Goal: Find specific page/section: Find specific page/section

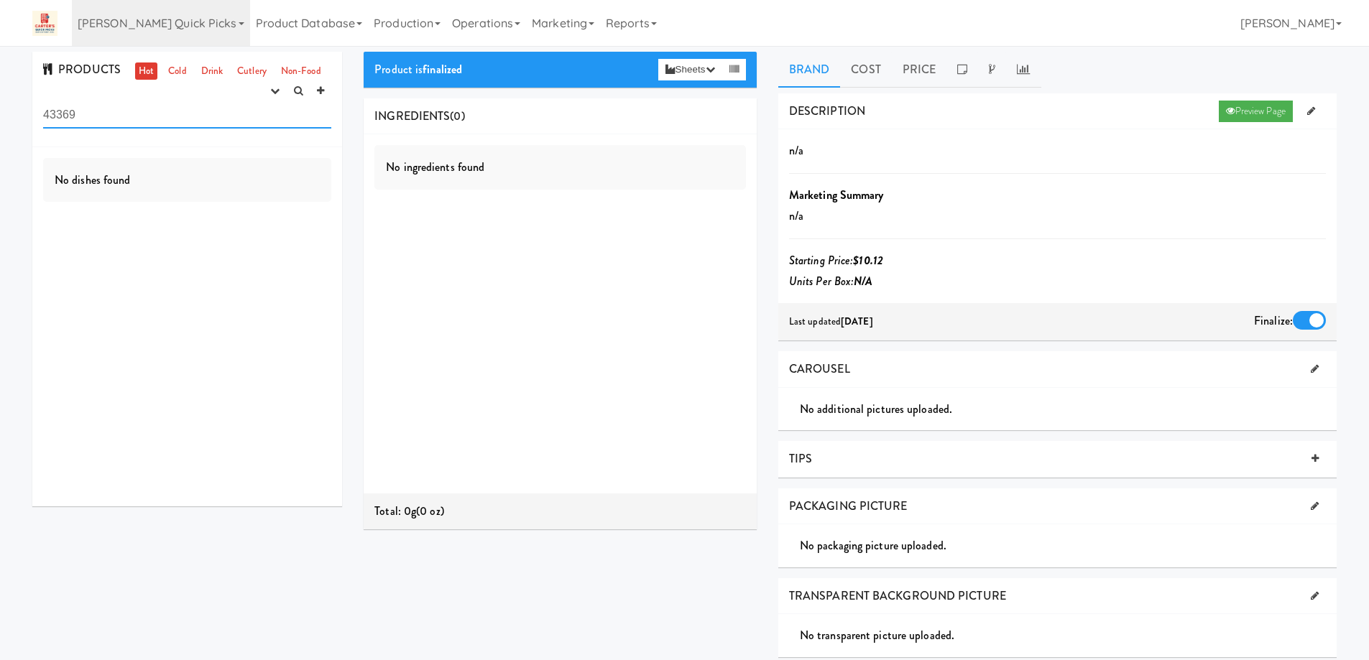
click at [80, 114] on input "43369" at bounding box center [187, 115] width 288 height 27
click at [239, 24] on icon at bounding box center [242, 23] width 6 height 3
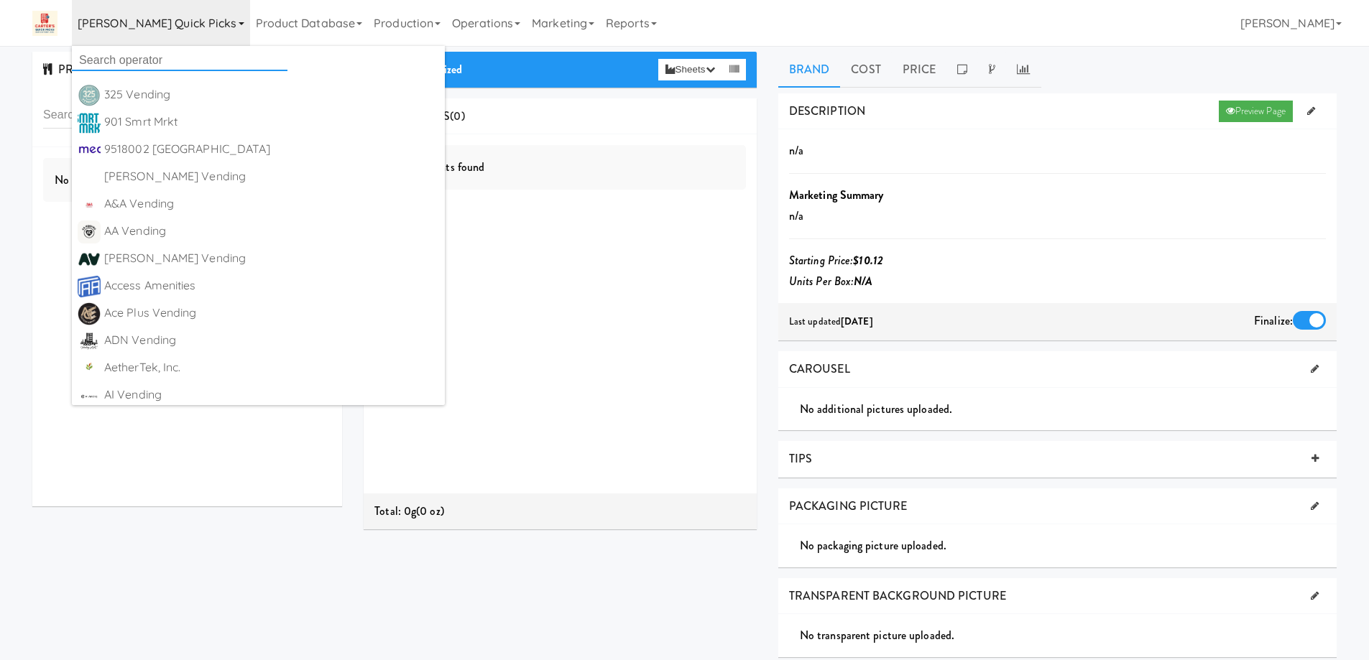
click at [167, 55] on input "text" at bounding box center [180, 61] width 216 height 22
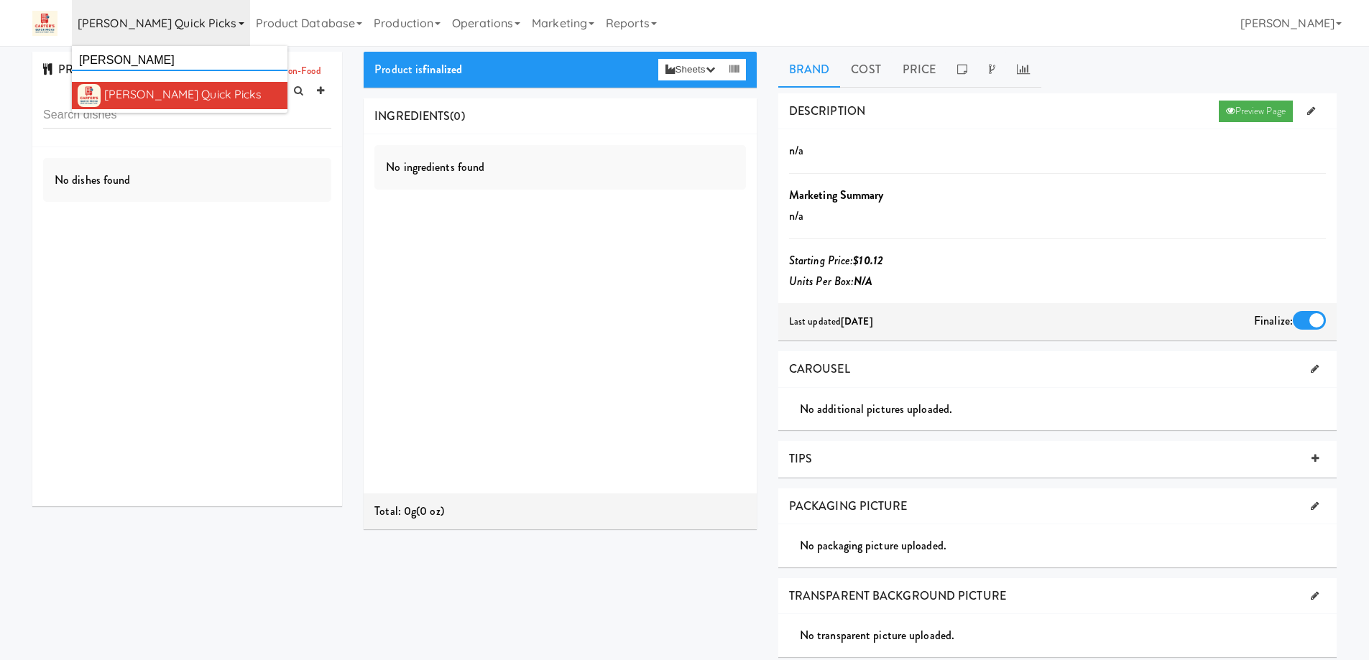
type input "carter"
click at [156, 95] on div "[PERSON_NAME] Quick Picks" at bounding box center [193, 95] width 178 height 22
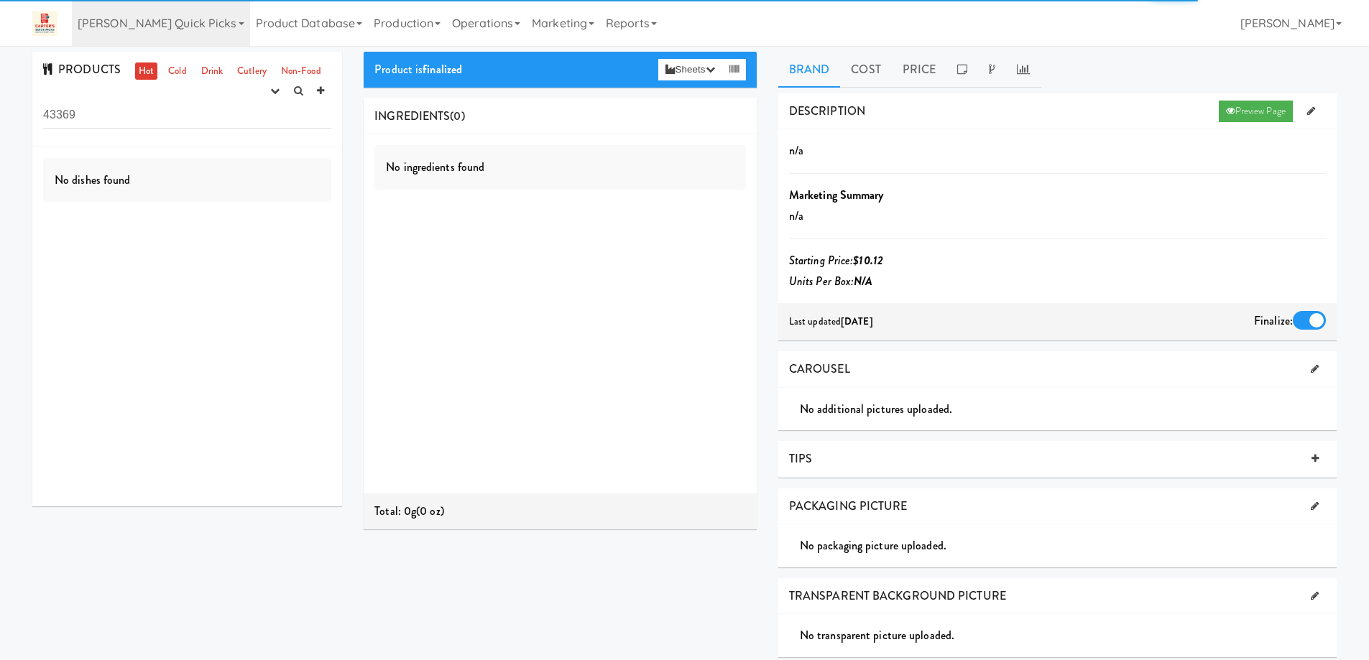
click at [167, 122] on input "43369" at bounding box center [187, 115] width 288 height 27
click at [268, 88] on button "button" at bounding box center [275, 91] width 24 height 22
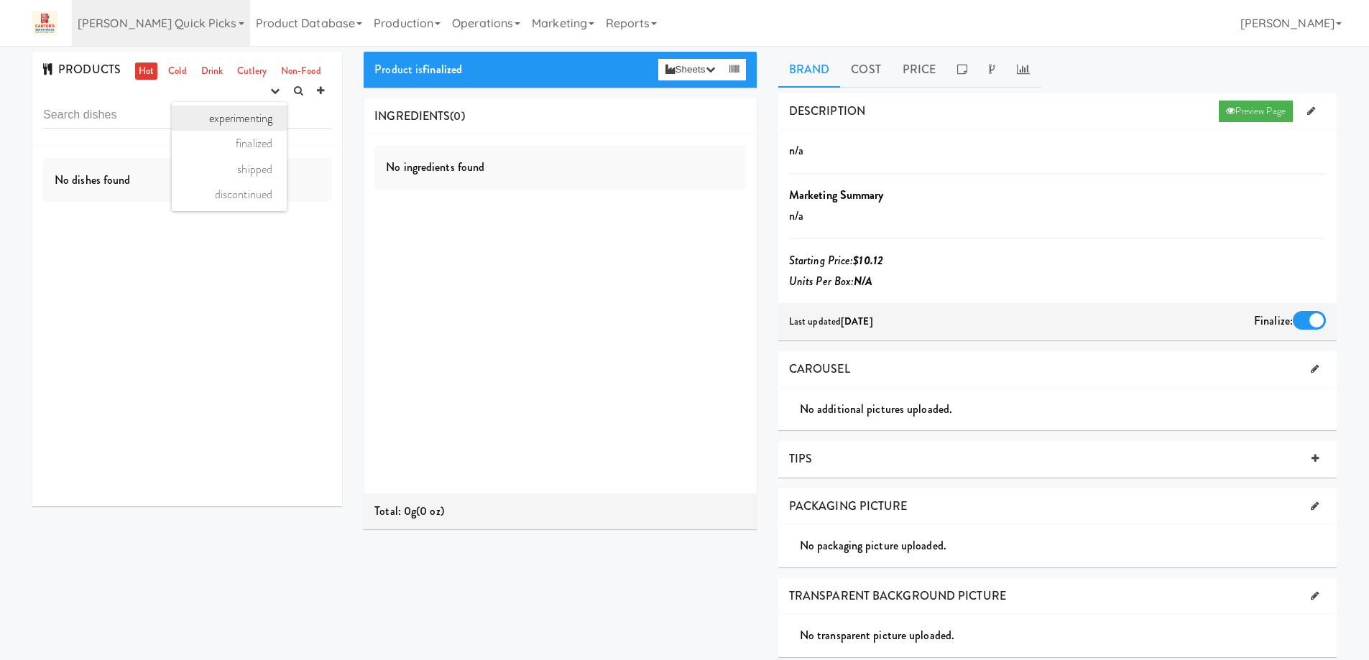
click at [243, 115] on link "experimenting" at bounding box center [229, 119] width 115 height 26
click at [176, 73] on link "Cold" at bounding box center [177, 72] width 25 height 18
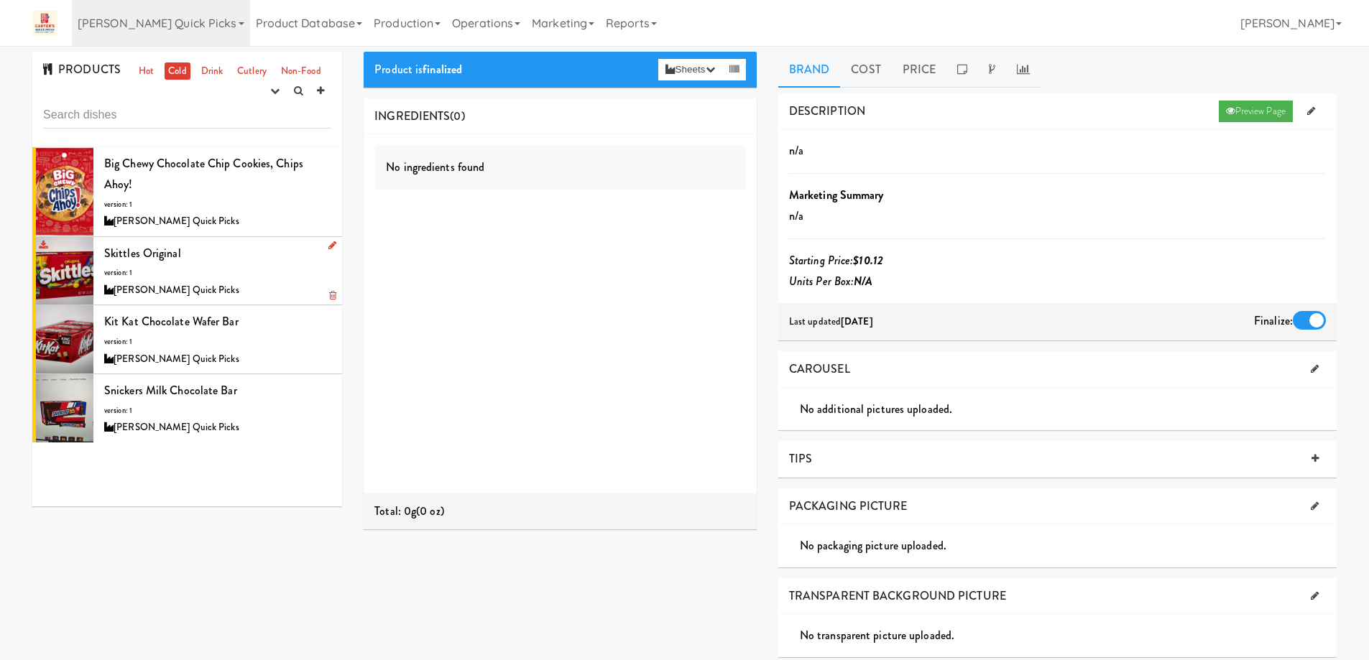
click at [231, 277] on div "Skittles Original version: 1 Carter’s Quick Picks" at bounding box center [217, 271] width 227 height 57
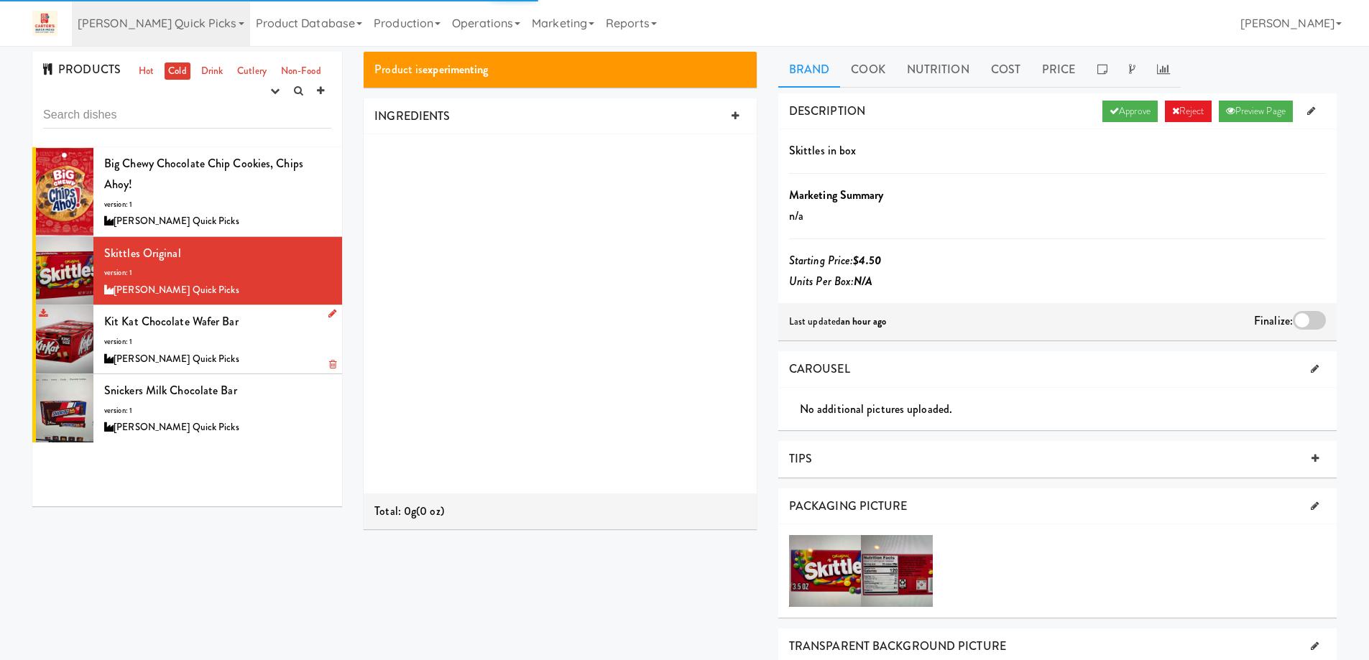
click at [244, 335] on div "Kit Kat Chocolate Wafer bar version: 1 Carter’s Quick Picks" at bounding box center [217, 339] width 227 height 57
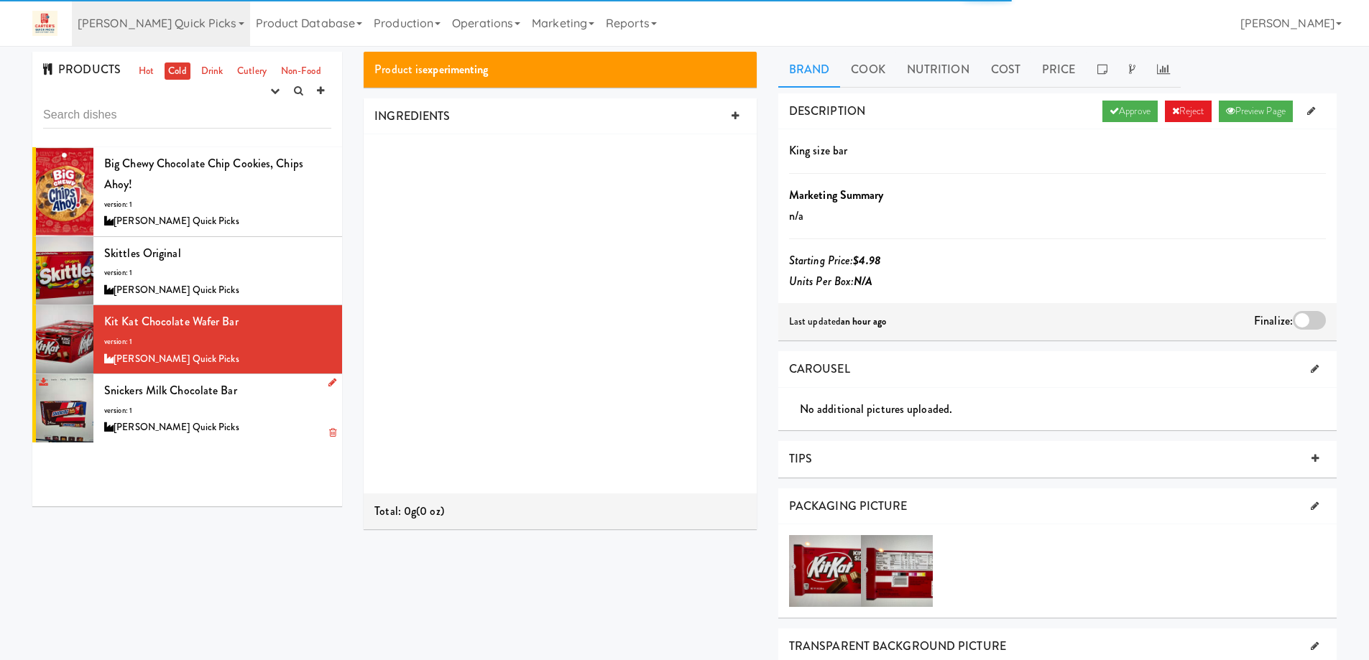
click at [277, 393] on div "Snickers Milk Chocolate bar version: 1 Carter’s Quick Picks" at bounding box center [217, 408] width 227 height 57
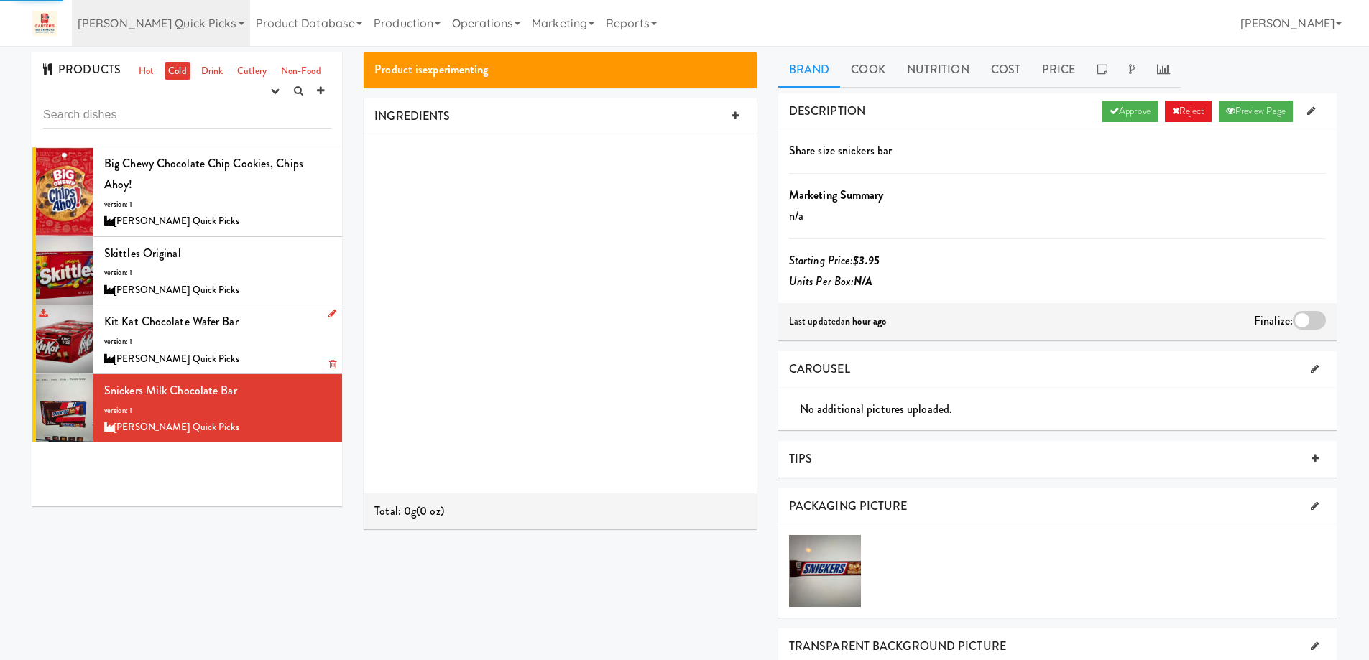
click at [247, 336] on div "Kit Kat Chocolate Wafer bar version: 1 Carter’s Quick Picks" at bounding box center [217, 339] width 227 height 57
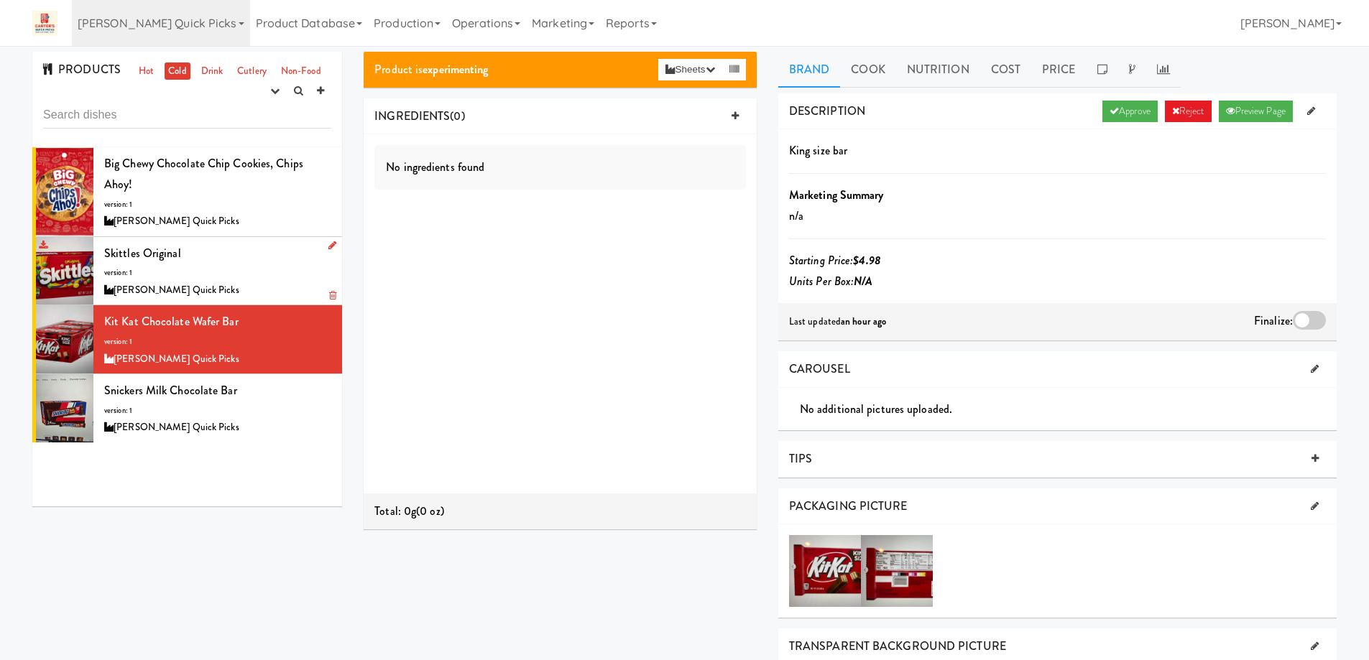
click at [233, 280] on div "Skittles Original version: 1 Carter’s Quick Picks" at bounding box center [217, 271] width 227 height 57
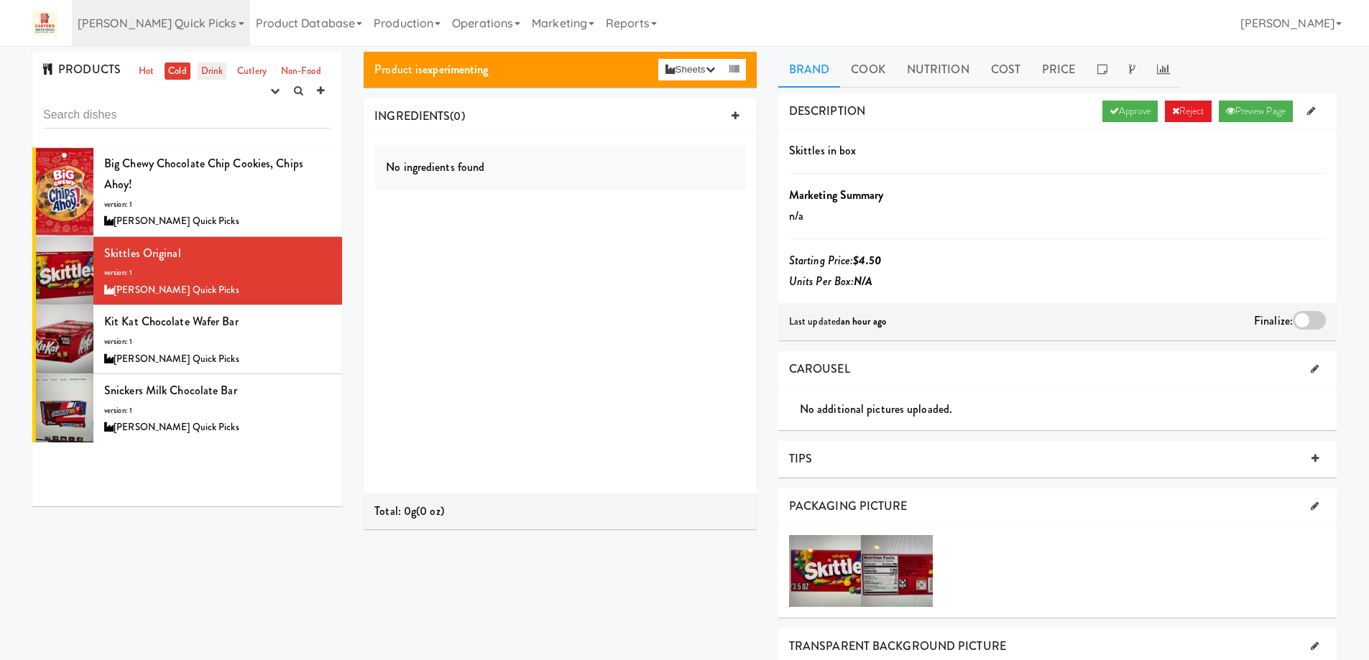
click at [208, 72] on link "Drink" at bounding box center [212, 72] width 29 height 18
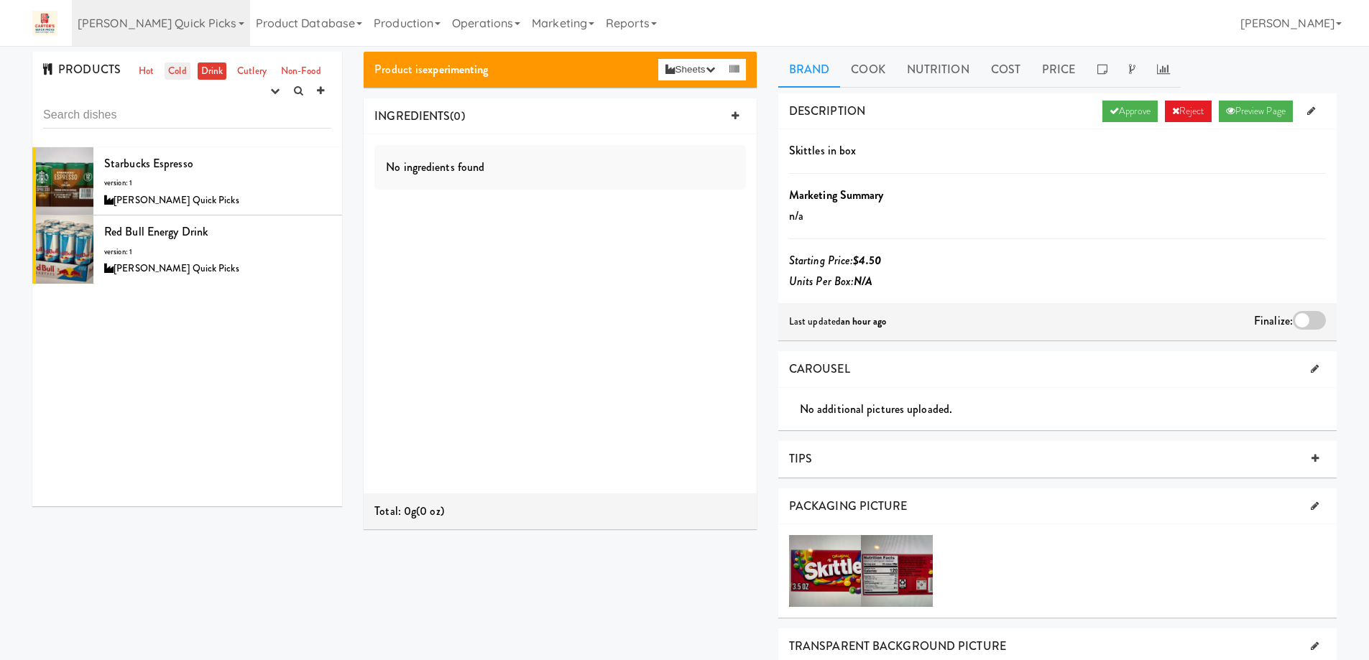
click at [179, 63] on link "Cold" at bounding box center [177, 72] width 25 height 18
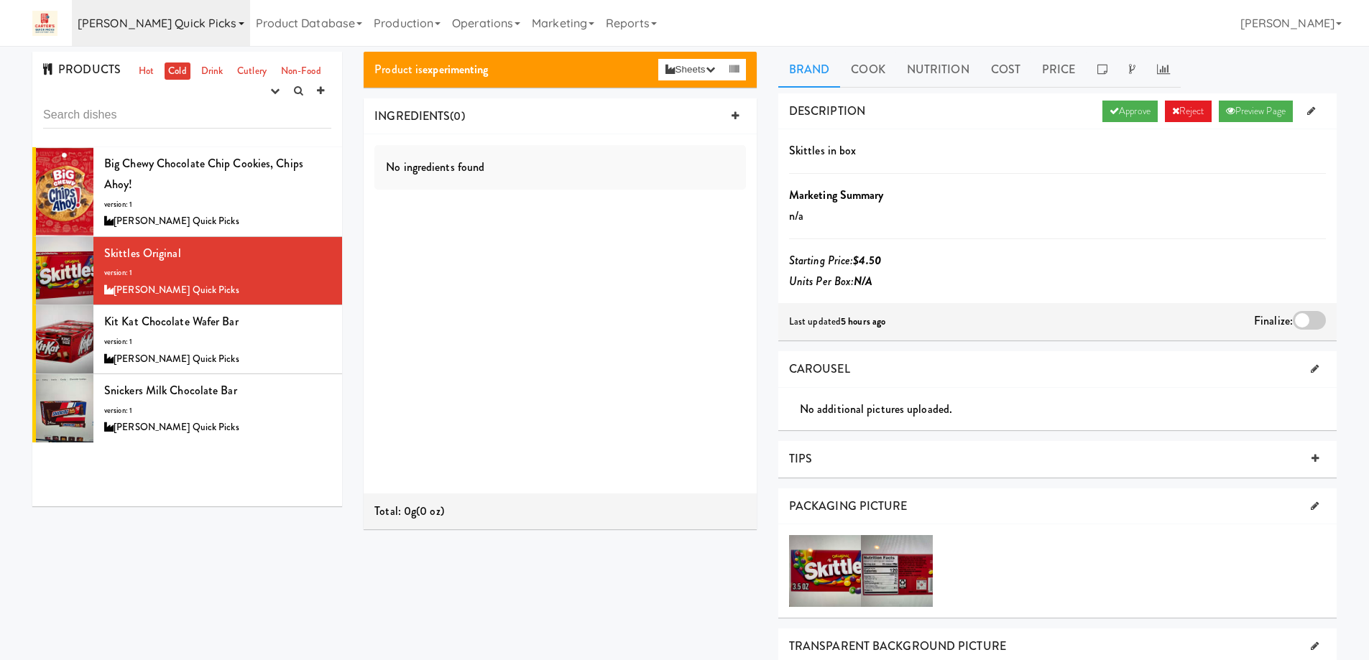
click at [184, 22] on link "[PERSON_NAME] Quick Picks" at bounding box center [161, 23] width 178 height 46
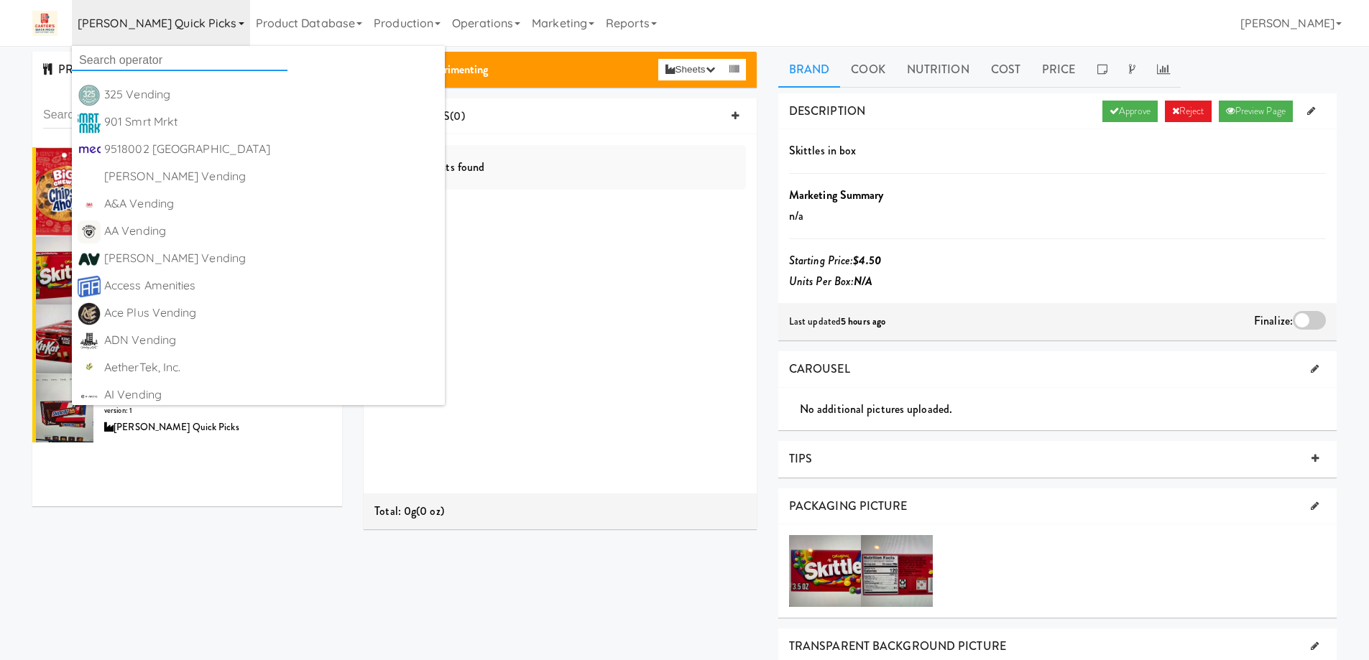
click at [152, 59] on input "text" at bounding box center [180, 61] width 216 height 22
paste input "Delski Meats"
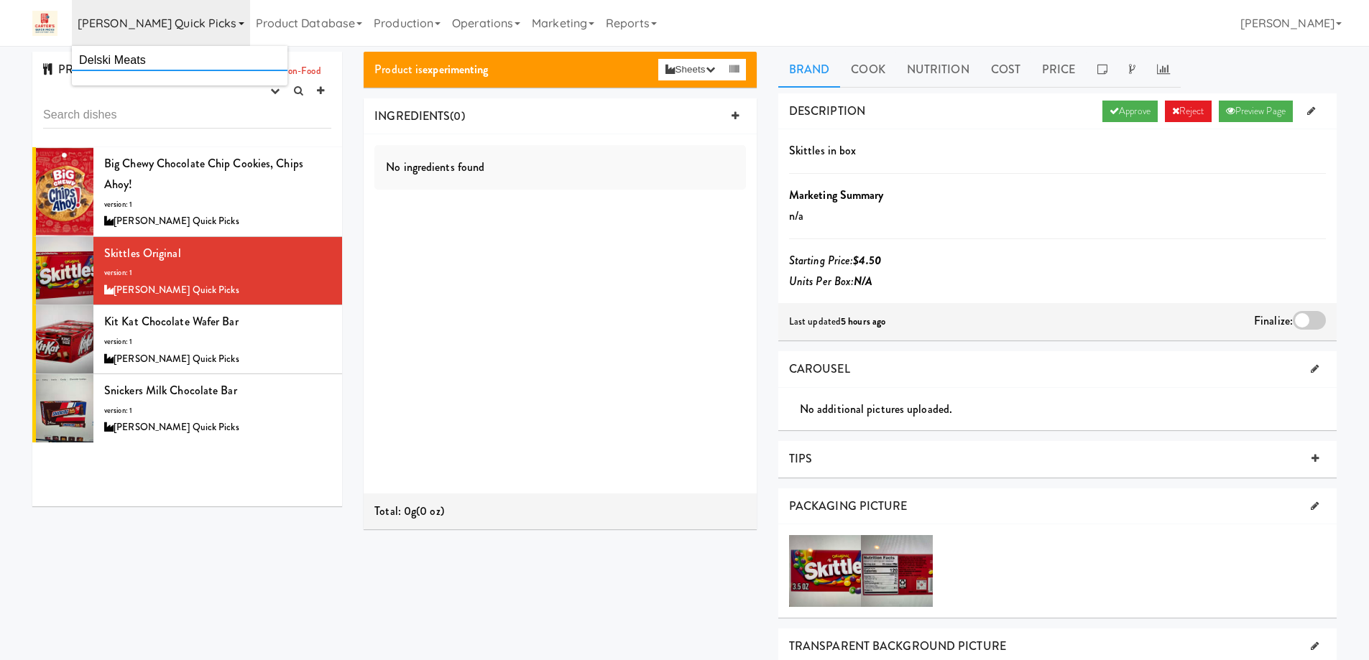
click at [83, 60] on input "Delski Meats" at bounding box center [180, 61] width 216 height 22
click at [81, 60] on input "Delski Meats" at bounding box center [180, 61] width 216 height 22
drag, startPoint x: 112, startPoint y: 60, endPoint x: 247, endPoint y: 70, distance: 135.5
click at [247, 70] on input "Delski Meats" at bounding box center [180, 61] width 216 height 22
type input "Delski"
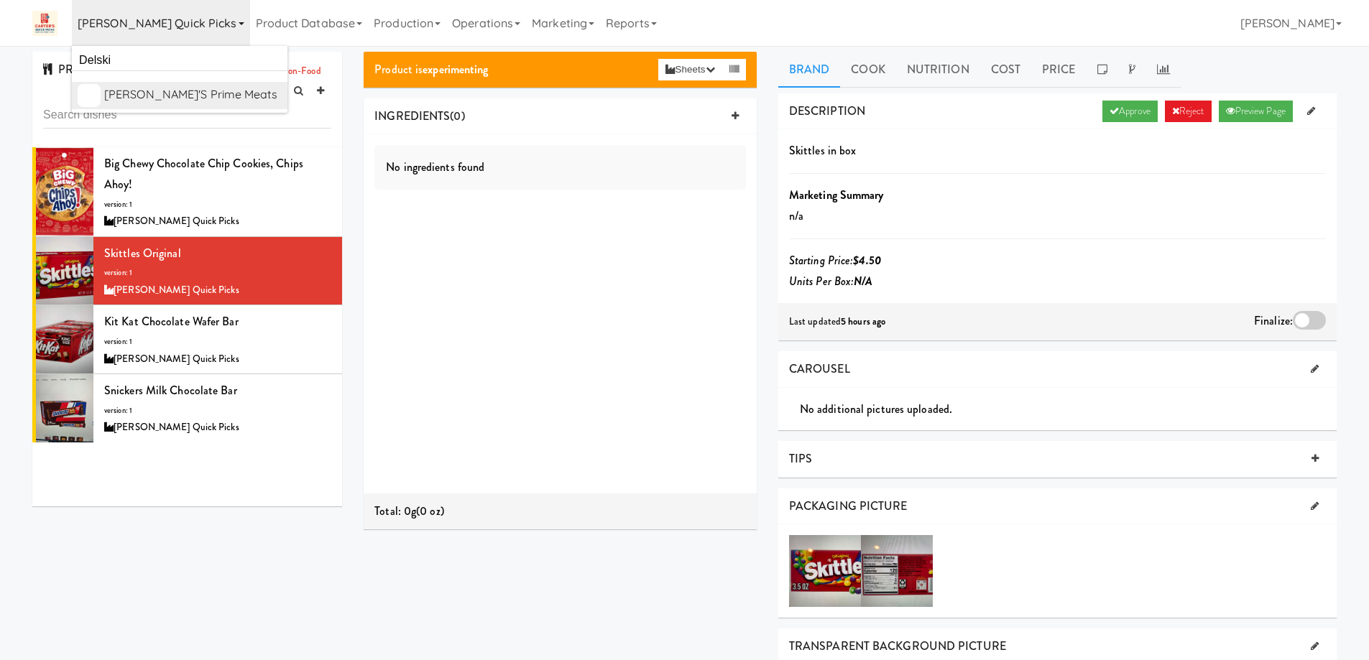
click at [193, 91] on div "[PERSON_NAME]'s Prime Meats" at bounding box center [193, 95] width 178 height 22
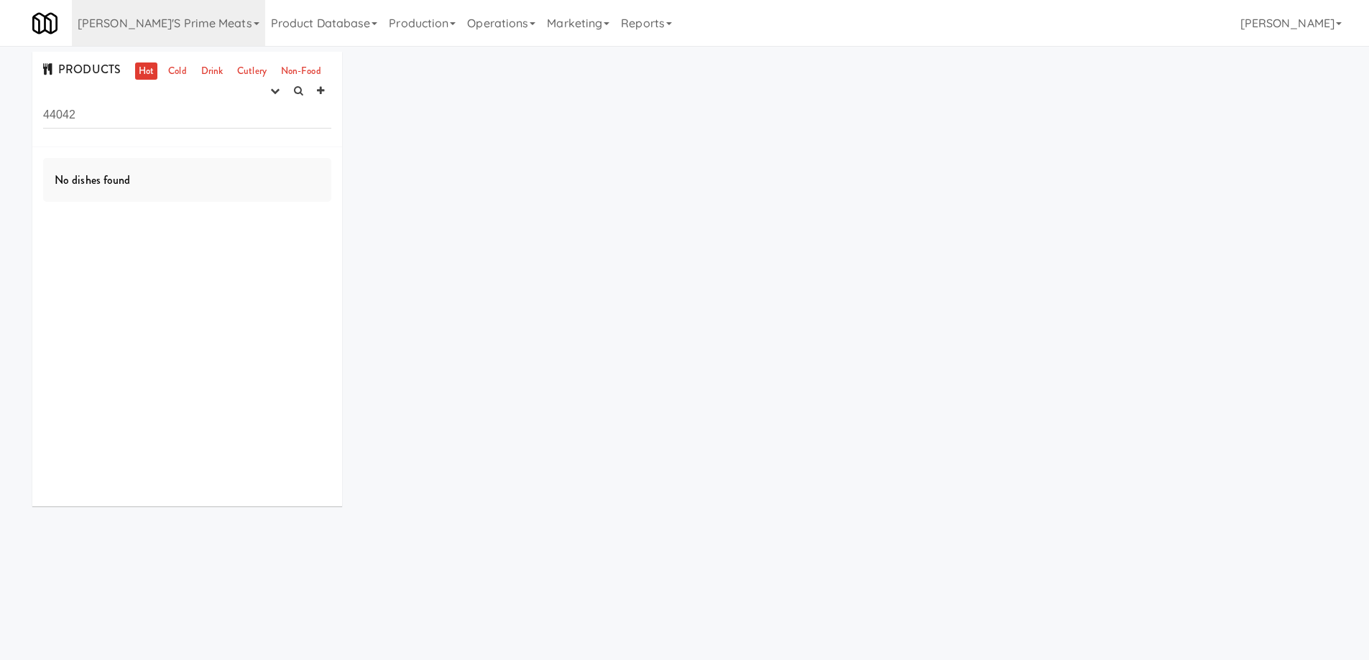
click at [105, 112] on input "44042" at bounding box center [187, 115] width 288 height 27
click at [275, 90] on icon "button" at bounding box center [274, 90] width 9 height 9
click at [256, 118] on link "experimenting" at bounding box center [229, 119] width 115 height 26
click at [168, 68] on link "Cold" at bounding box center [177, 72] width 25 height 18
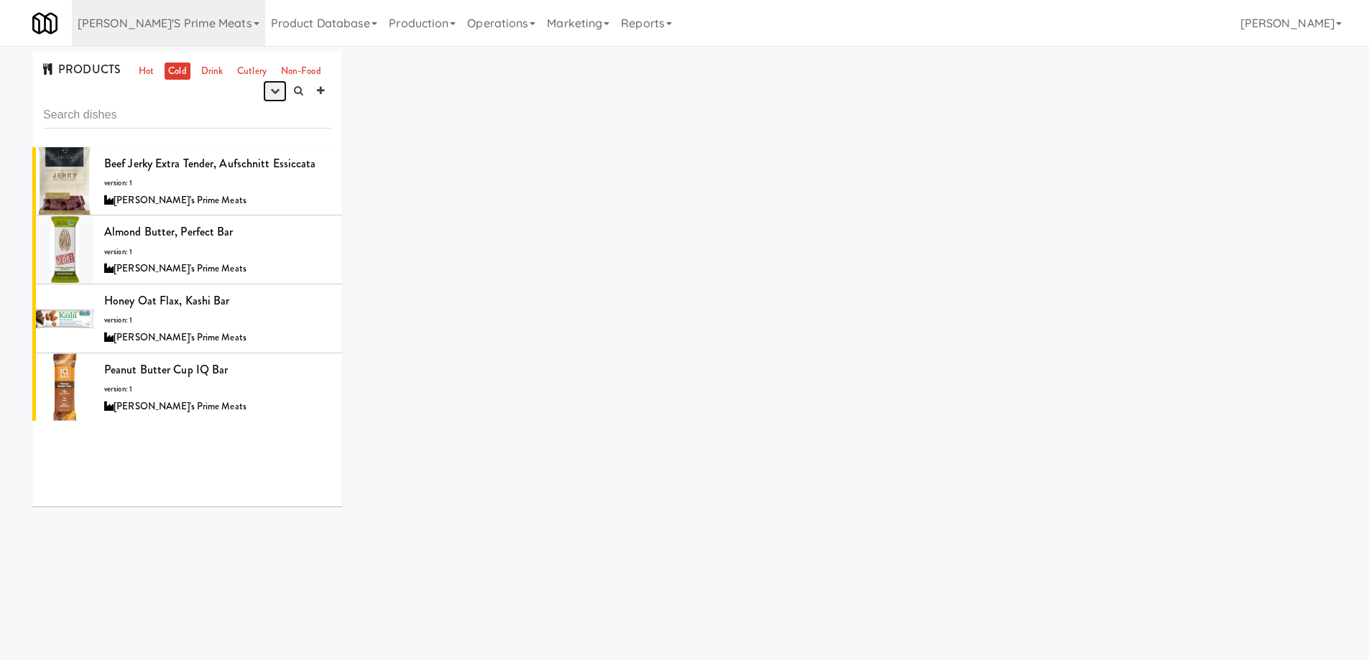
click at [275, 99] on button "button" at bounding box center [275, 91] width 24 height 22
click at [244, 112] on link "experimenting" at bounding box center [229, 119] width 115 height 26
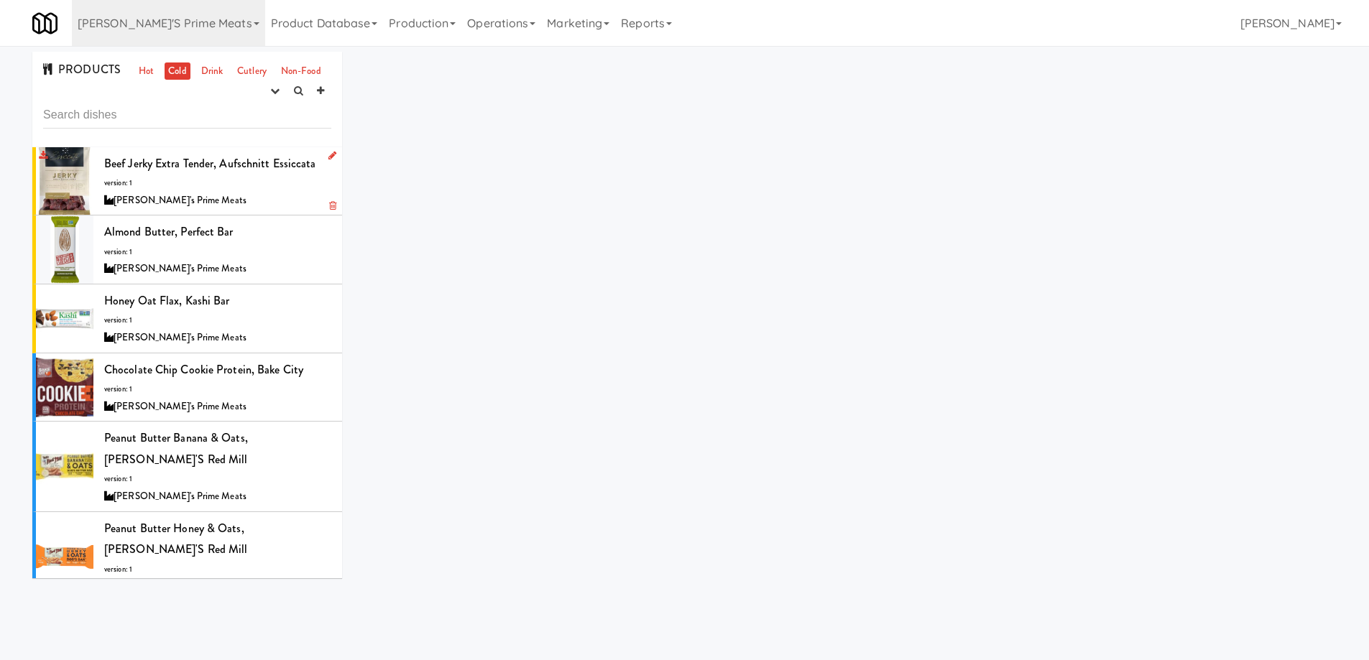
click at [229, 192] on div "[PERSON_NAME]'s Prime Meats" at bounding box center [217, 201] width 227 height 18
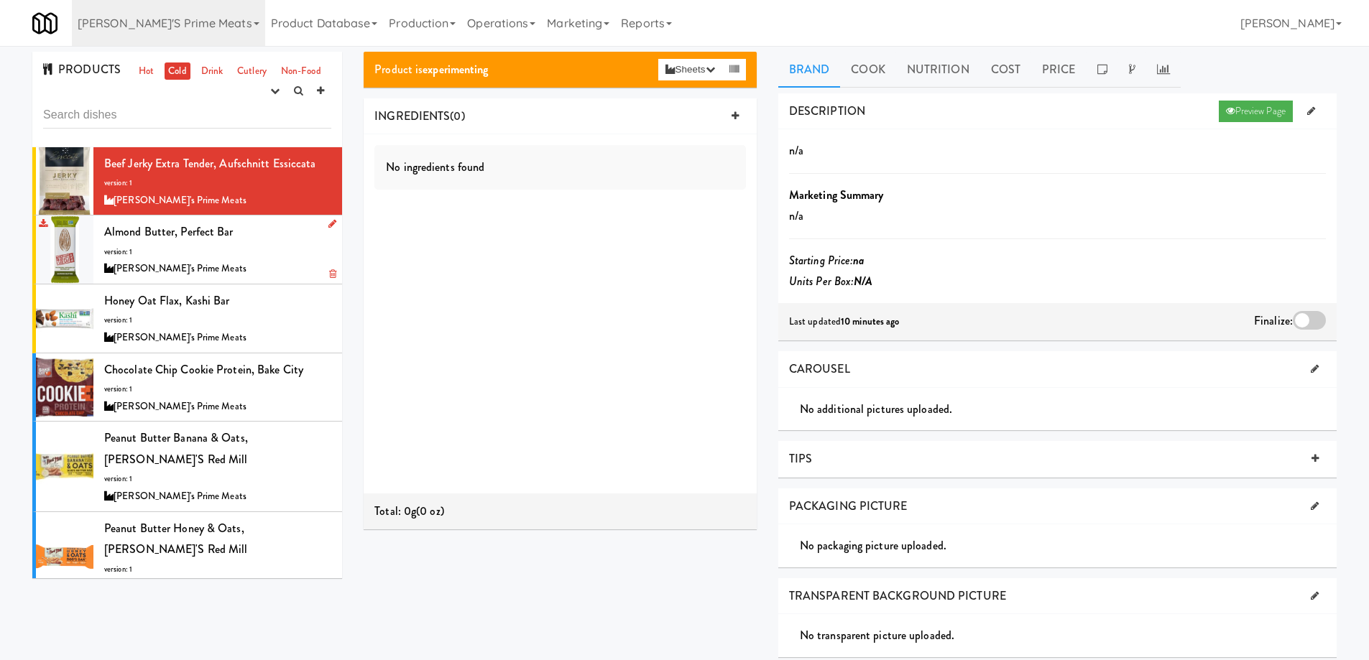
click at [267, 254] on div "Almond Butter, Perfect Bar version: 1 Delski's Prime Meats" at bounding box center [217, 249] width 227 height 57
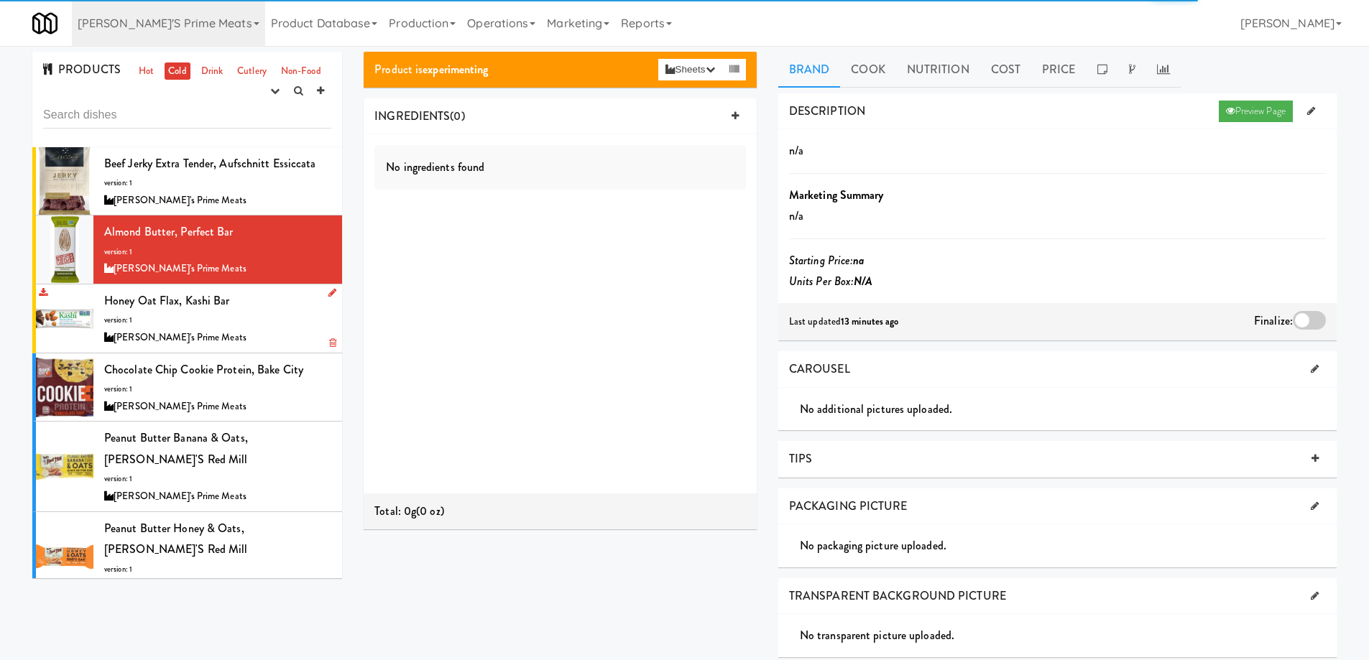
click at [273, 318] on div "Honey Oat Flax, Kashi bar version: 1 Delski's Prime Meats" at bounding box center [217, 318] width 227 height 57
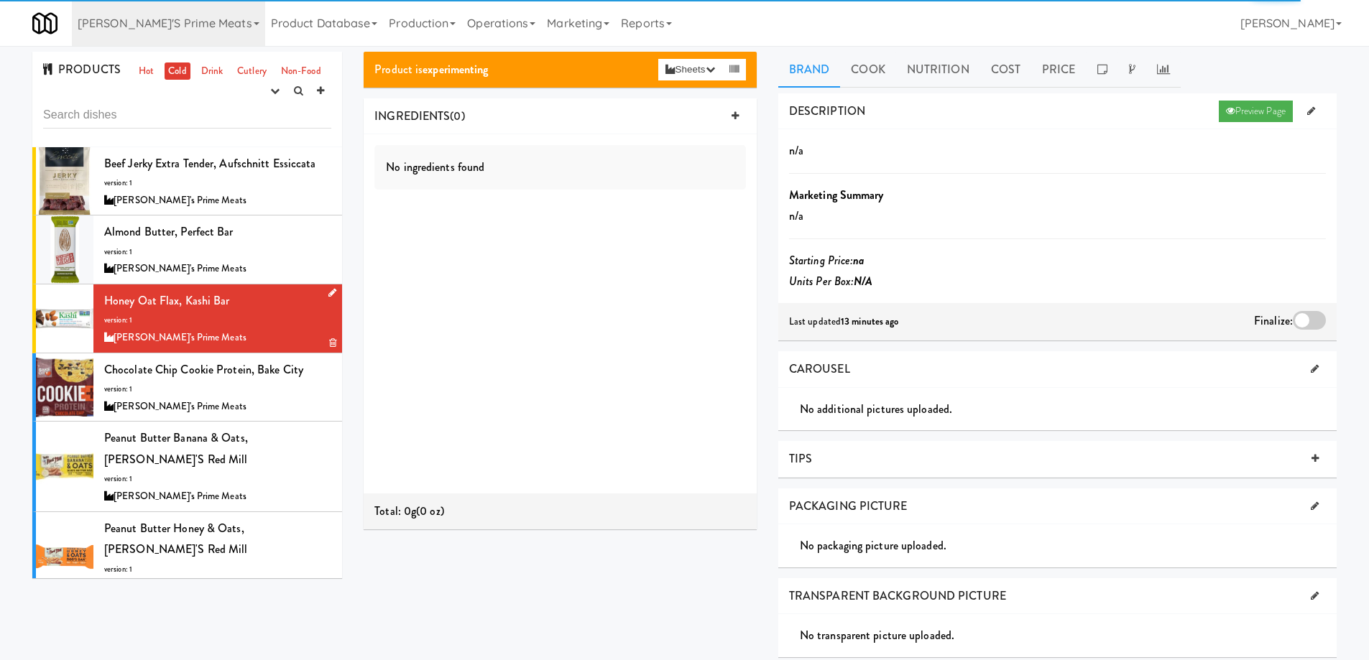
scroll to position [72, 0]
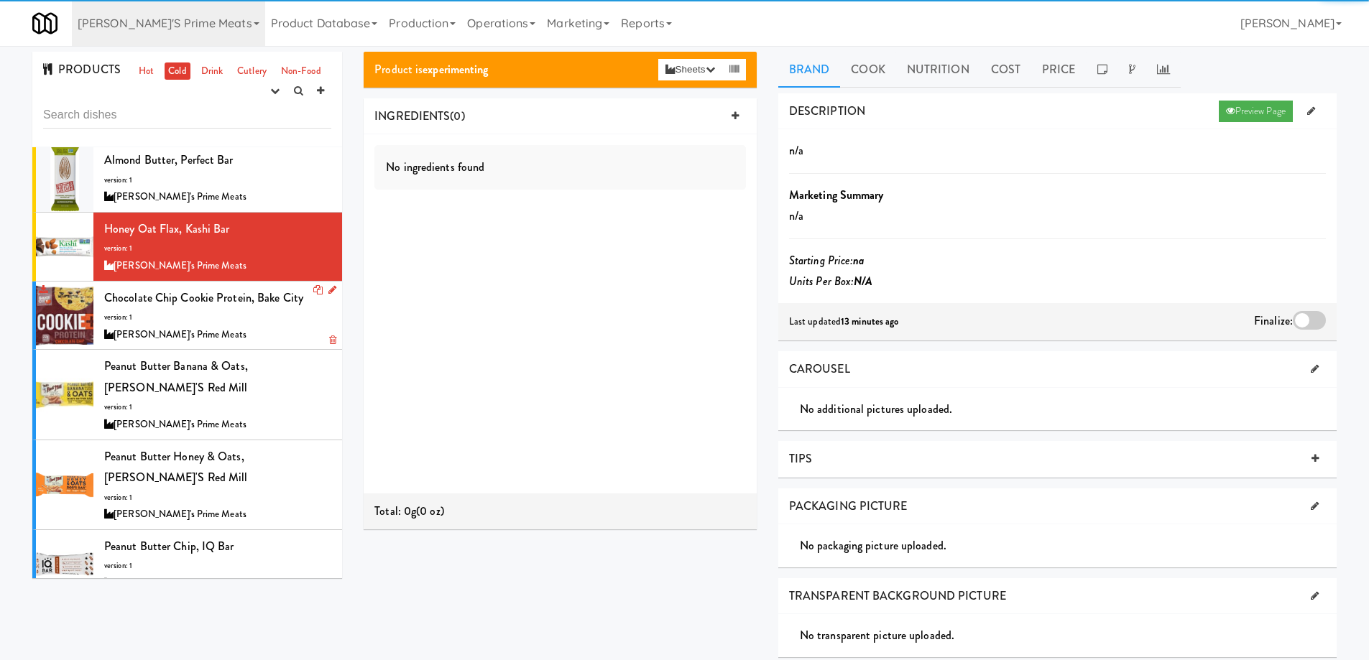
click at [270, 332] on div "[PERSON_NAME]'s Prime Meats" at bounding box center [217, 335] width 227 height 18
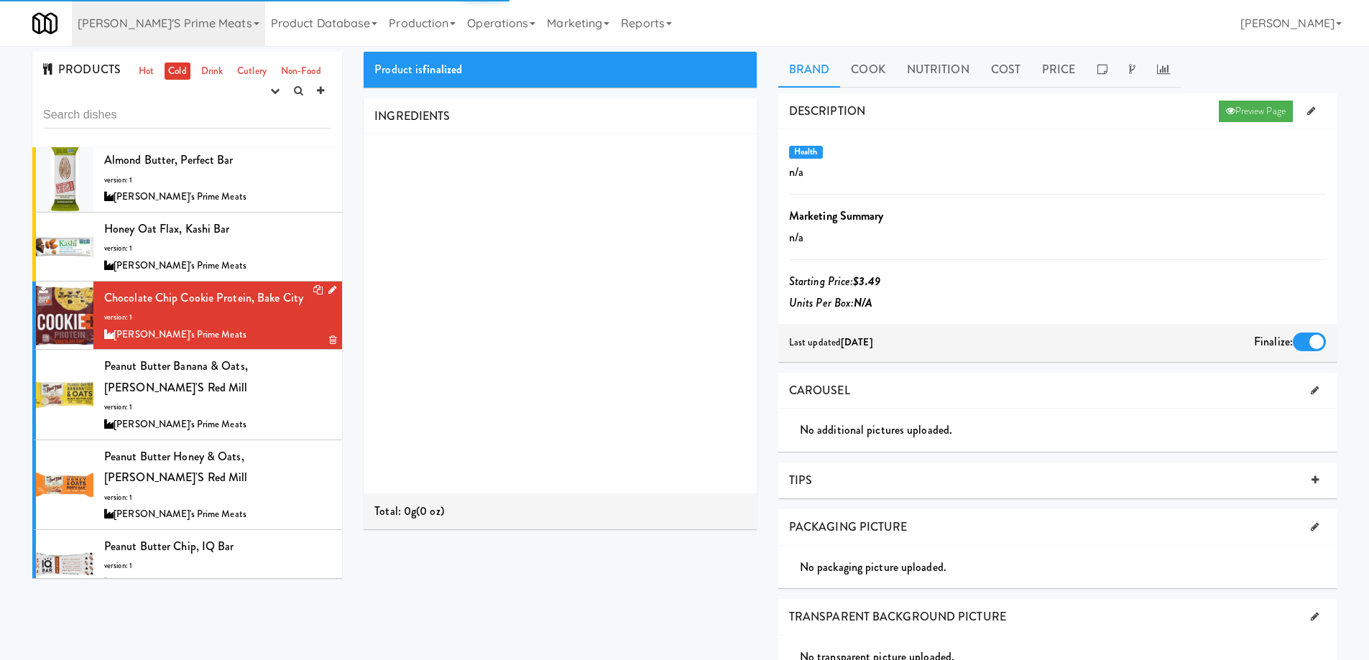
scroll to position [144, 0]
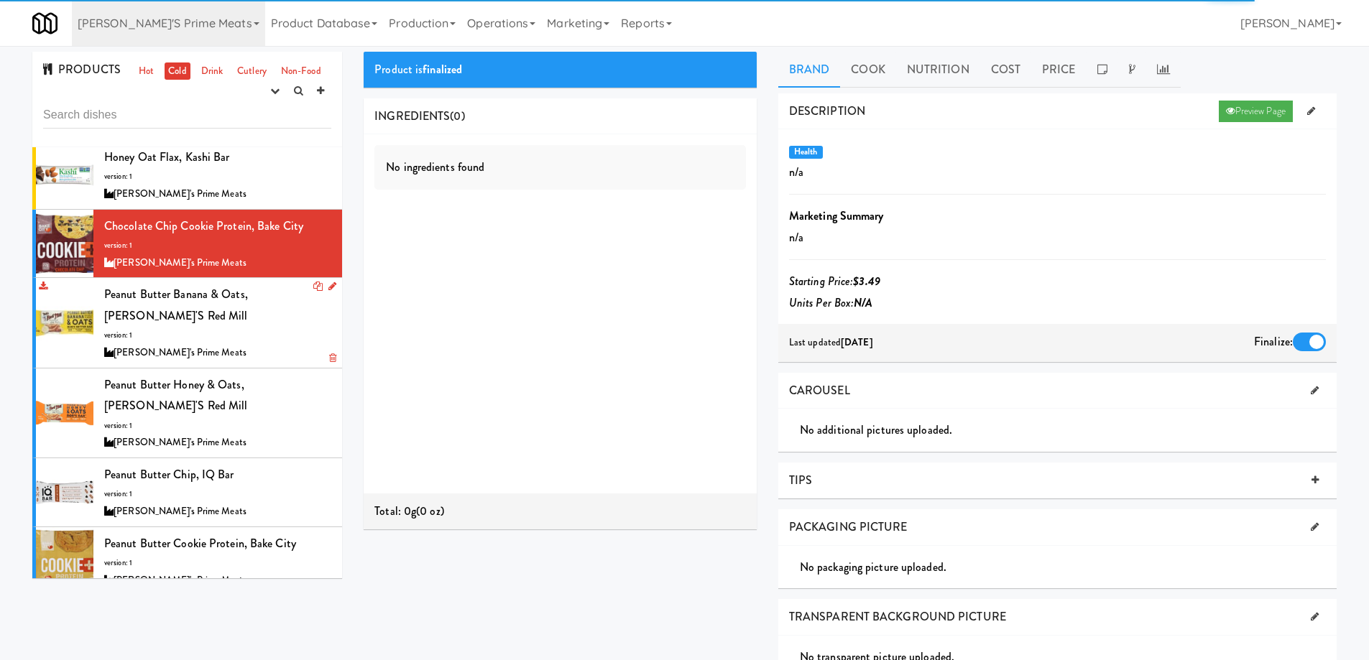
click at [270, 344] on div "[PERSON_NAME]'s Prime Meats" at bounding box center [217, 353] width 227 height 18
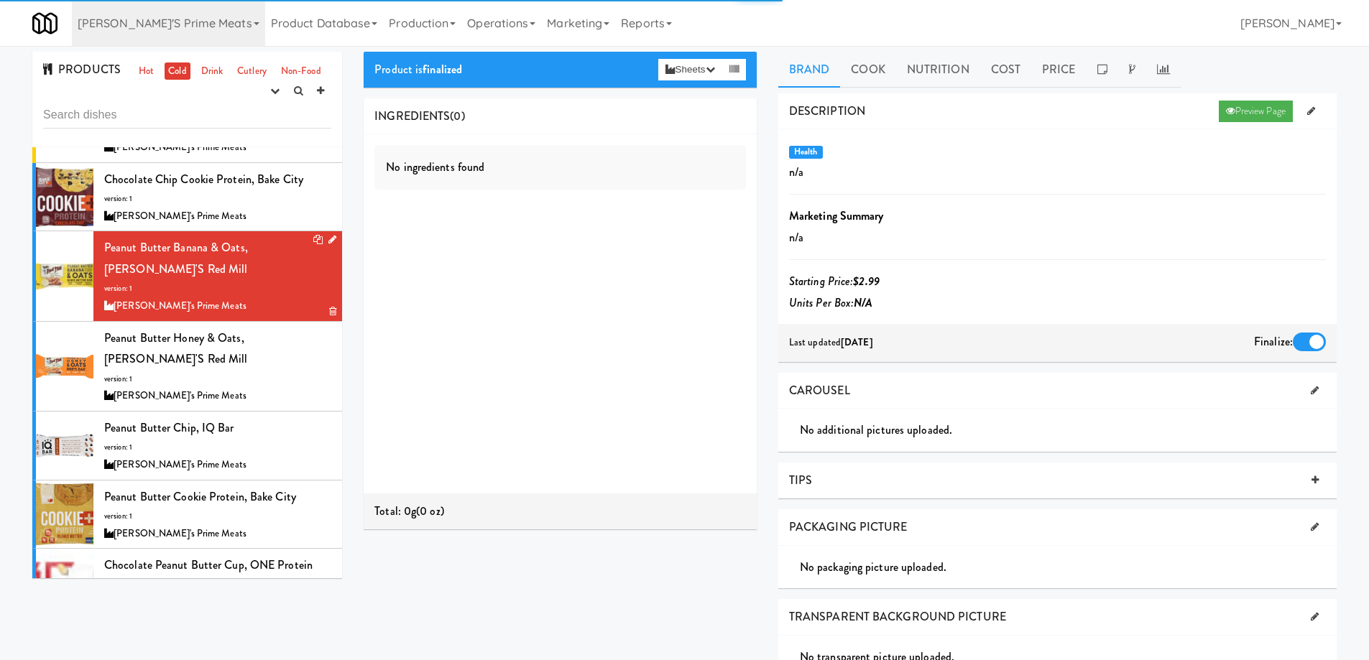
scroll to position [216, 0]
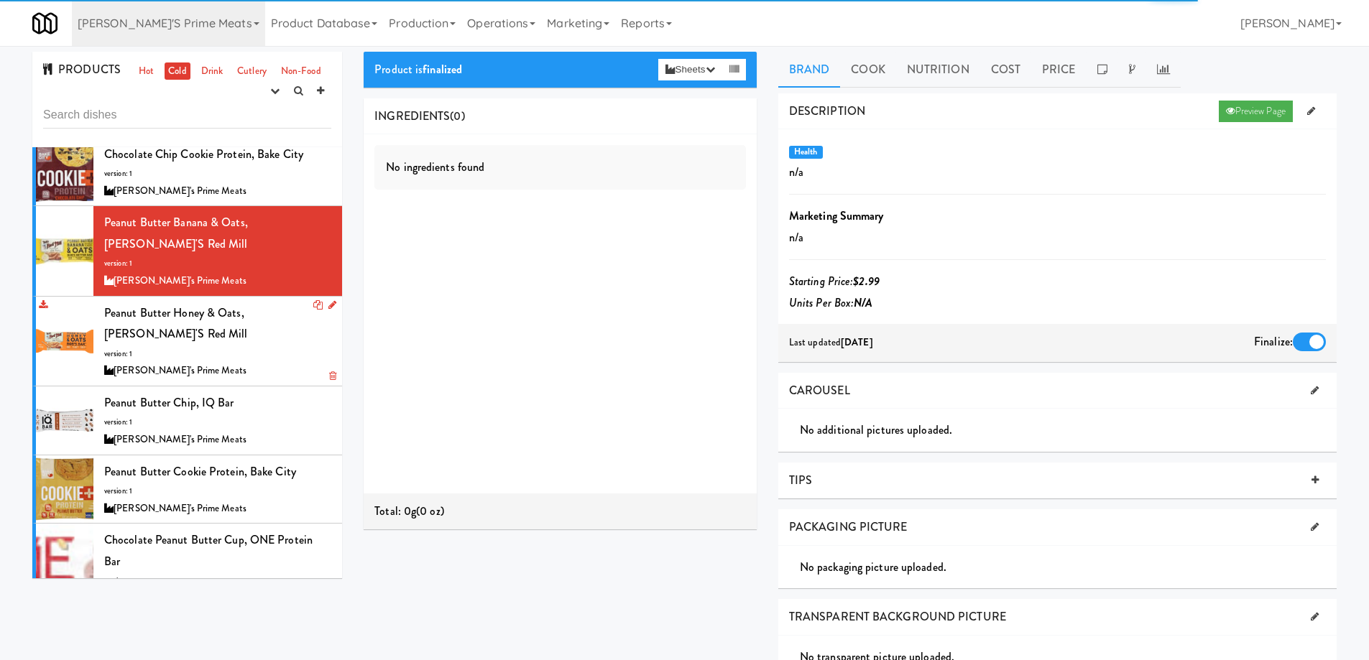
click at [270, 362] on div "[PERSON_NAME]'s Prime Meats" at bounding box center [217, 371] width 227 height 18
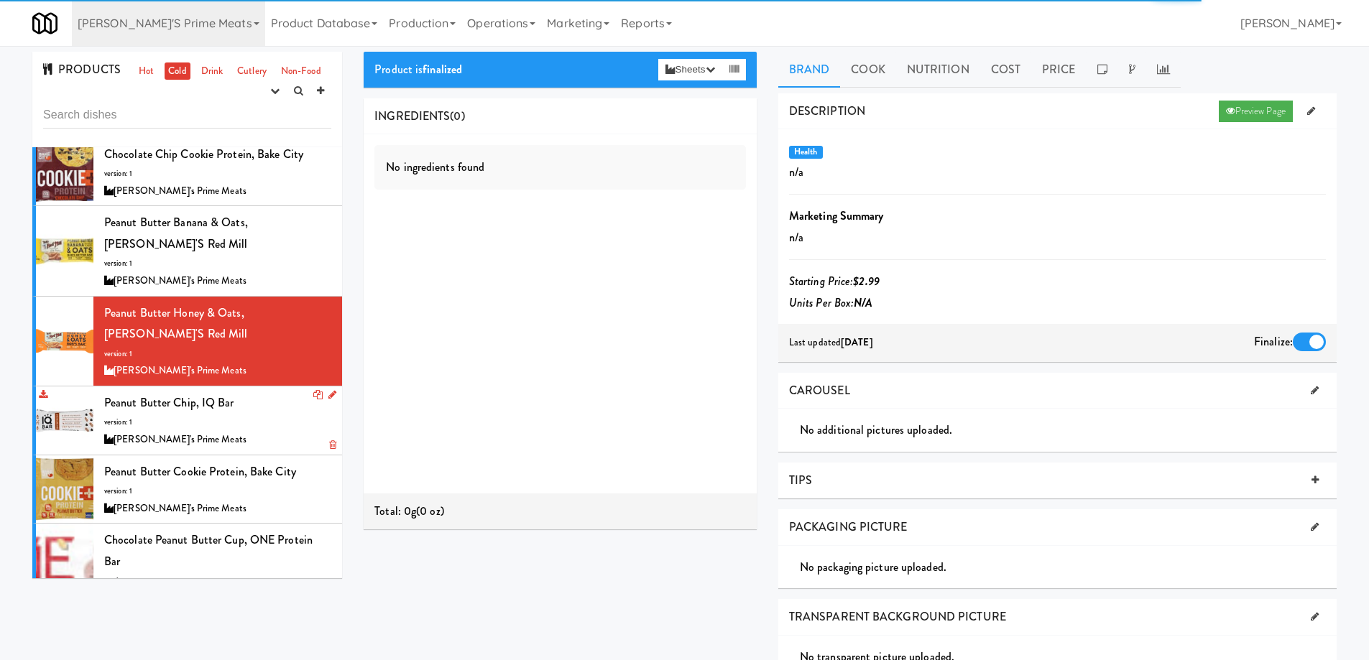
click at [270, 392] on div "Peanut Butter Chip, IQ Bar version: 1 Delski's Prime Meats" at bounding box center [217, 420] width 227 height 57
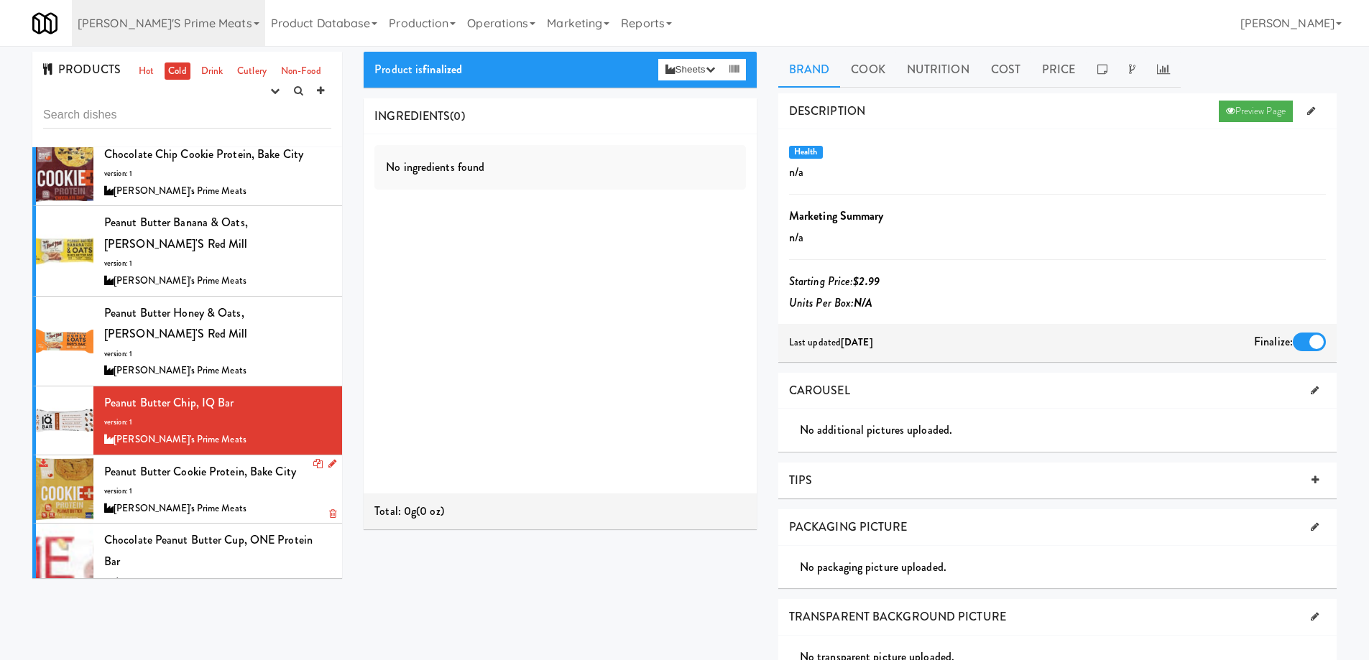
click at [264, 461] on div "Peanut Butter Cookie Protein, Bake City version: 1 Delski's Prime Meats" at bounding box center [217, 489] width 227 height 57
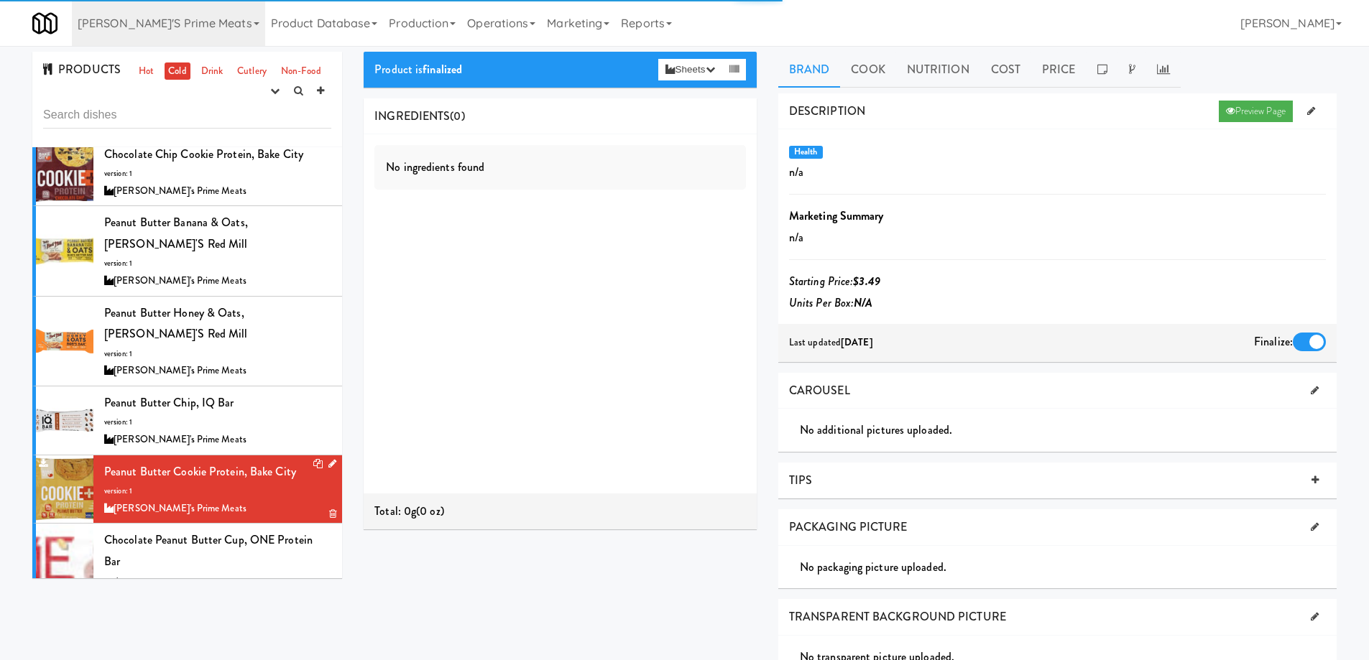
scroll to position [359, 0]
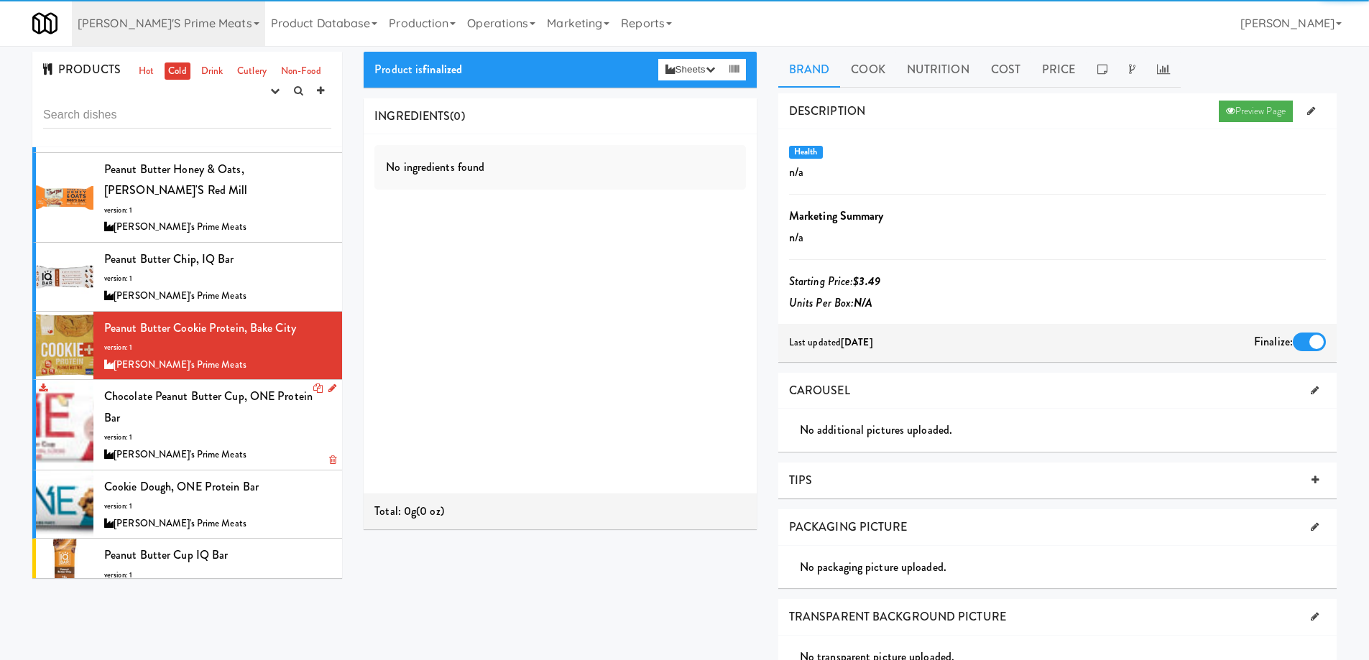
click at [255, 394] on div "Chocolate Peanut Butter Cup, ONE Protein Bar version: 1 Delski's Prime Meats" at bounding box center [217, 425] width 227 height 78
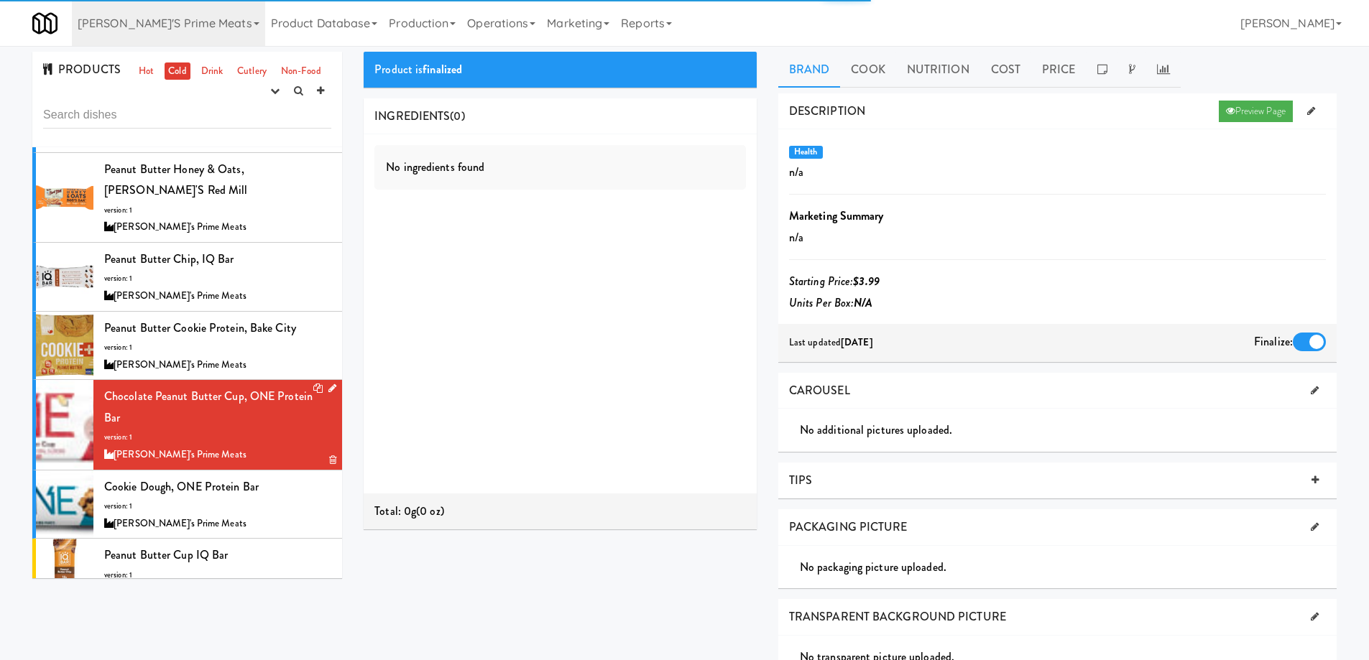
scroll to position [415, 0]
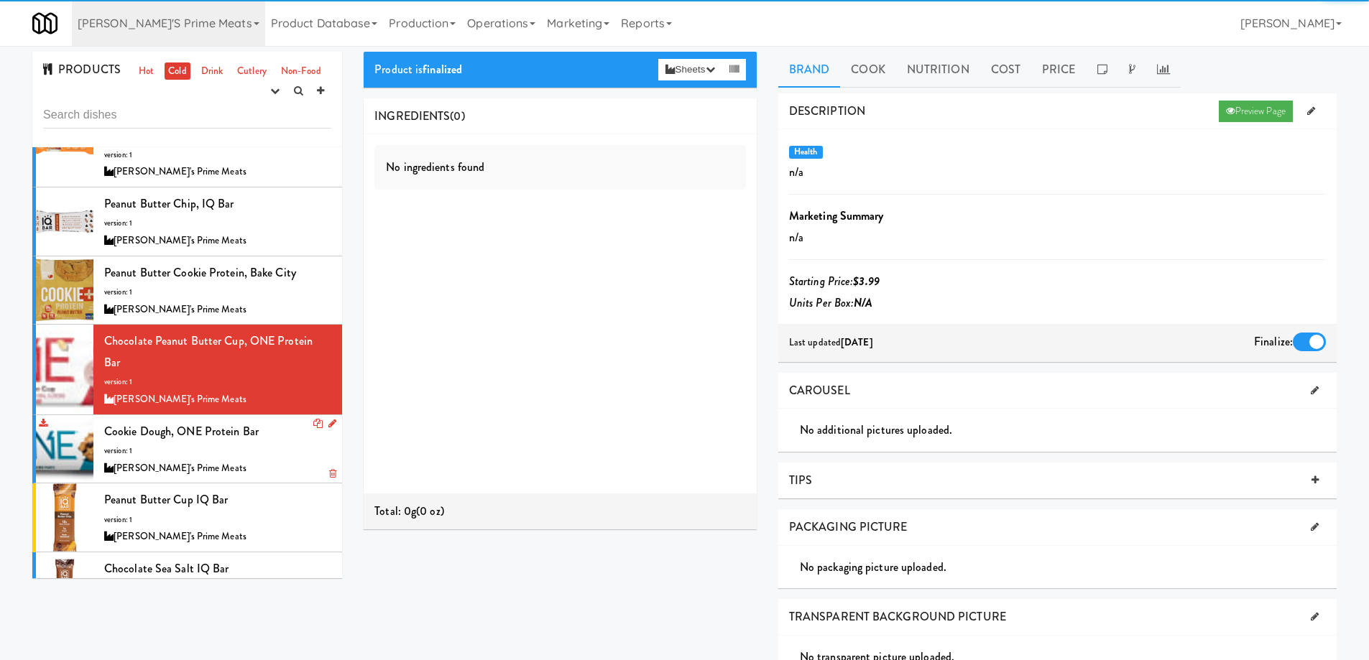
click at [262, 421] on div "Cookie Dough, ONE Protein Bar version: 1 Delski's Prime Meats" at bounding box center [217, 449] width 227 height 57
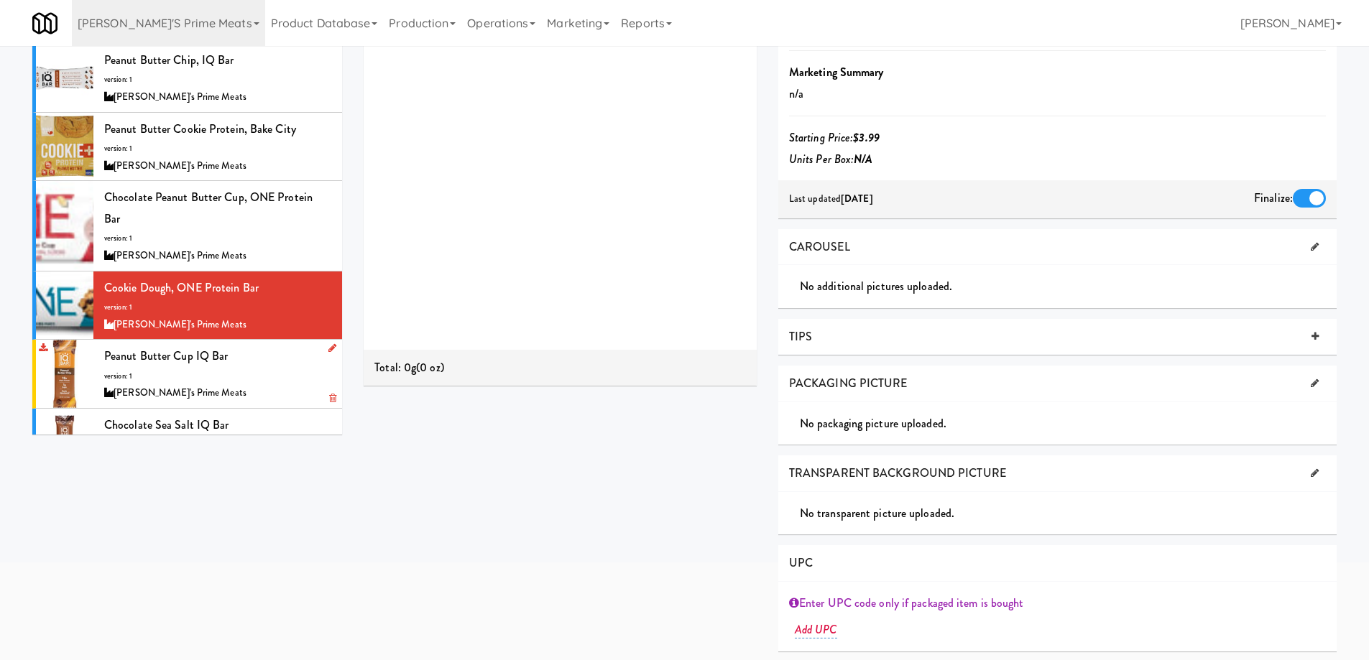
click at [267, 346] on div "Peanut Butter Cup IQ Bar version: 1 Delski's Prime Meats" at bounding box center [217, 374] width 227 height 57
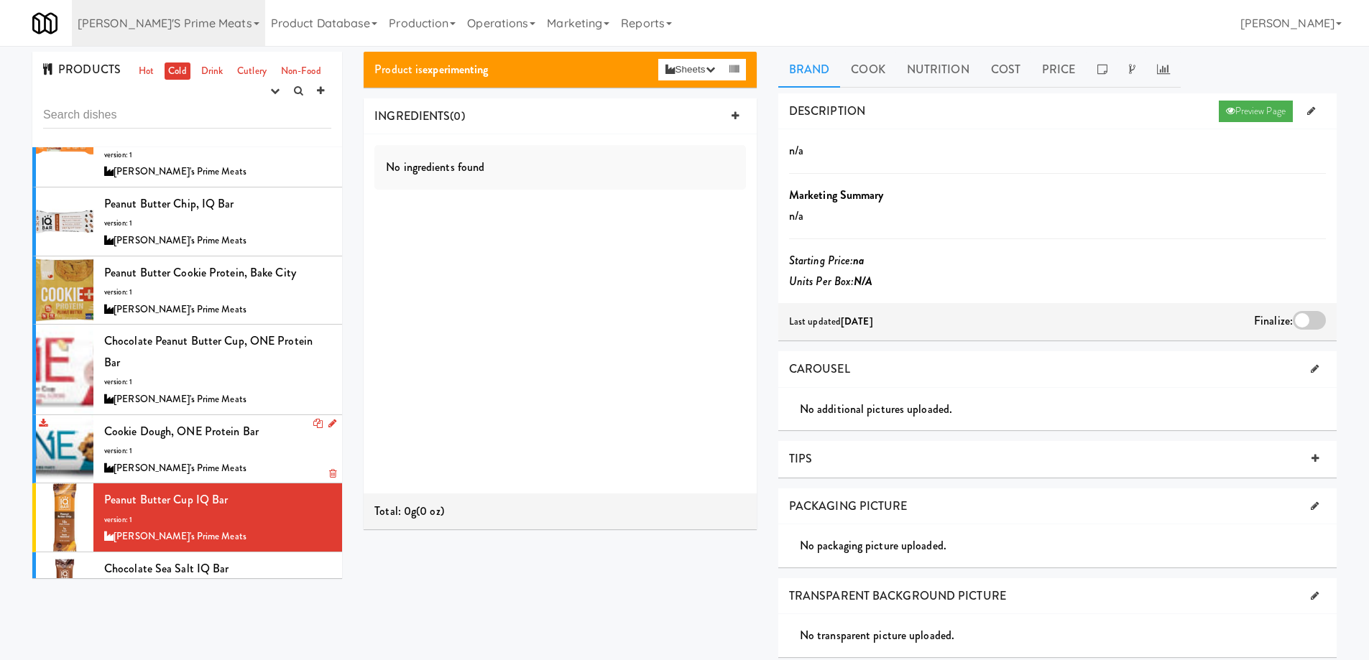
click at [249, 460] on div "[PERSON_NAME]'s Prime Meats" at bounding box center [217, 469] width 227 height 18
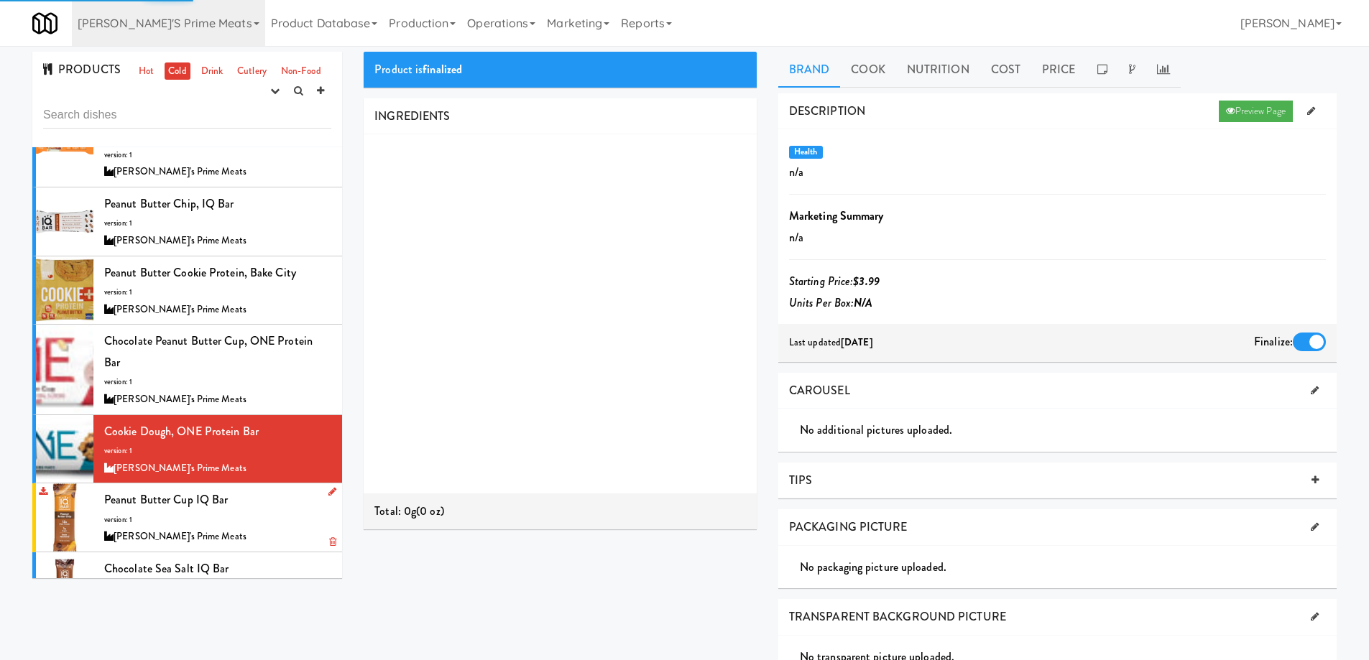
click at [242, 489] on div "Peanut Butter Cup IQ Bar version: 1 Delski's Prime Meats" at bounding box center [217, 517] width 227 height 57
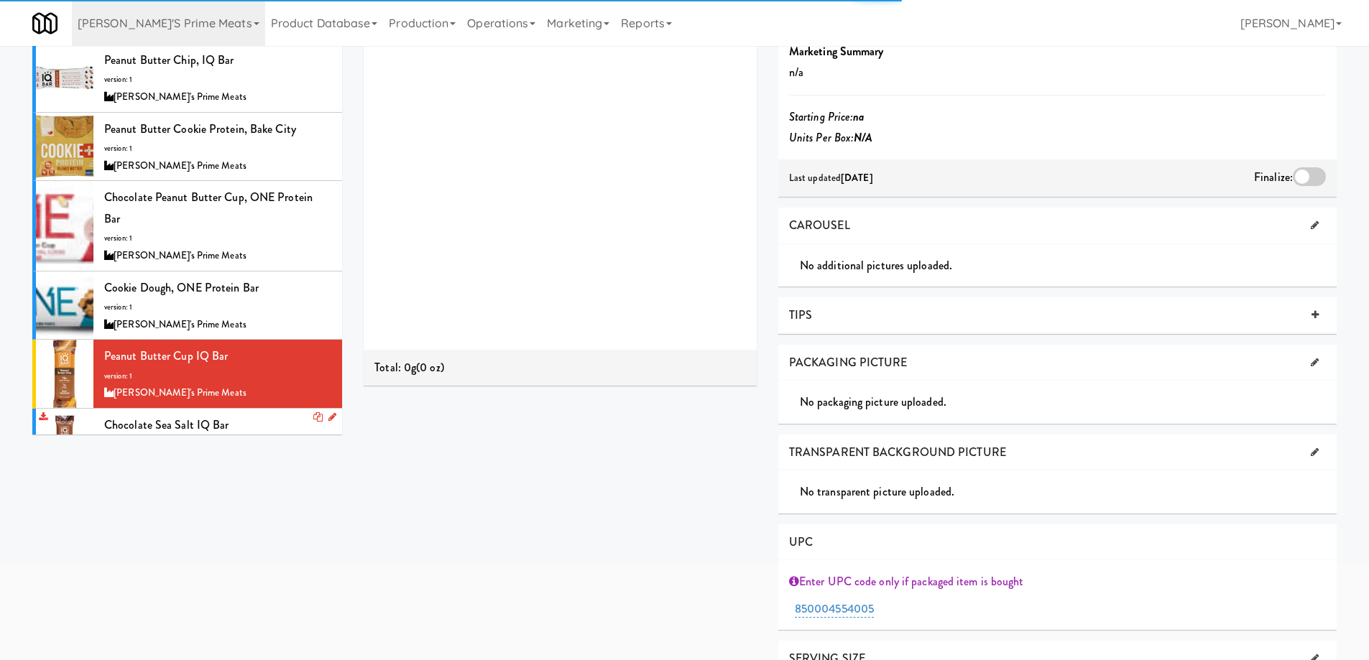
click at [274, 415] on div "Chocolate Sea Salt IQ Bar version: 1 Delski's Prime Meats" at bounding box center [217, 443] width 227 height 57
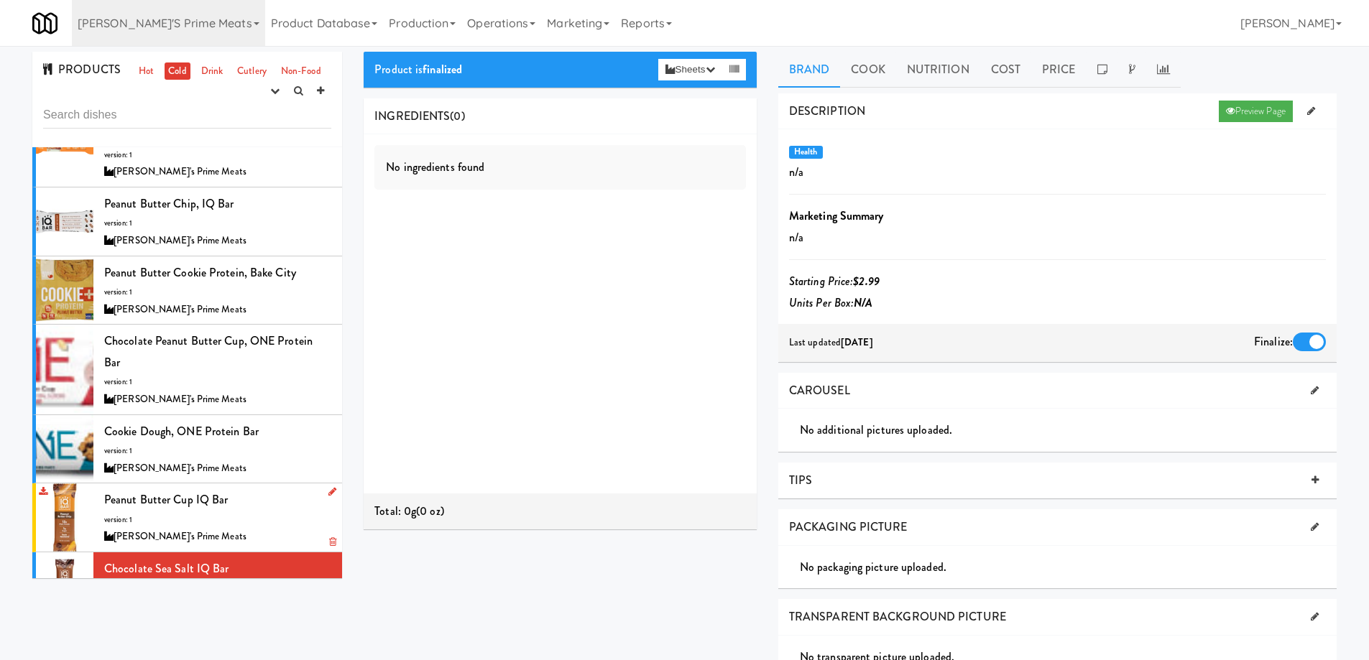
click at [247, 489] on div "Peanut Butter Cup IQ Bar version: 1 Delski's Prime Meats" at bounding box center [217, 517] width 227 height 57
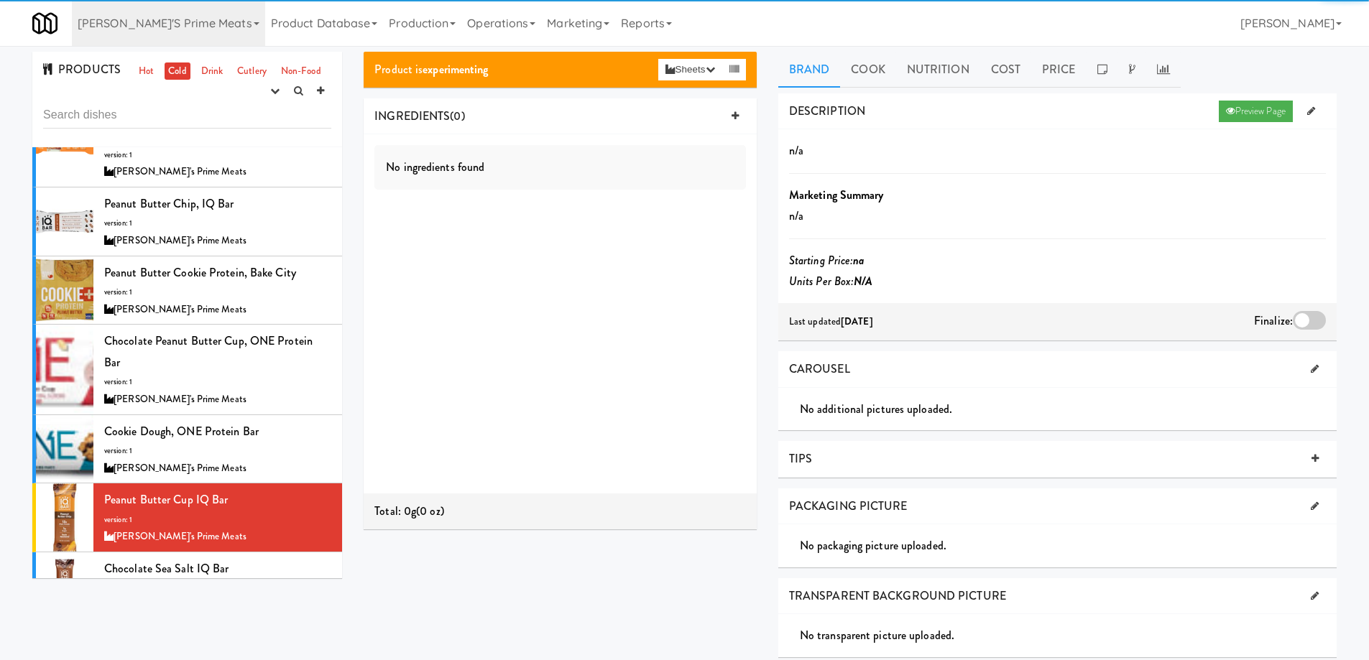
drag, startPoint x: 208, startPoint y: 63, endPoint x: 210, endPoint y: 93, distance: 29.5
click at [208, 63] on link "Drink" at bounding box center [212, 72] width 29 height 18
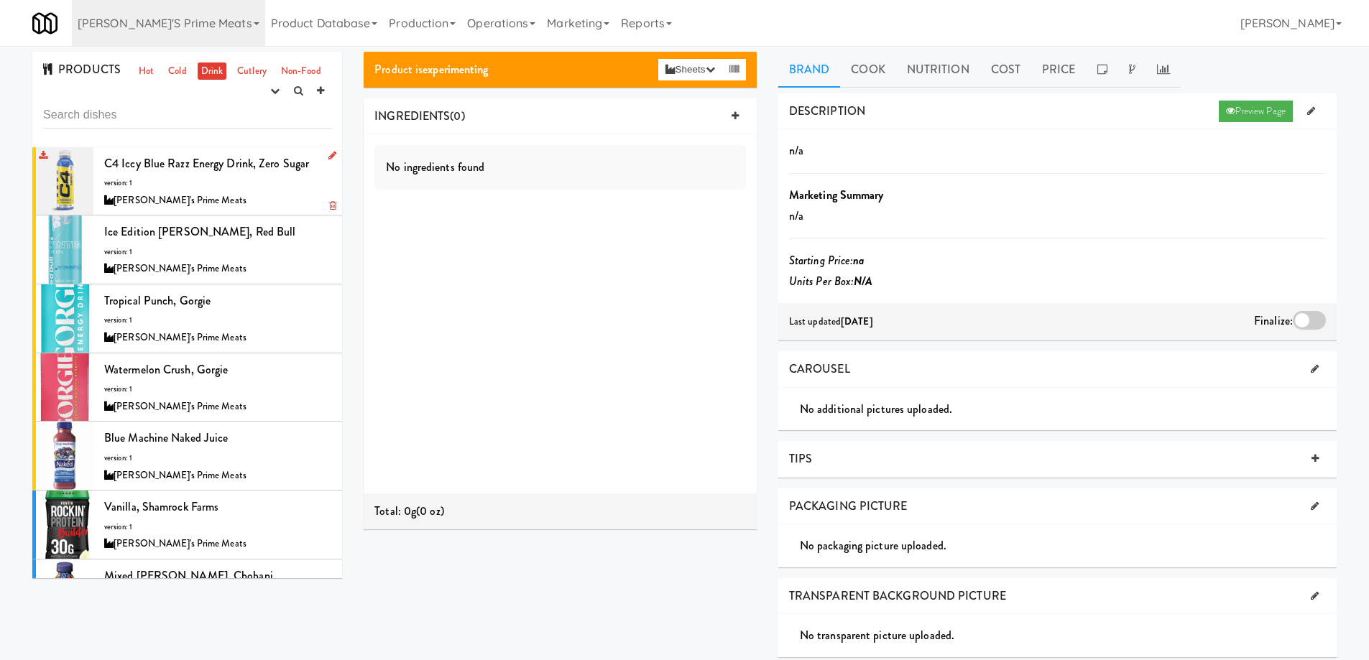
click at [267, 190] on div "C4 Iccy Blue Razz Energy Drink, Zero Sugar version: 1 Delski's Prime Meats" at bounding box center [217, 181] width 227 height 57
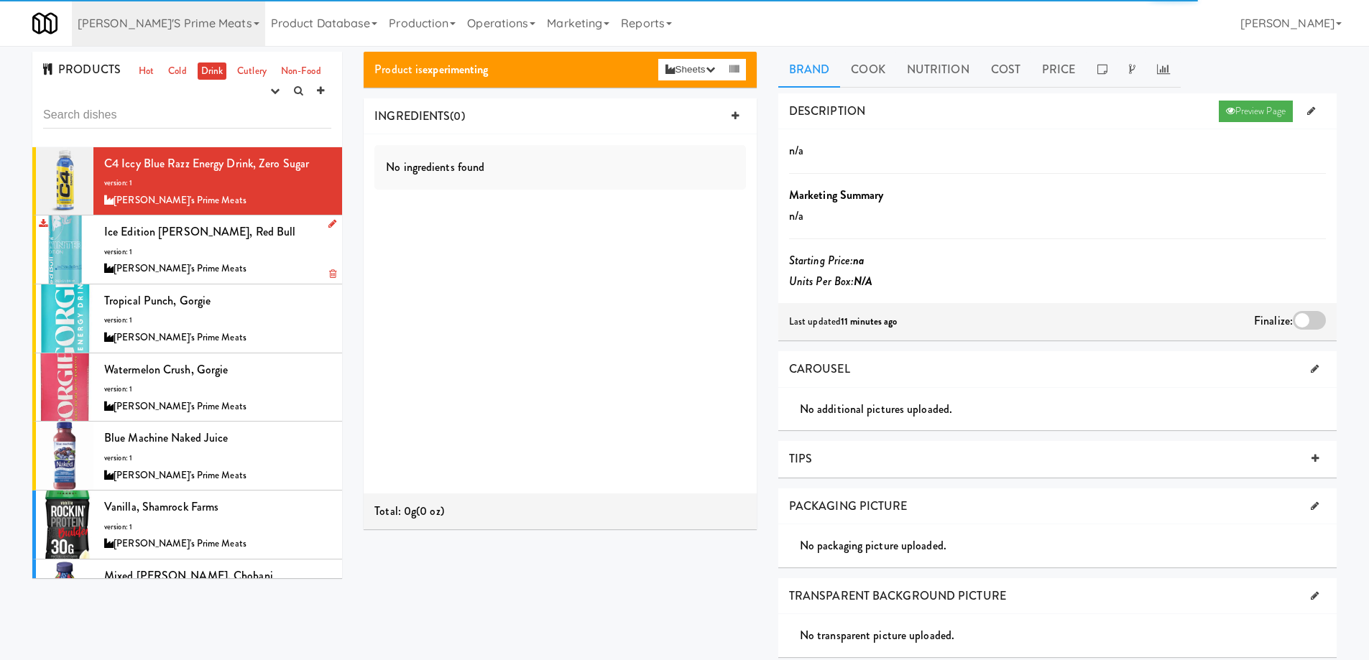
click at [269, 258] on div "Ice Edition Vanilla Berry, Red Bull version: 1 Delski's Prime Meats" at bounding box center [217, 249] width 227 height 57
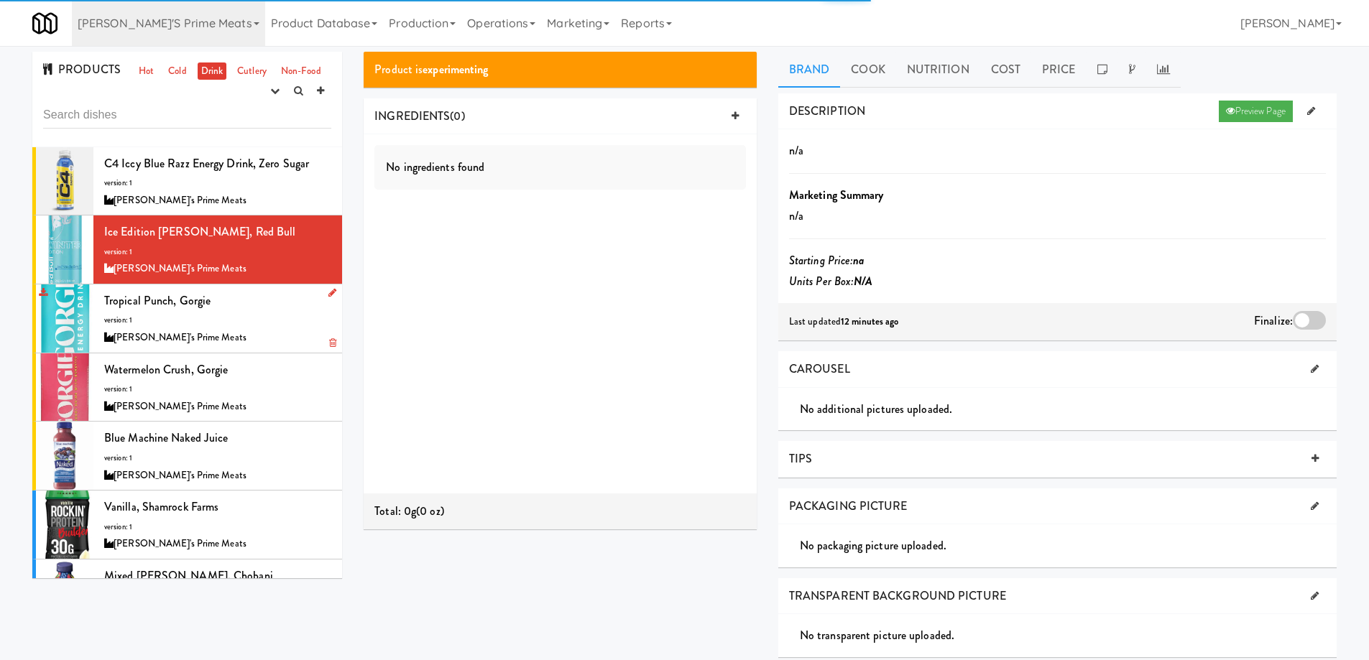
click at [270, 318] on div "Tropical Punch, Gorgie version: 1 Delski's Prime Meats" at bounding box center [217, 318] width 227 height 57
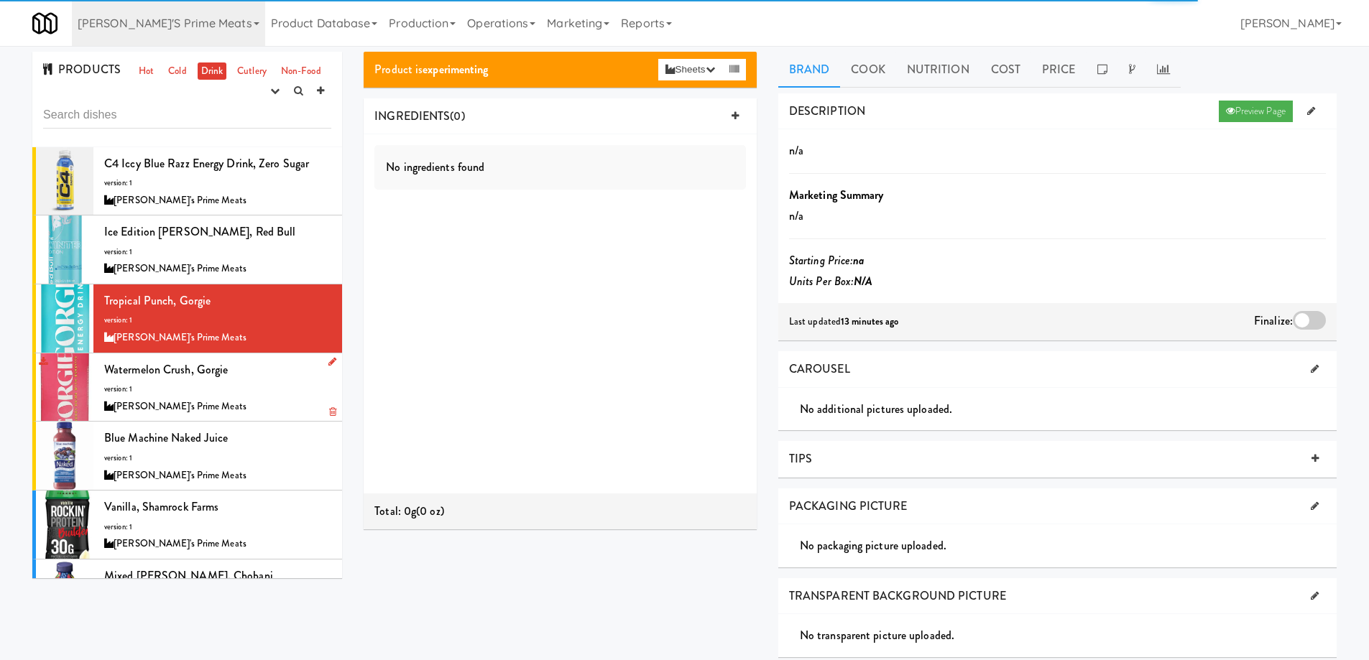
click at [266, 367] on div "Watermelon Crush, Gorgie version: 1 Delski's Prime Meats" at bounding box center [217, 387] width 227 height 57
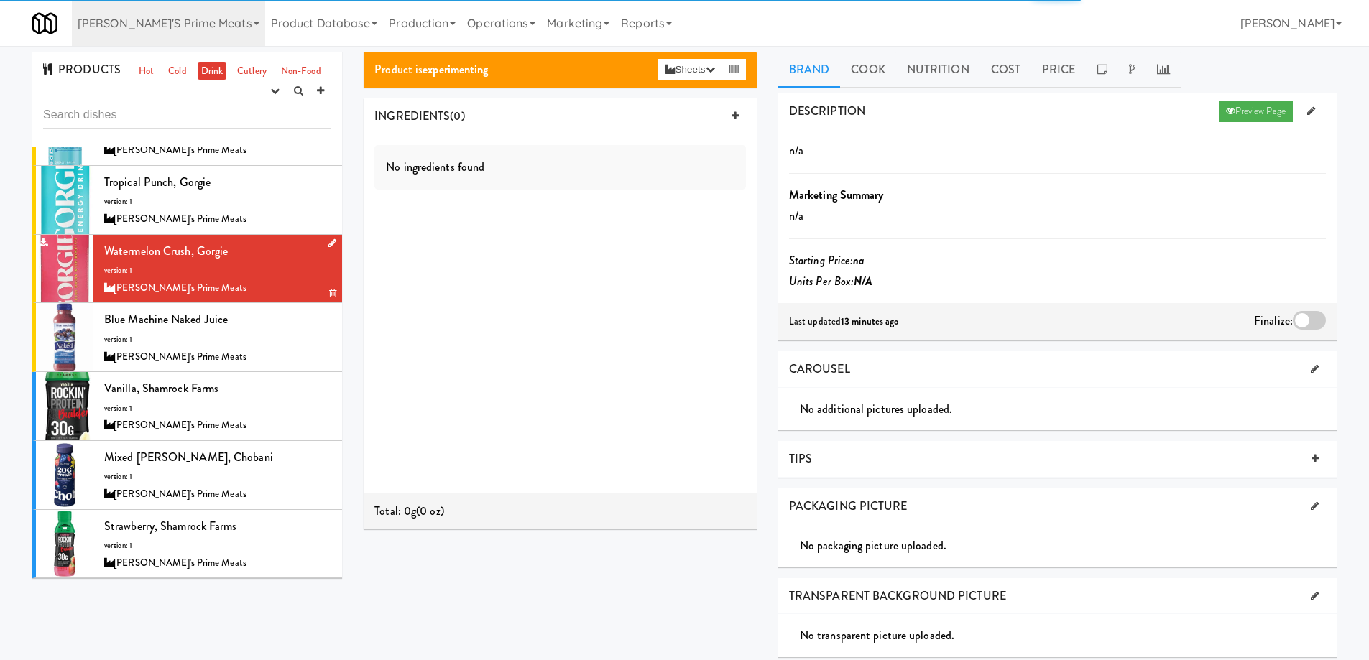
scroll to position [144, 0]
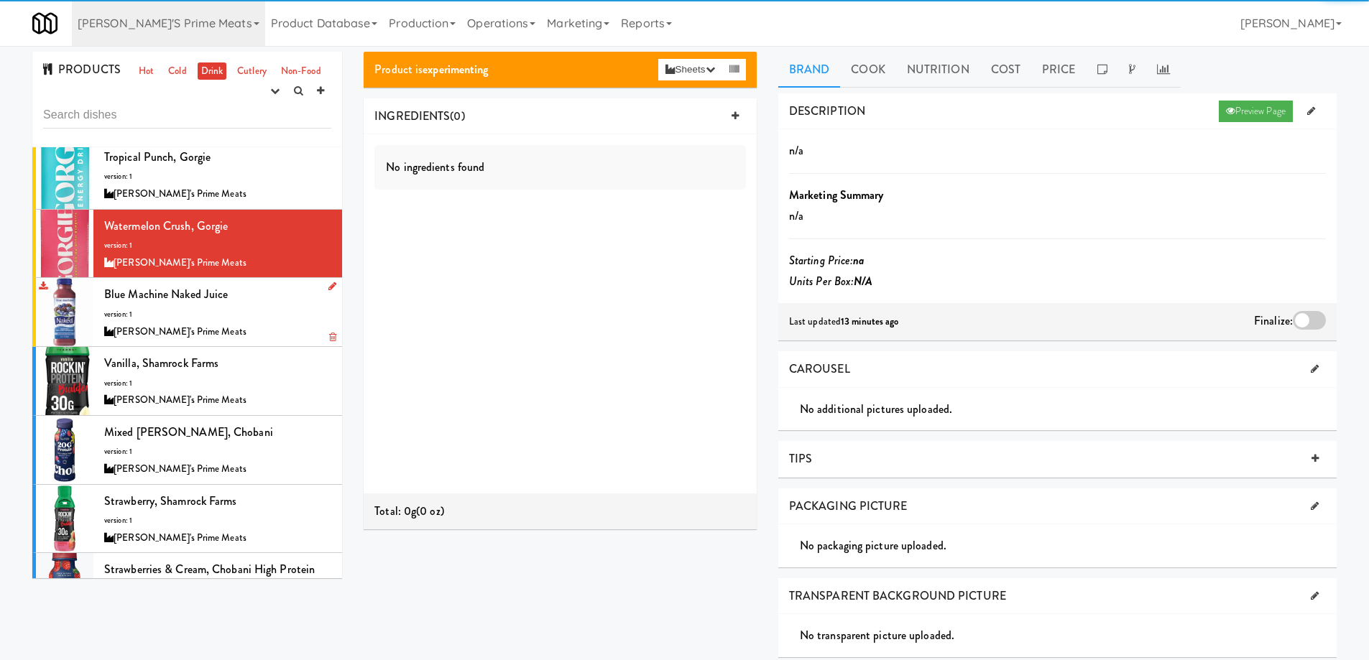
click at [245, 297] on div "Blue Machine Naked Juice version: 1 Delski's Prime Meats" at bounding box center [217, 312] width 227 height 57
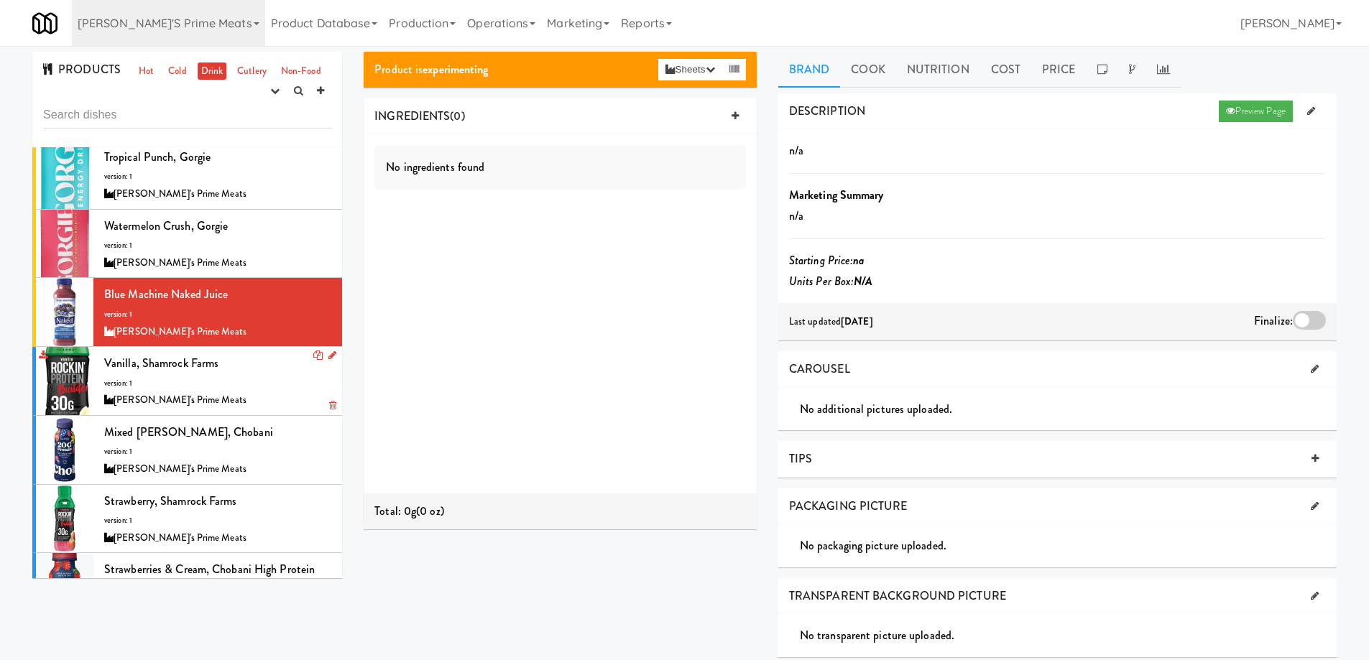
click at [242, 367] on div "Vanilla, Shamrock Farms version: 1 Delski's Prime Meats" at bounding box center [217, 381] width 227 height 57
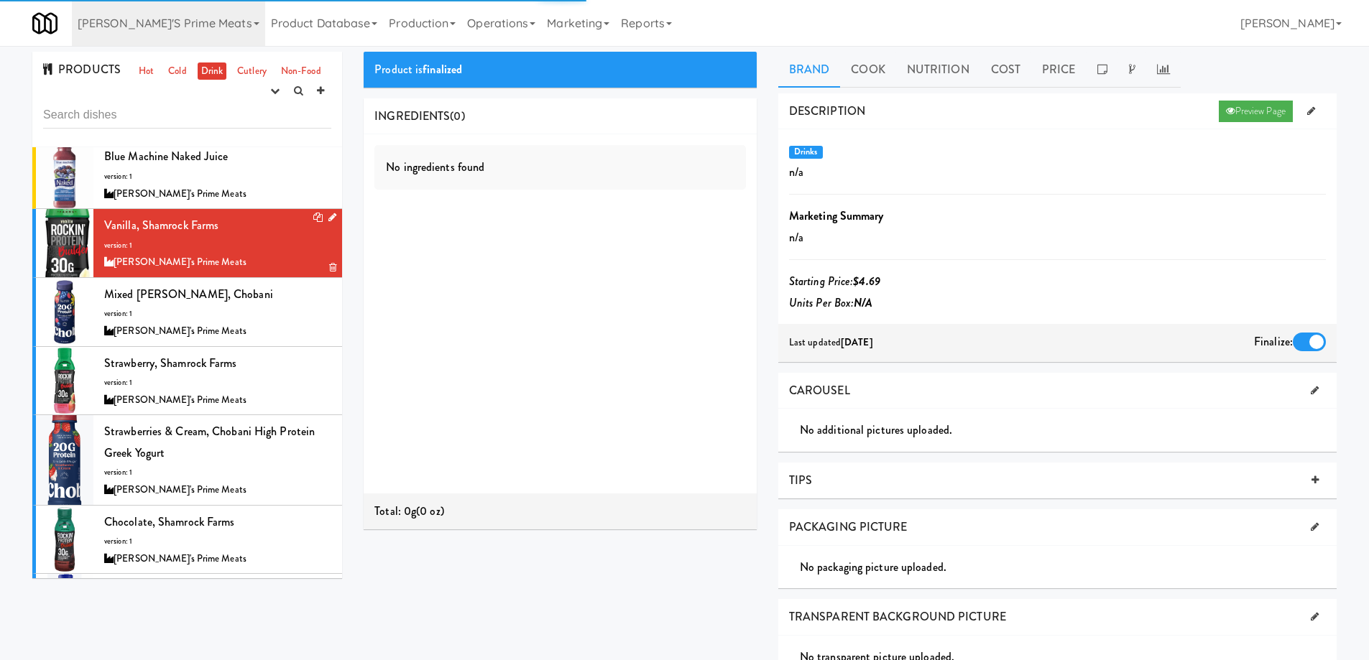
scroll to position [287, 0]
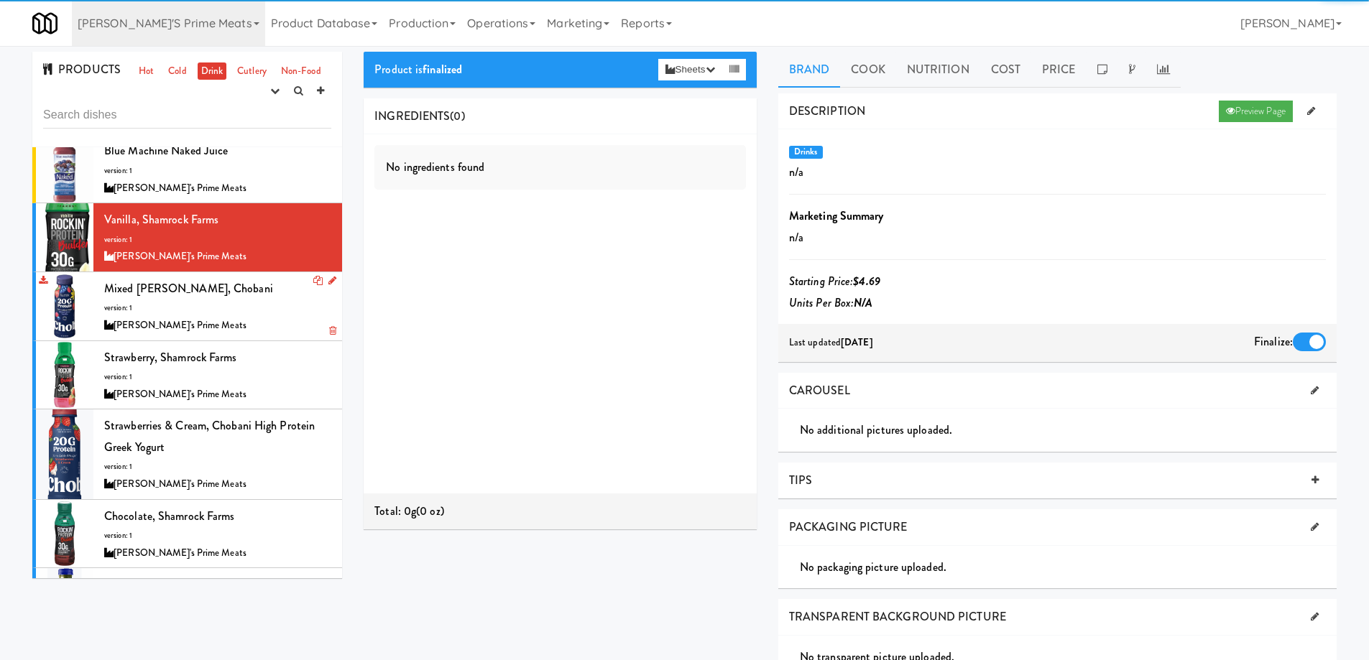
click at [269, 301] on div "Mixed Berry Vanilla, Chobani version: 1 Delski's Prime Meats" at bounding box center [217, 306] width 227 height 57
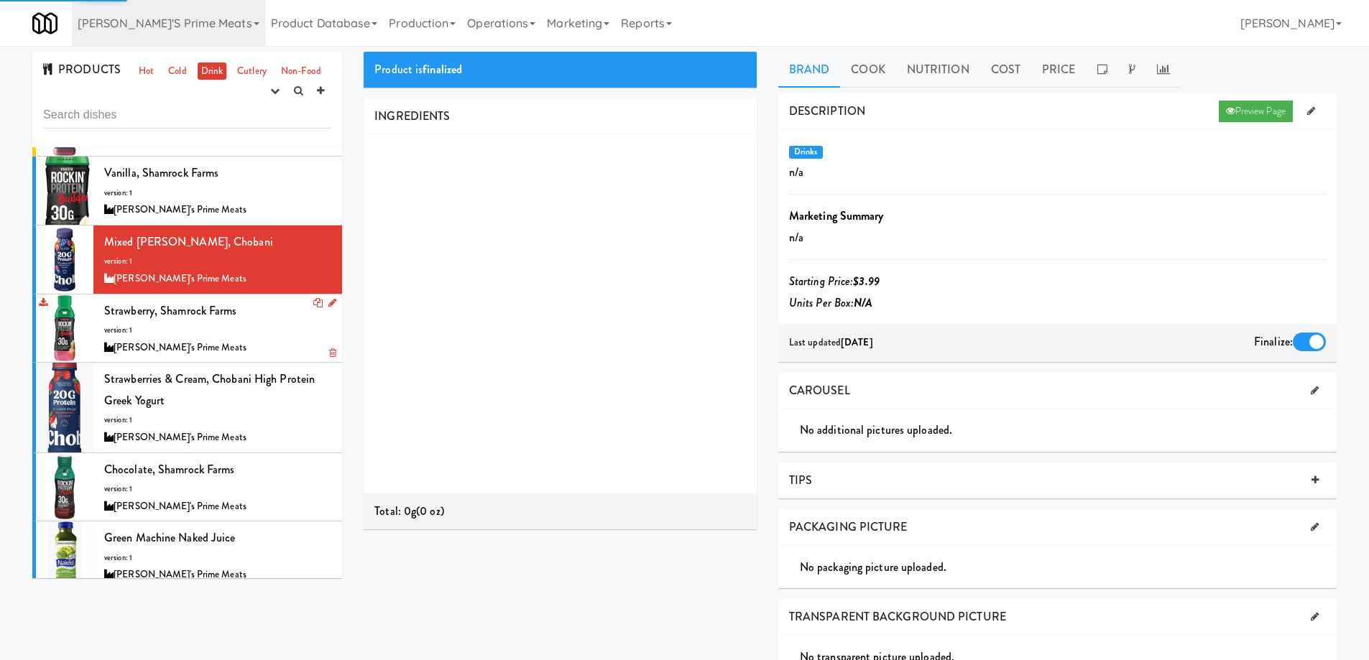
scroll to position [359, 0]
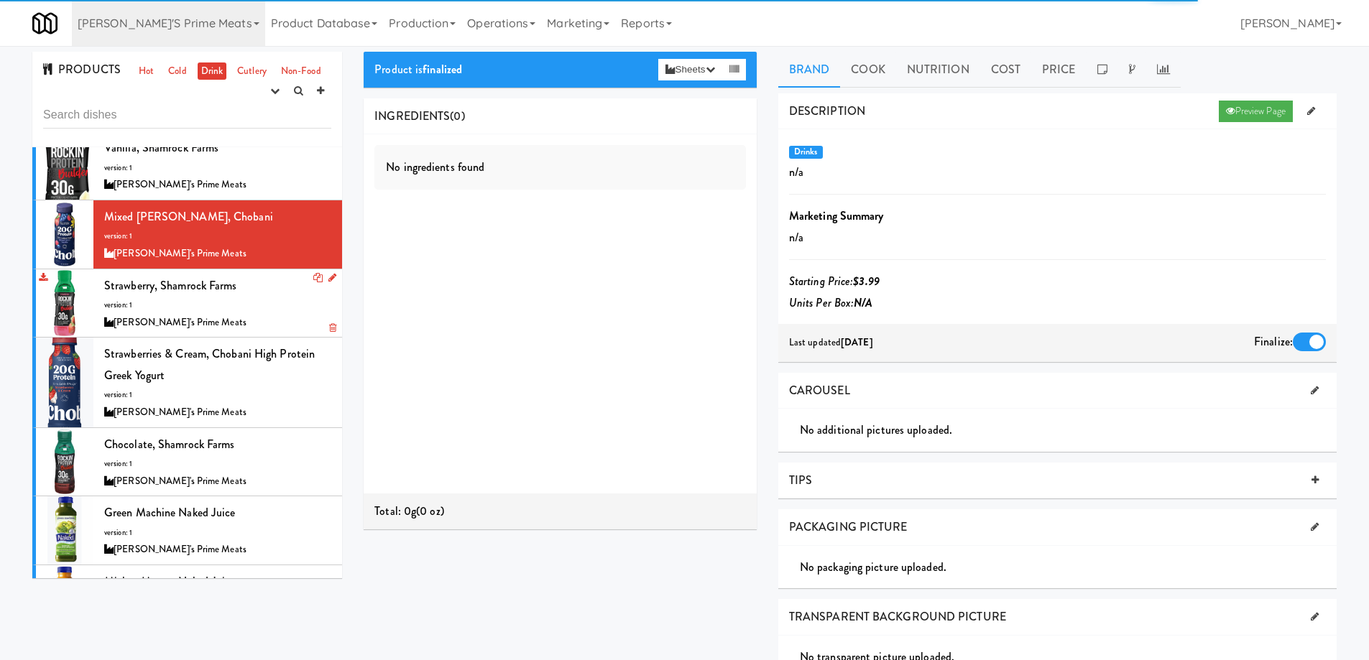
click at [267, 312] on div "Strawberry, Shamrock Farms version: 1 Delski's Prime Meats" at bounding box center [217, 303] width 227 height 57
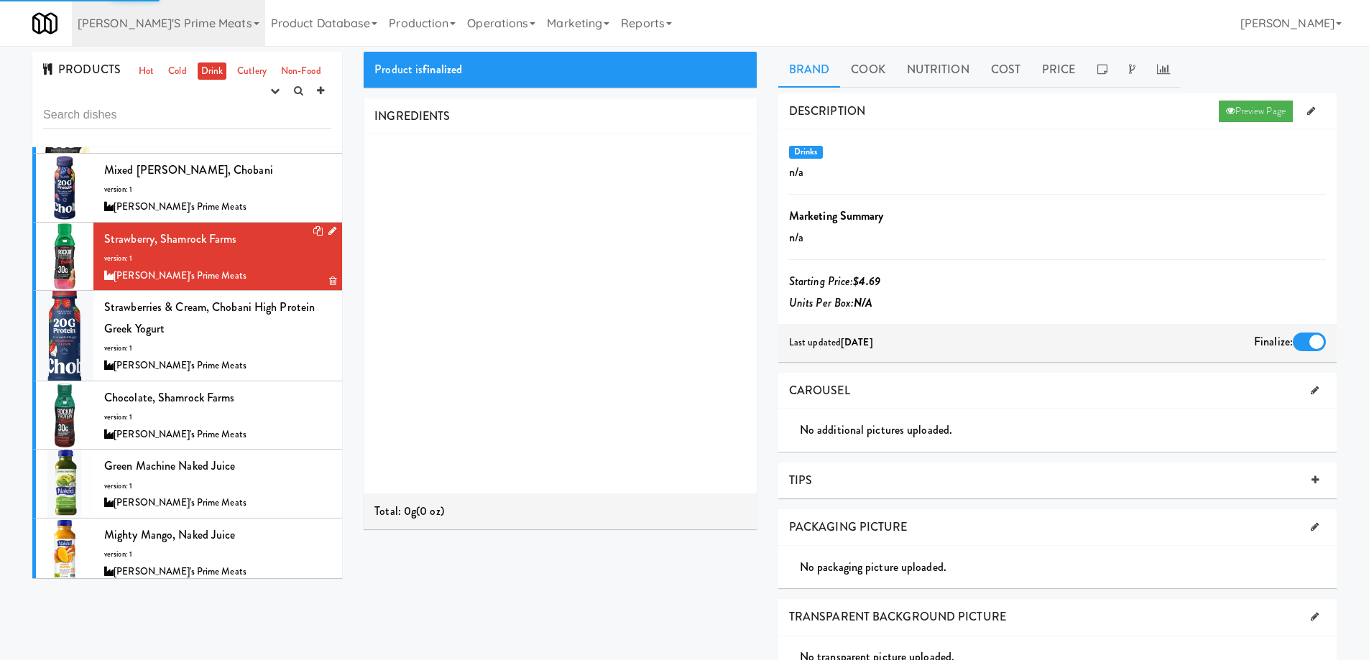
scroll to position [431, 0]
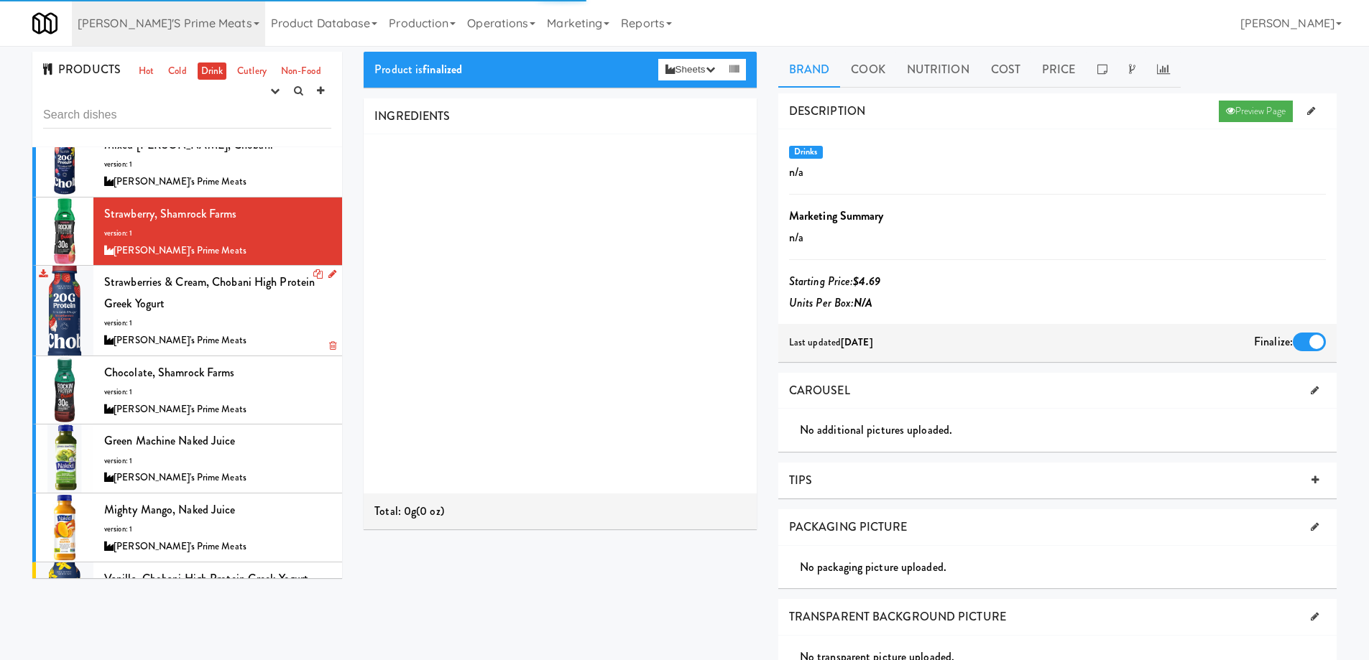
click at [265, 321] on div "Strawberries & Cream, Chobani High Protein Greek Yogurt version: 1 Delski's Pri…" at bounding box center [217, 311] width 227 height 78
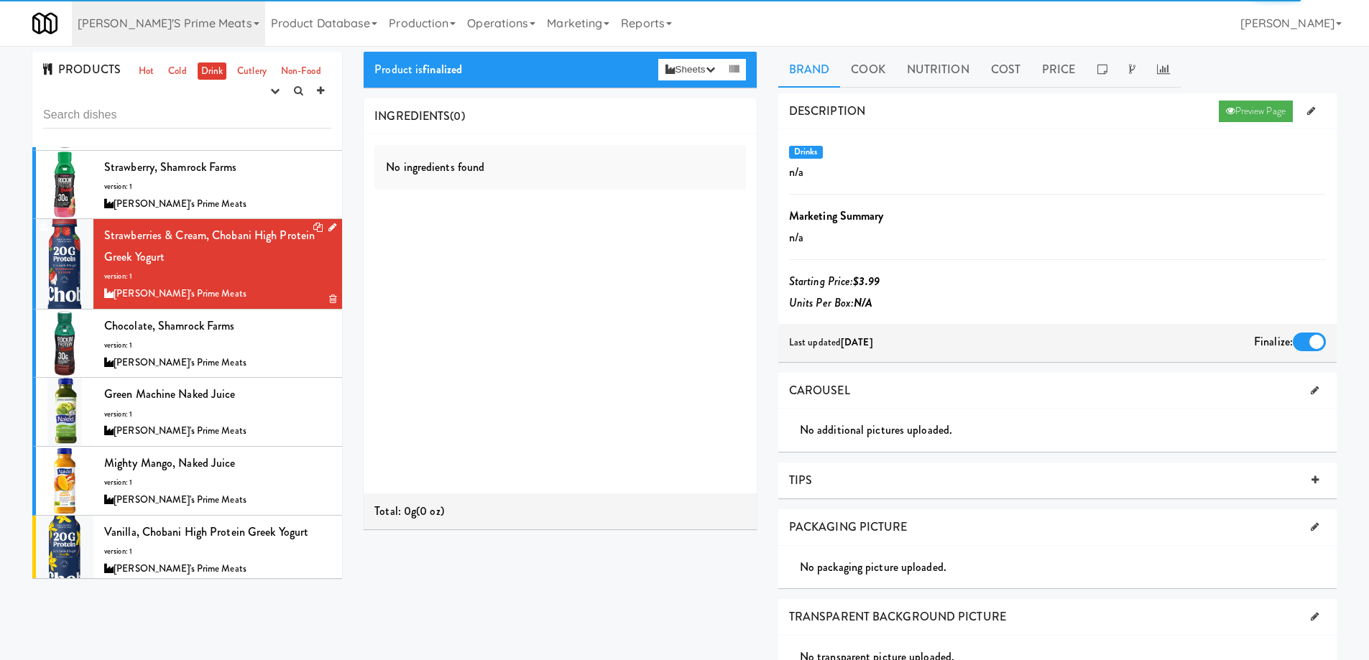
scroll to position [503, 0]
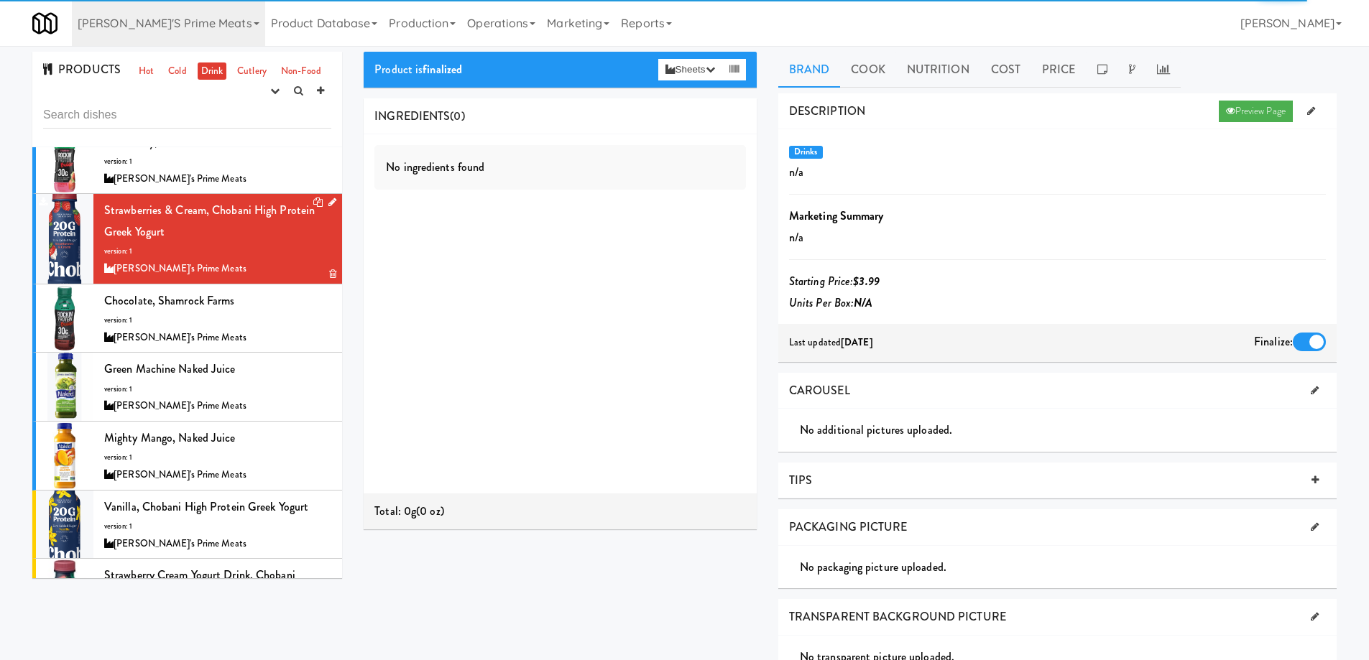
click at [265, 321] on div "Chocolate, Shamrock Farms version: 1 Delski's Prime Meats" at bounding box center [217, 318] width 227 height 57
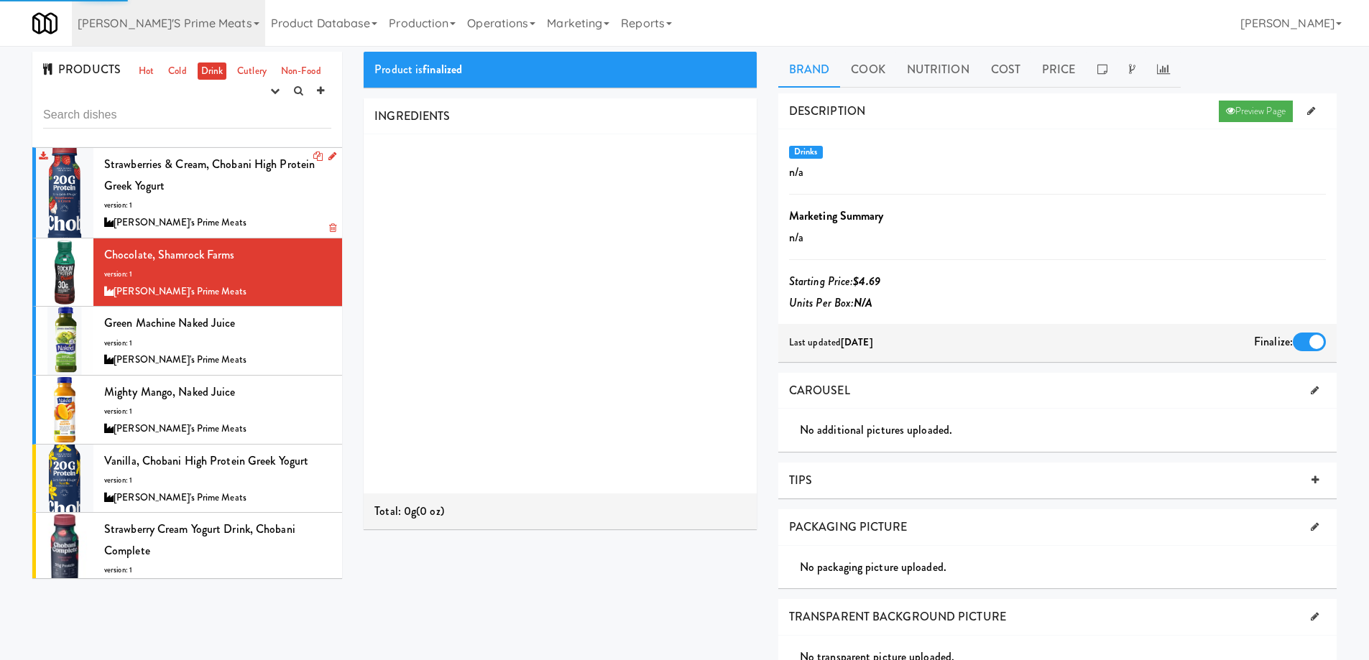
scroll to position [574, 0]
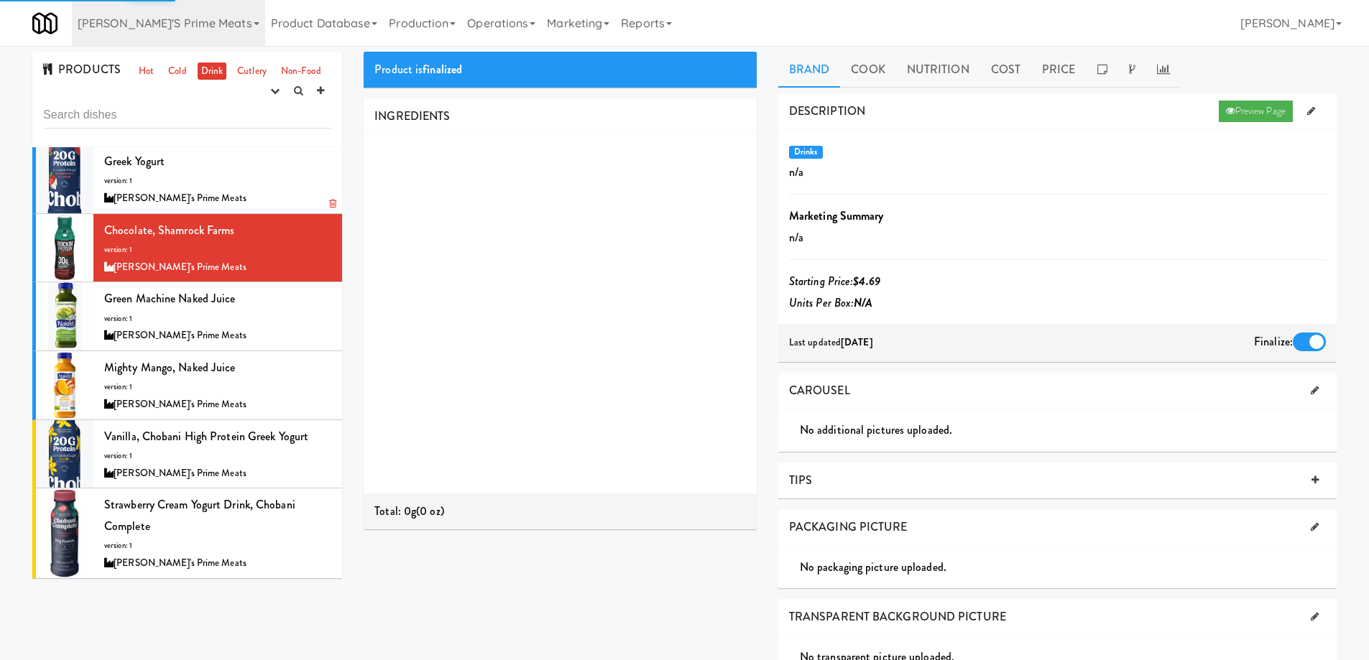
click at [265, 321] on div "Green Machine Naked Juice version: 1 Delski's Prime Meats" at bounding box center [217, 316] width 227 height 57
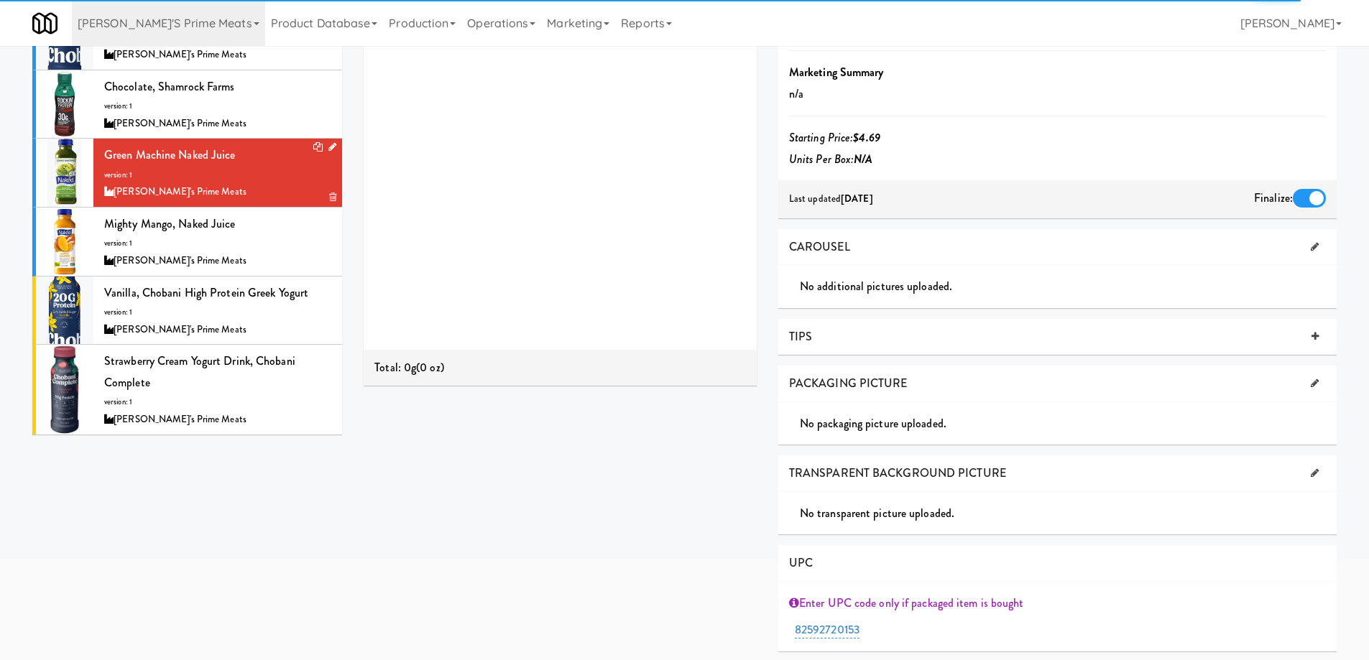
click at [242, 242] on div "Mighty Mango, Naked Juice version: 1 Delski's Prime Meats" at bounding box center [217, 241] width 227 height 57
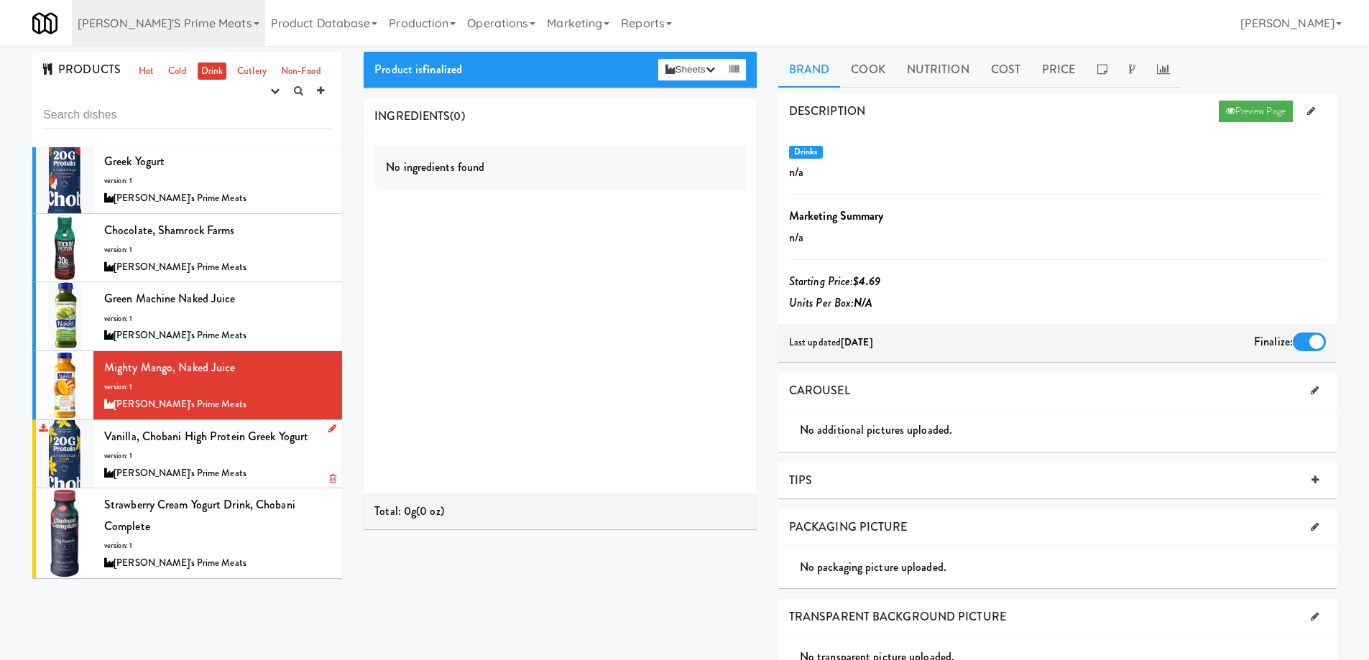
click at [241, 456] on div "Vanilla, Chobani High Protein Greek Yogurt version: 1 Delski's Prime Meats" at bounding box center [217, 454] width 227 height 57
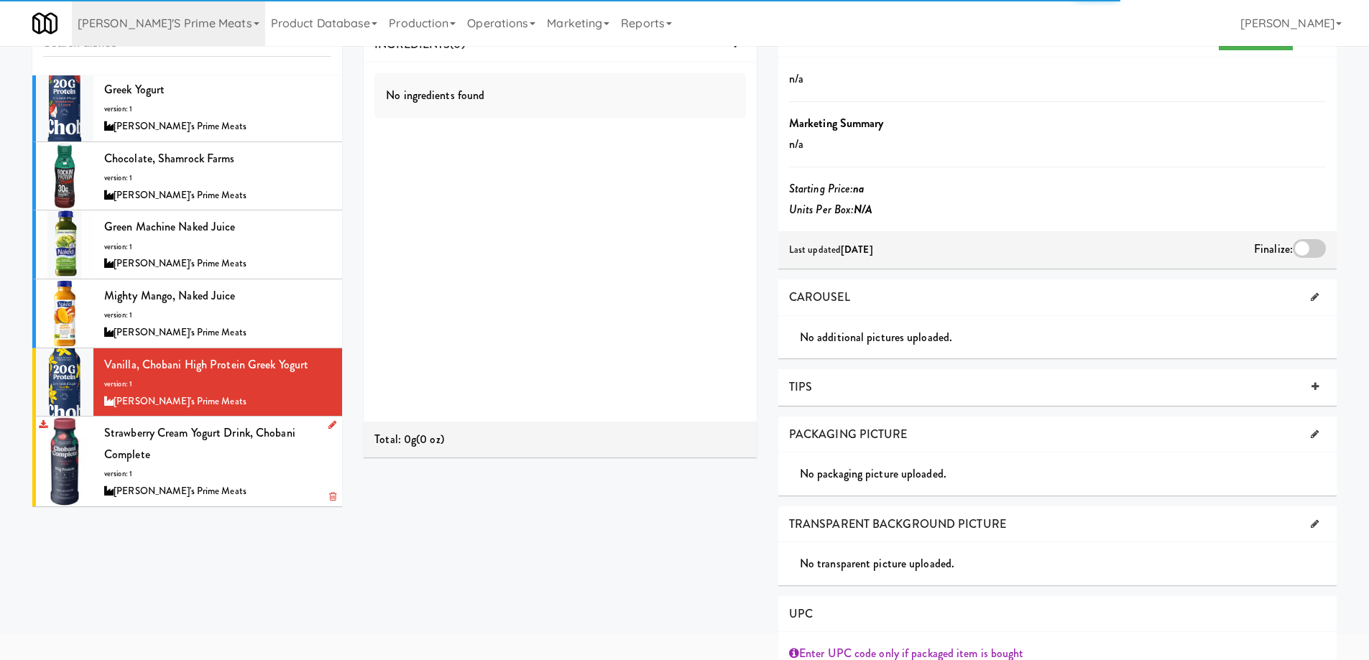
click at [239, 459] on div "Strawberry Cream Yogurt Drink, Chobani Complete version: 1 Delski's Prime Meats" at bounding box center [217, 462] width 227 height 78
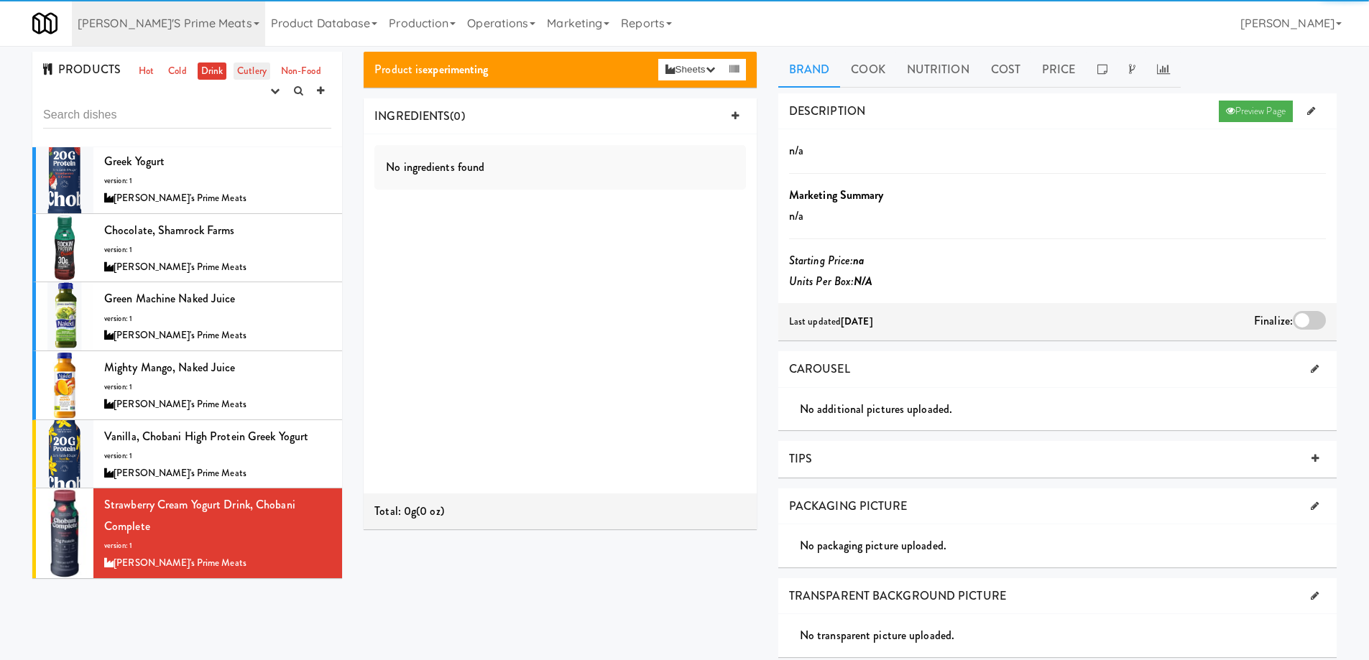
click at [259, 66] on link "Cutlery" at bounding box center [252, 72] width 37 height 18
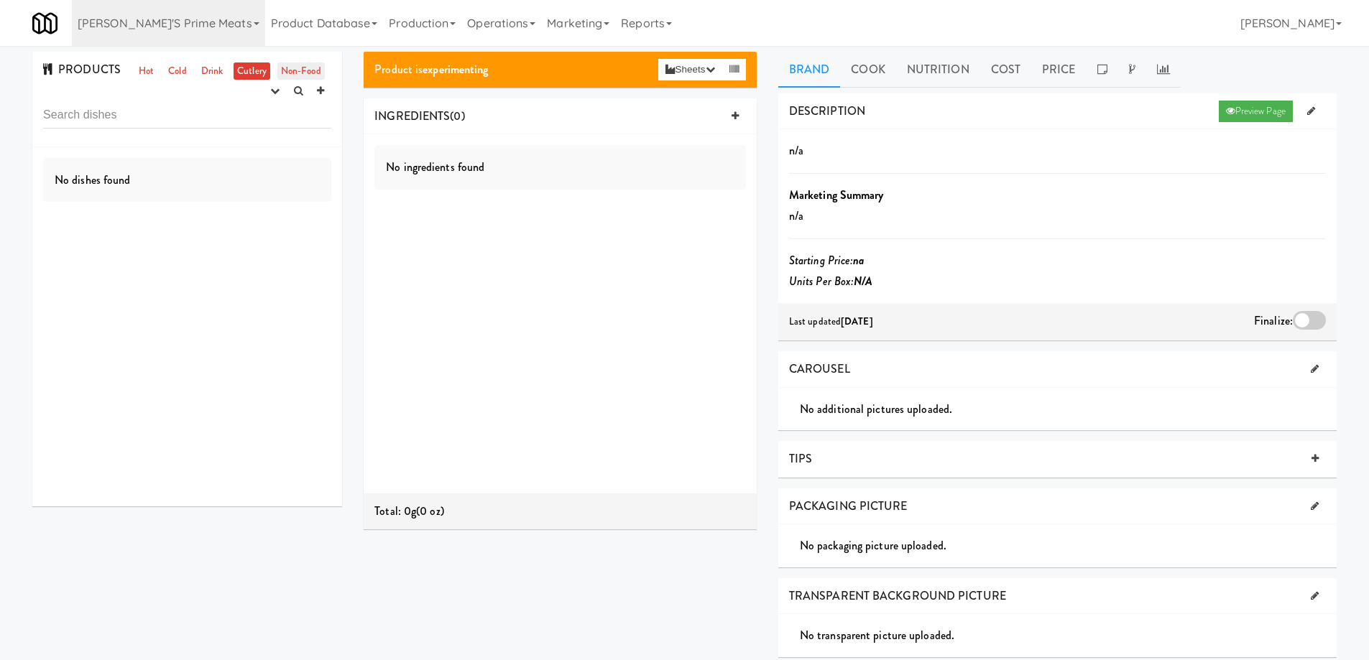
click at [308, 69] on link "Non-Food" at bounding box center [300, 72] width 47 height 18
click at [149, 65] on link "Hot" at bounding box center [146, 72] width 22 height 18
click at [189, 72] on ul "Hot Cold Drink Cutlery Non-Food" at bounding box center [230, 72] width 197 height 18
click at [176, 69] on link "Cold" at bounding box center [177, 72] width 25 height 18
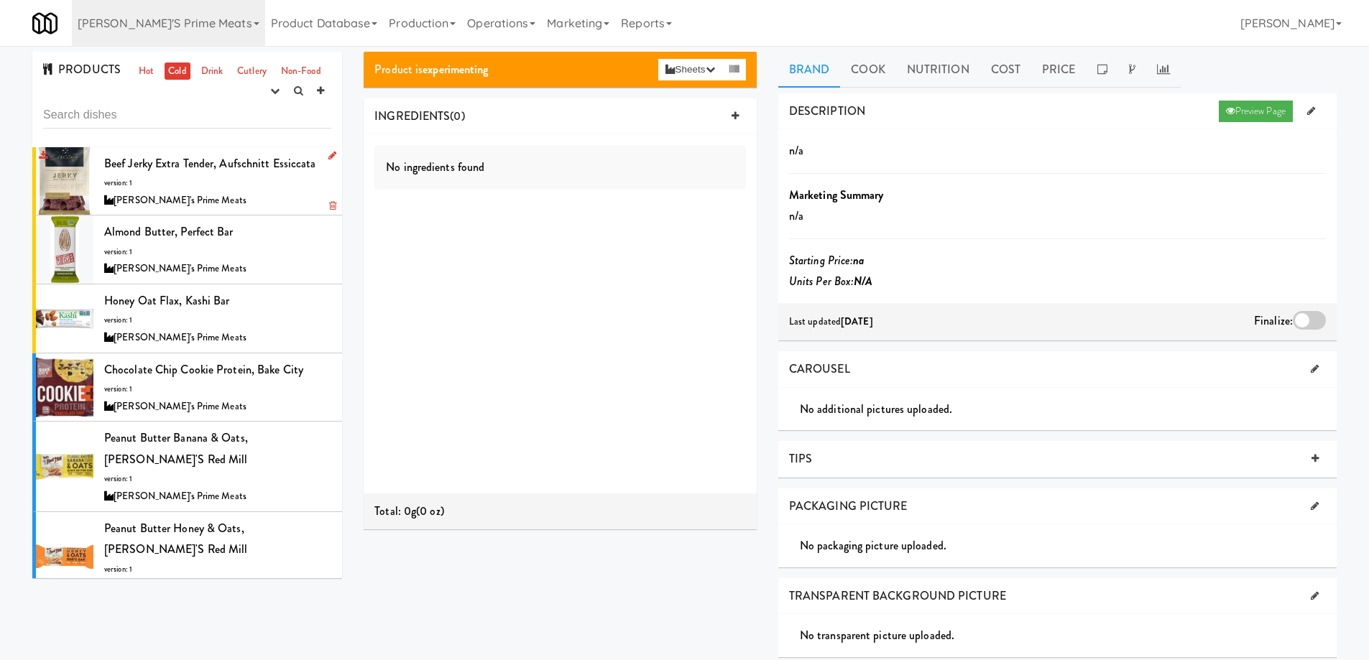
click at [269, 183] on div "Beef Jerky Extra Tender, Aufschnitt Essiccata version: 1 Delski's Prime Meats" at bounding box center [217, 181] width 227 height 57
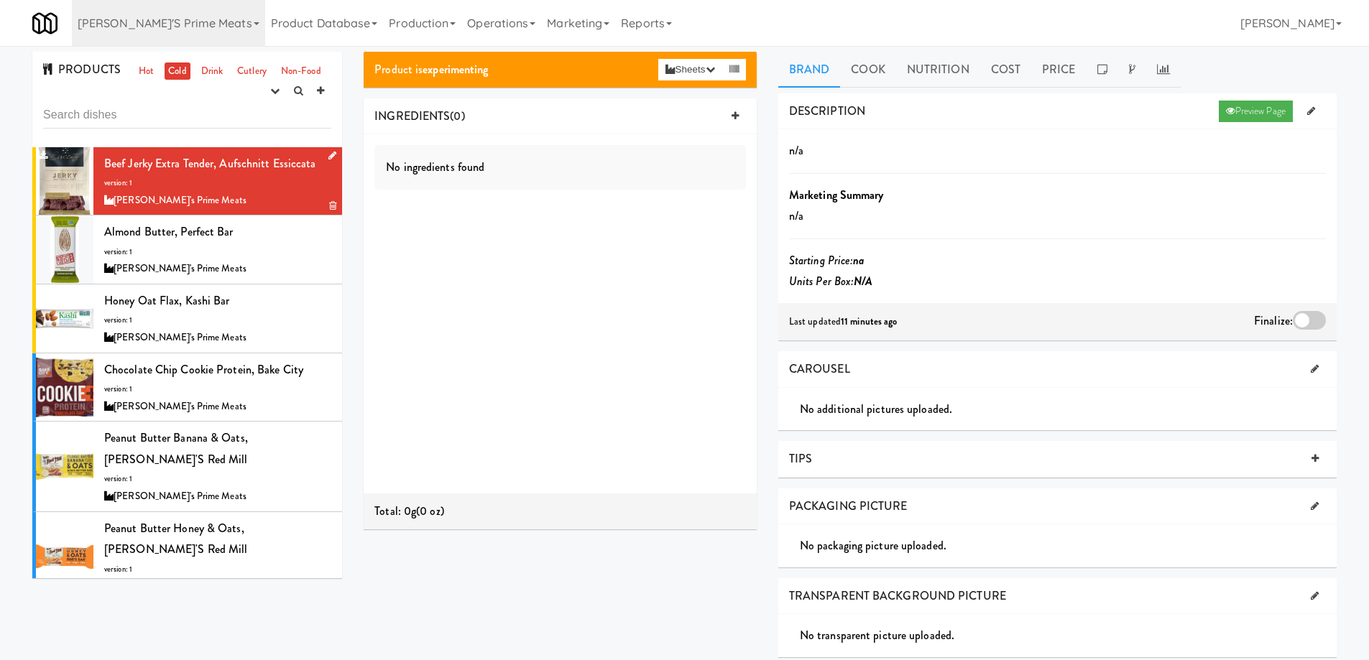
click at [269, 199] on div "[PERSON_NAME]'s Prime Meats" at bounding box center [217, 201] width 227 height 18
click at [267, 258] on div "Almond Butter, Perfect Bar version: 1 Delski's Prime Meats" at bounding box center [217, 249] width 227 height 57
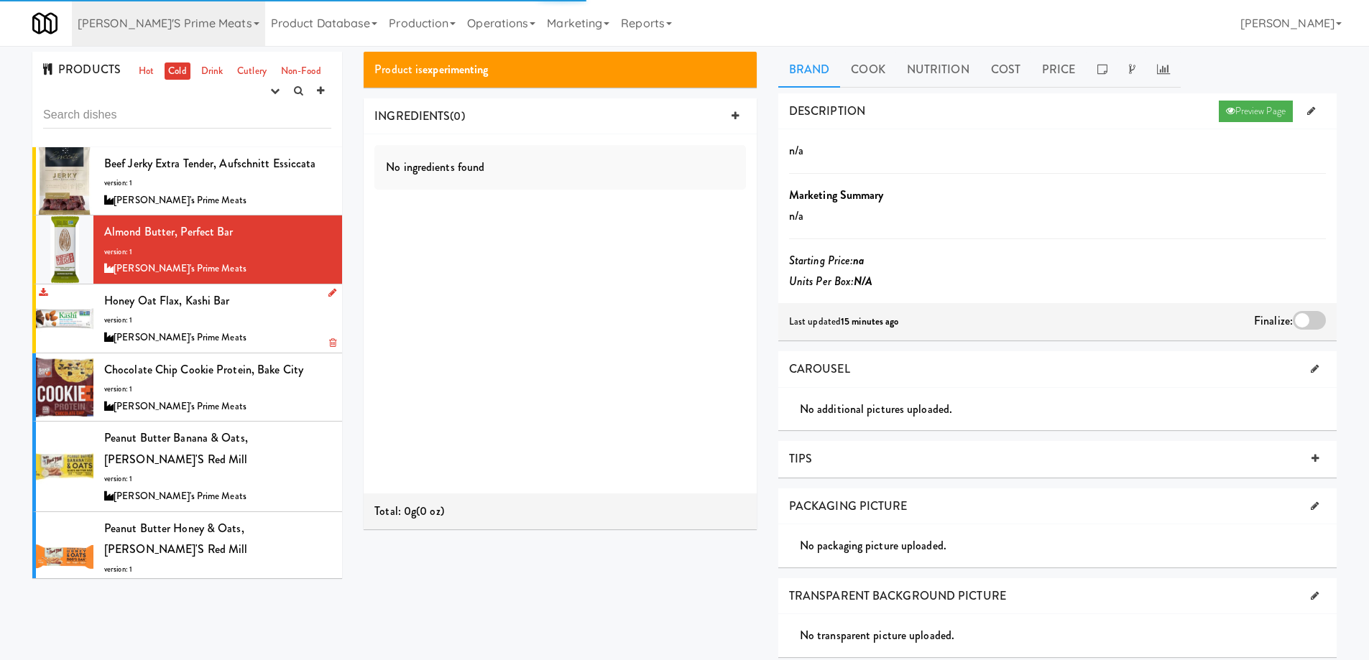
click at [268, 316] on div "Honey Oat Flax, Kashi bar version: 1 Delski's Prime Meats" at bounding box center [217, 318] width 227 height 57
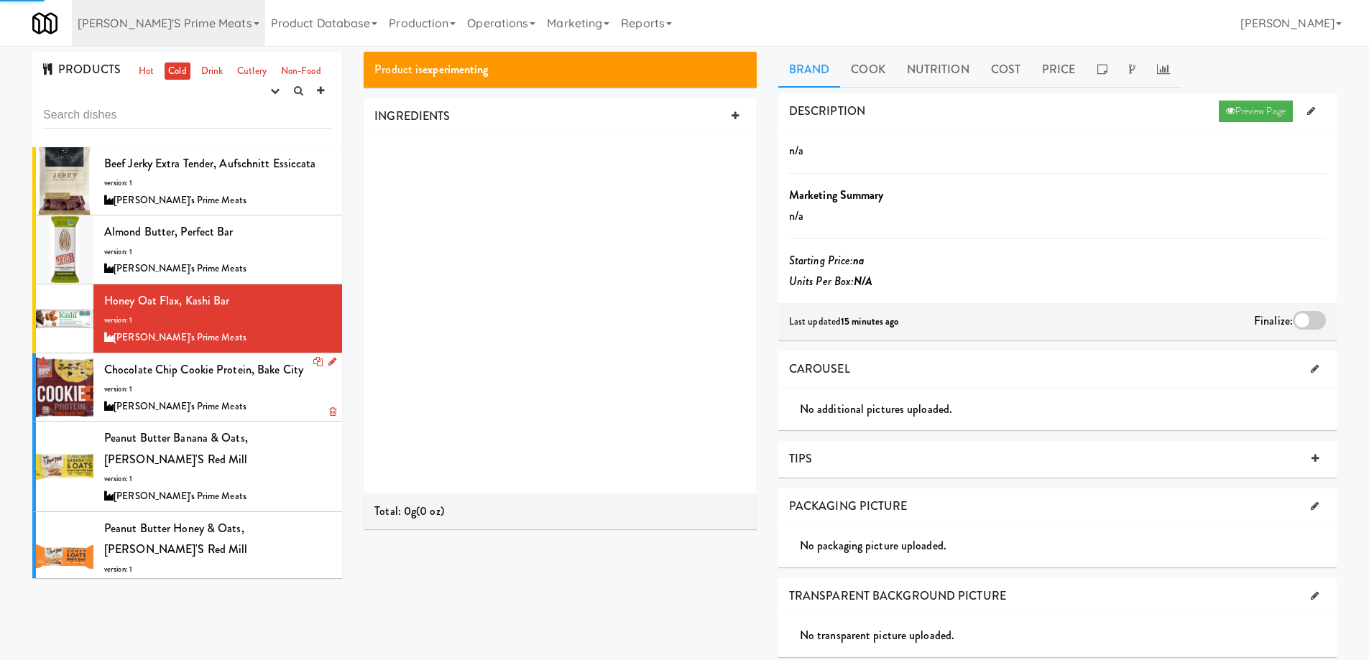
click at [260, 398] on div "[PERSON_NAME]'s Prime Meats" at bounding box center [217, 407] width 227 height 18
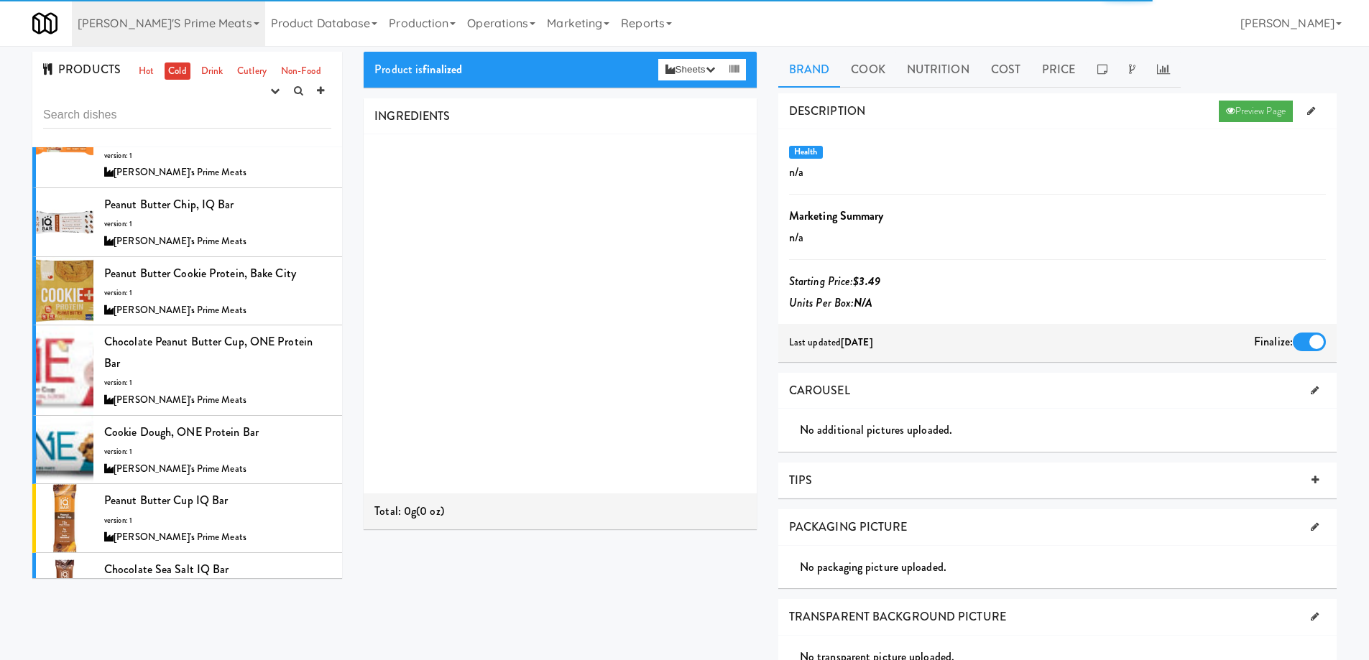
scroll to position [415, 0]
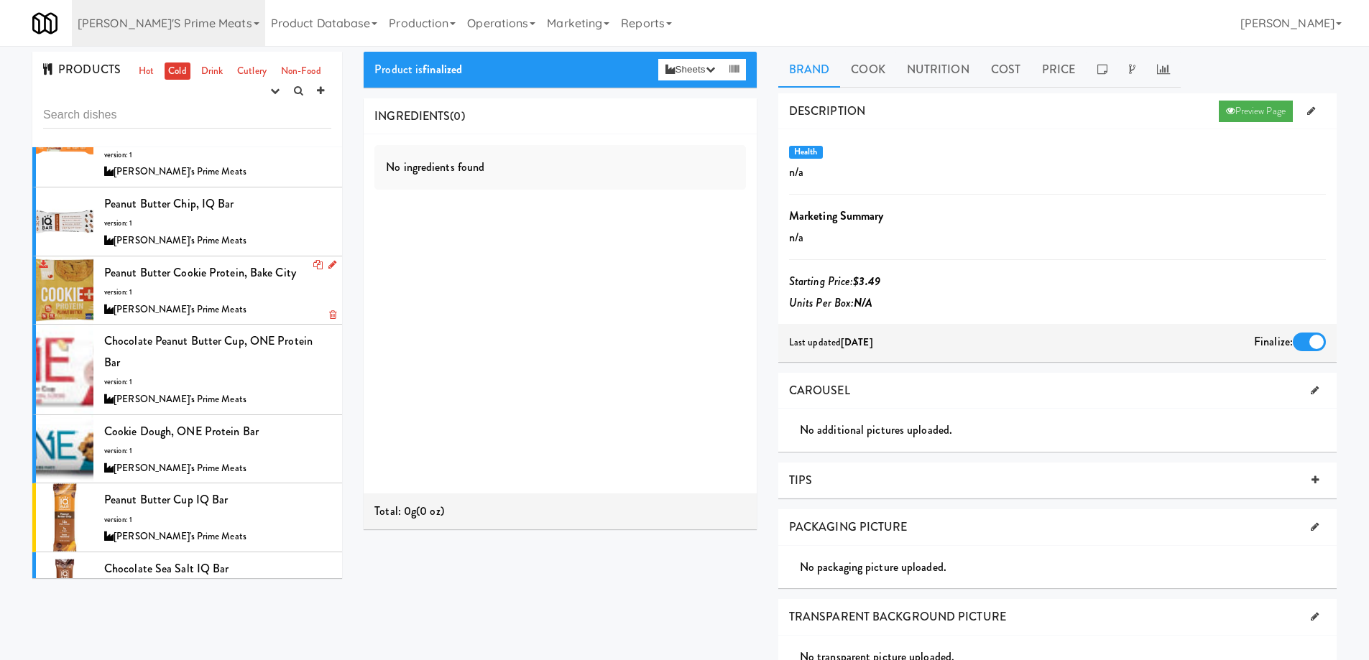
click at [254, 301] on div "[PERSON_NAME]'s Prime Meats" at bounding box center [217, 310] width 227 height 18
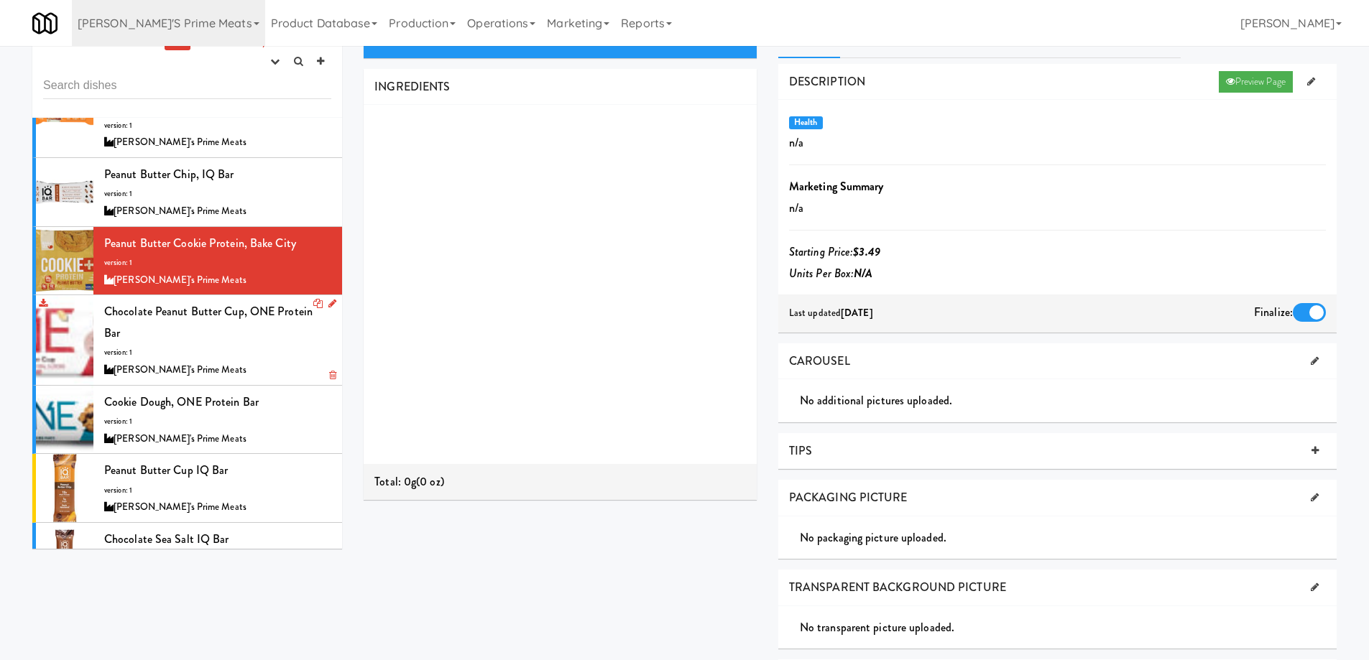
scroll to position [46, 0]
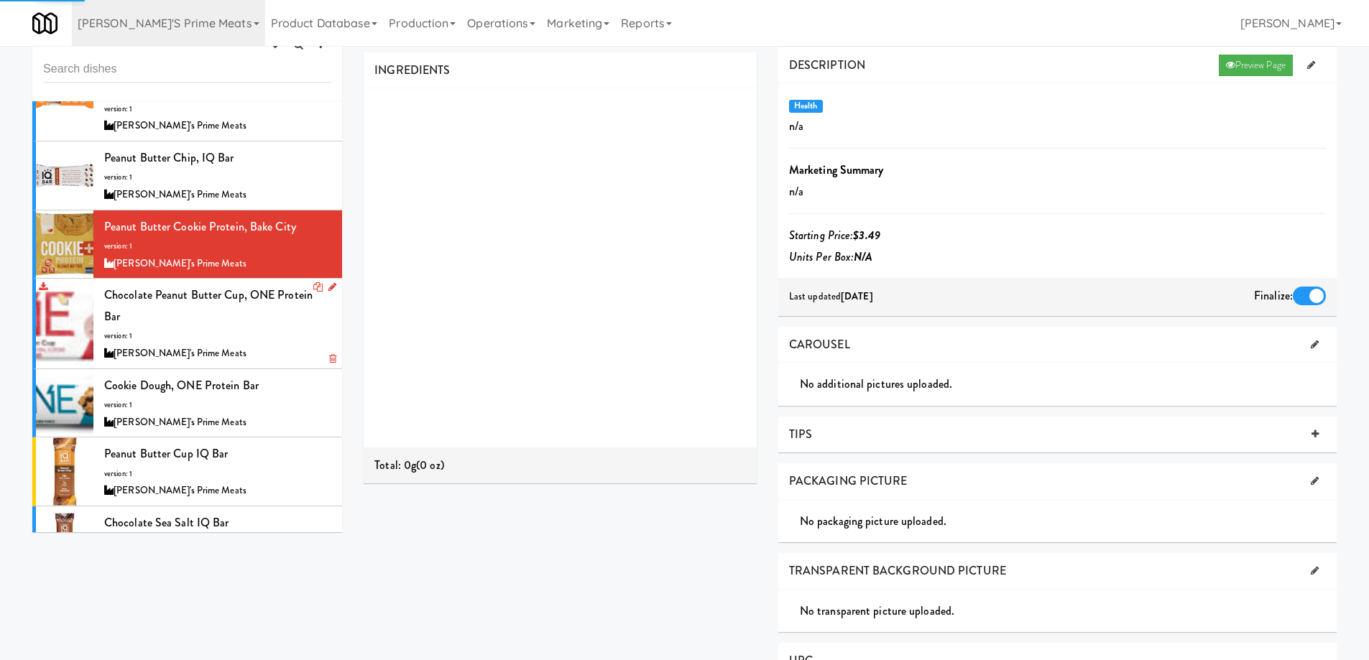
click at [255, 294] on div "Chocolate Peanut Butter Cup, ONE Protein Bar version: 1 Delski's Prime Meats" at bounding box center [217, 324] width 227 height 78
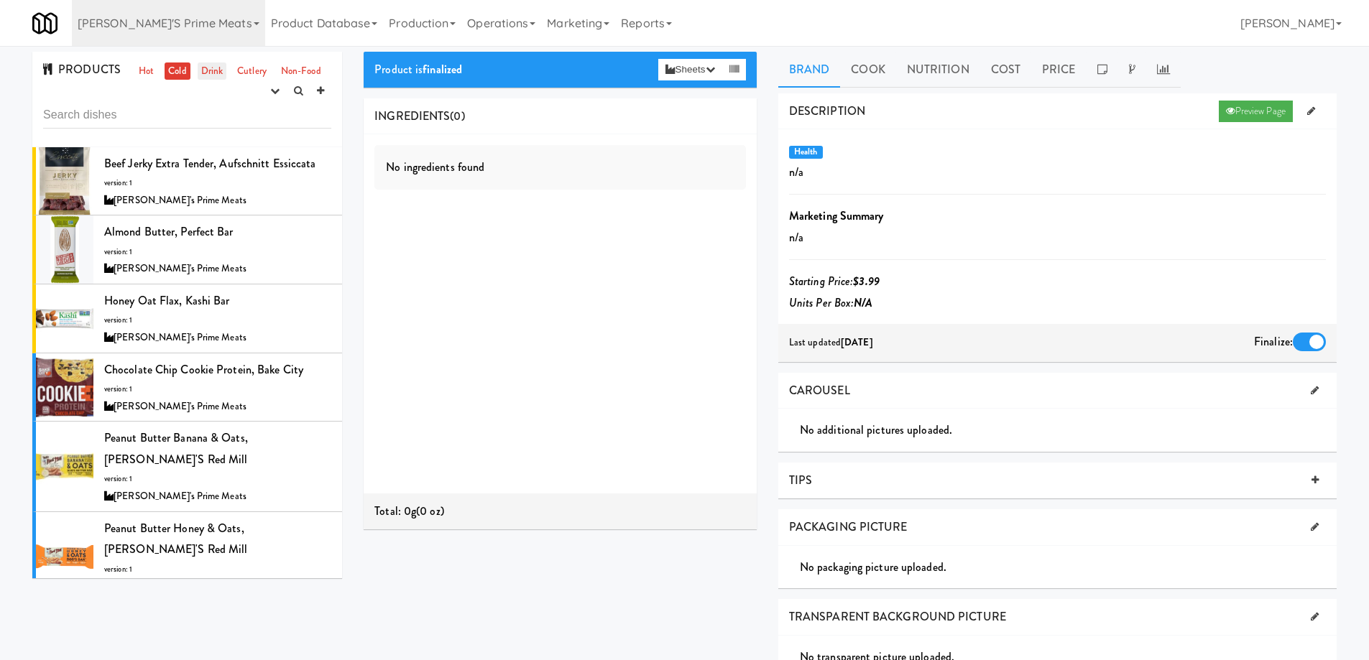
click at [207, 64] on link "Drink" at bounding box center [212, 72] width 29 height 18
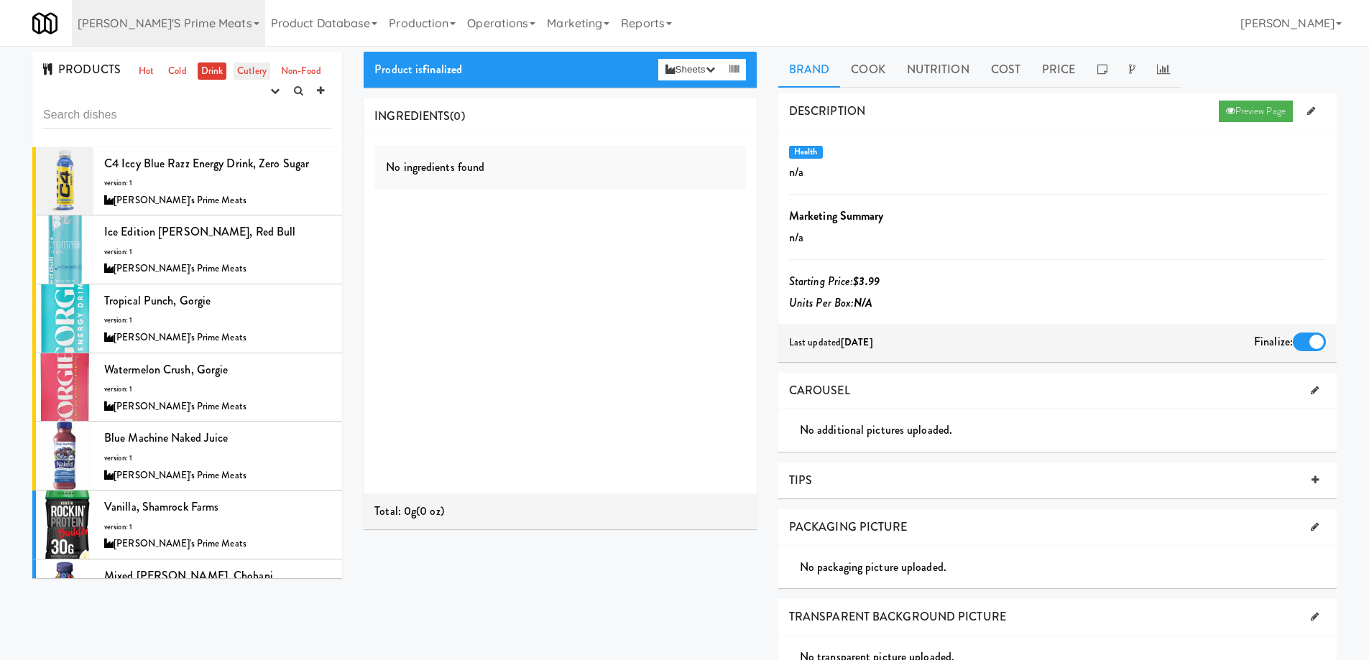
click at [242, 72] on link "Cutlery" at bounding box center [252, 72] width 37 height 18
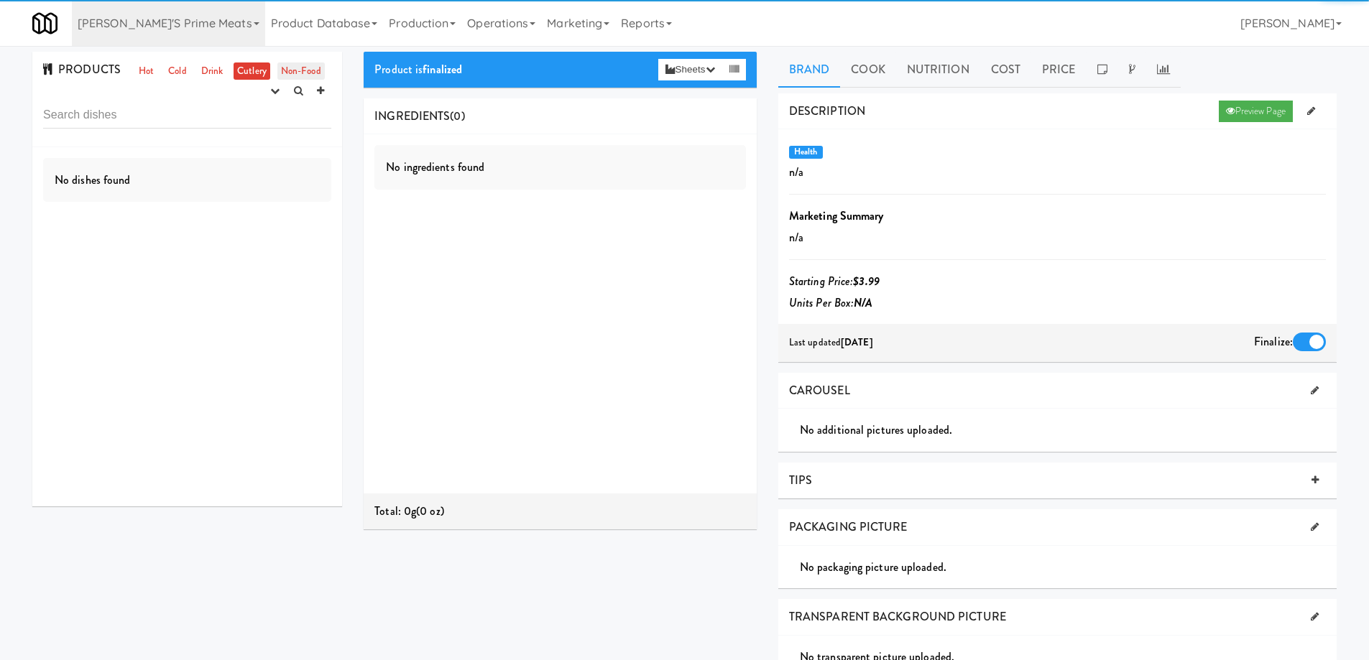
click at [298, 70] on link "Non-Food" at bounding box center [300, 72] width 47 height 18
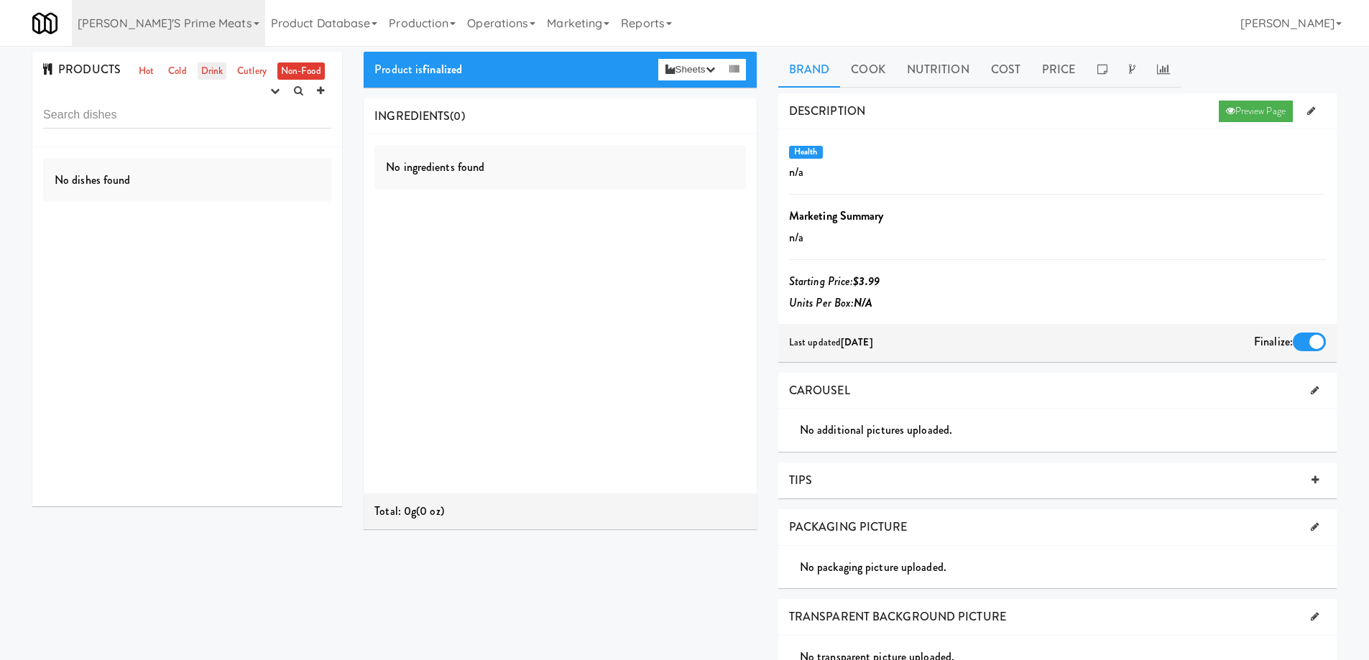
click at [214, 69] on link "Drink" at bounding box center [212, 72] width 29 height 18
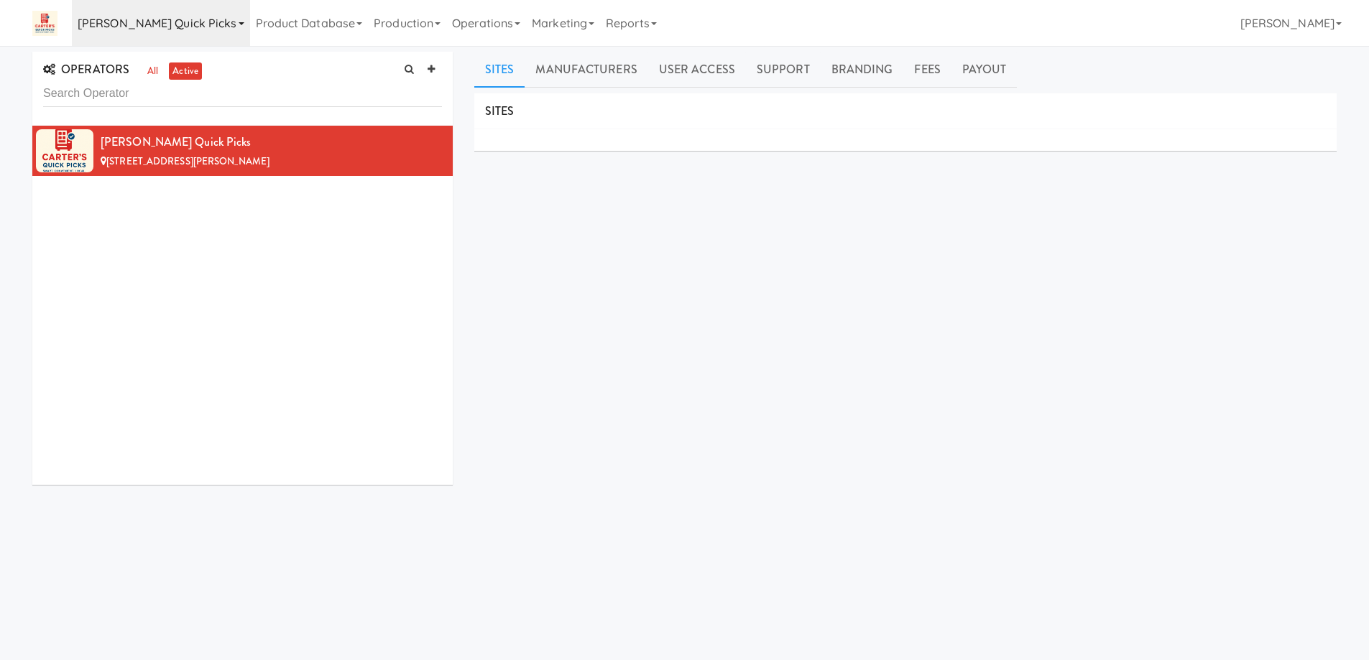
click at [184, 27] on link "[PERSON_NAME] Quick Picks" at bounding box center [161, 23] width 178 height 46
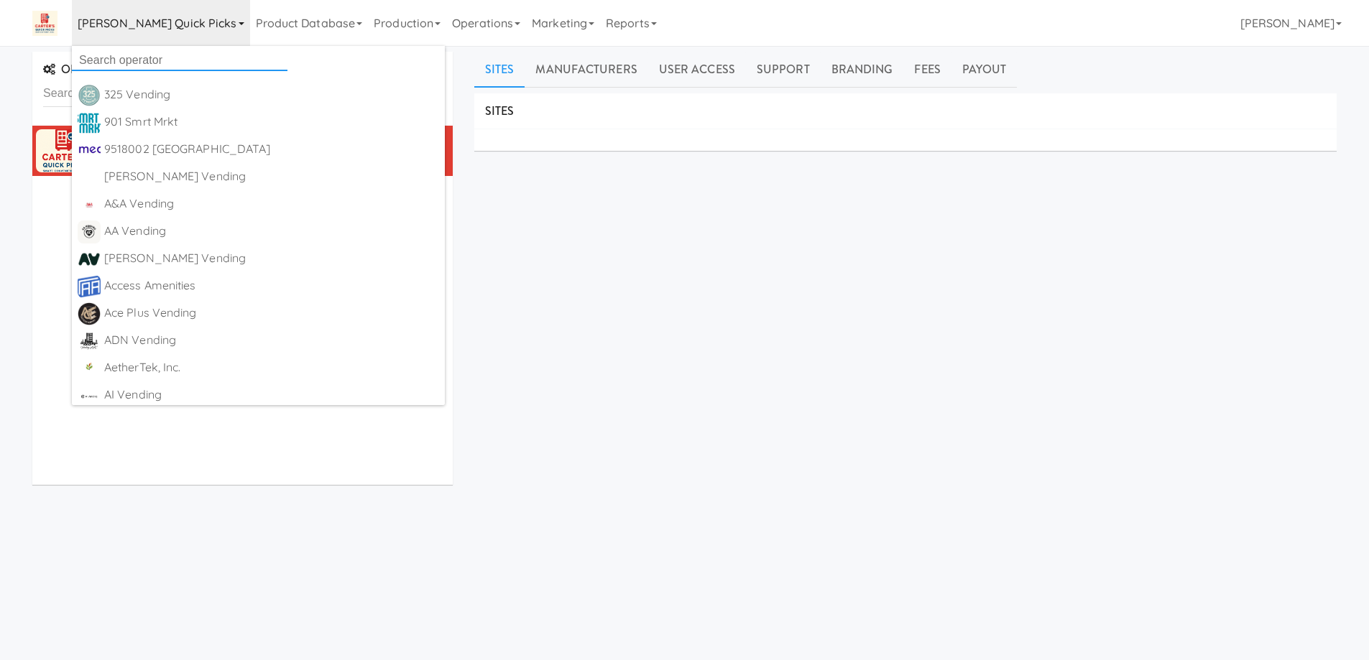
click at [165, 55] on input "text" at bounding box center [180, 61] width 216 height 22
paste input "Body Works"
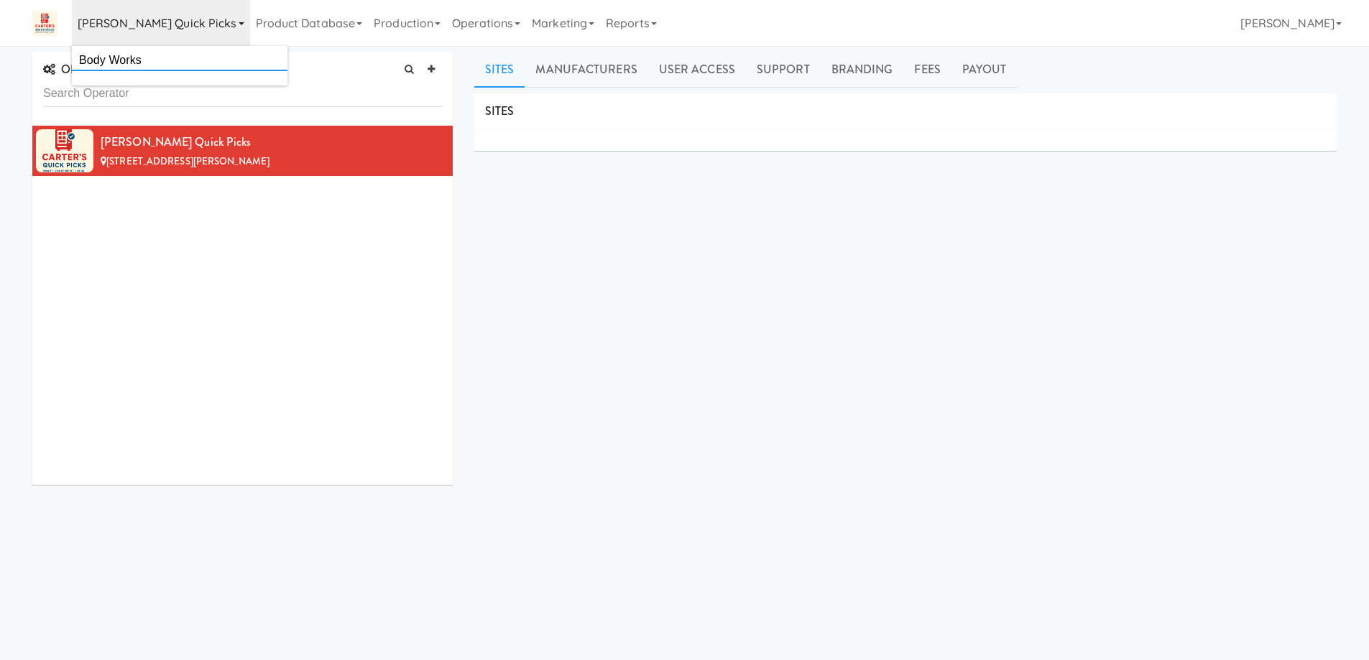
click at [157, 63] on input "Body Works" at bounding box center [180, 61] width 216 height 22
click at [157, 60] on input "Body" at bounding box center [180, 61] width 216 height 22
type input "Body"
click at [229, 244] on div "[PERSON_NAME] Quick Picks [STREET_ADDRESS][PERSON_NAME]" at bounding box center [242, 305] width 420 height 359
click at [188, 26] on link "[PERSON_NAME] Quick Picks" at bounding box center [161, 23] width 178 height 46
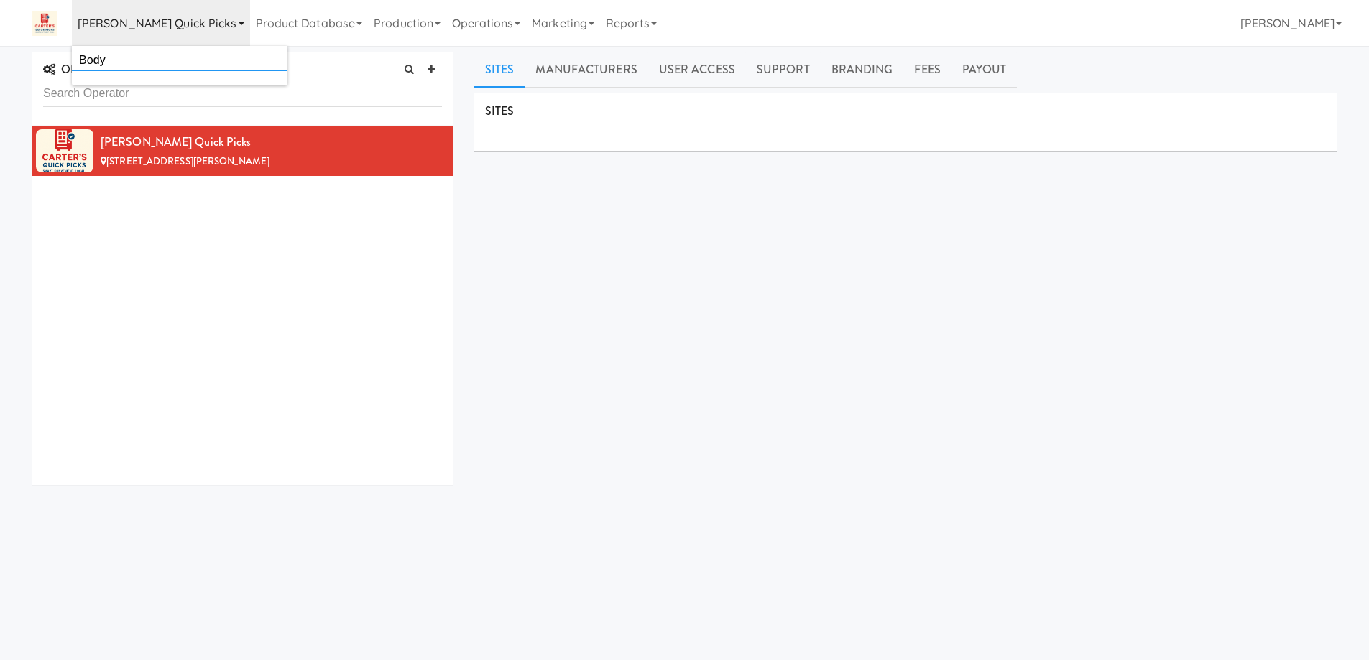
click at [173, 55] on input "Body" at bounding box center [180, 61] width 216 height 22
click at [165, 55] on input "text" at bounding box center [180, 61] width 216 height 22
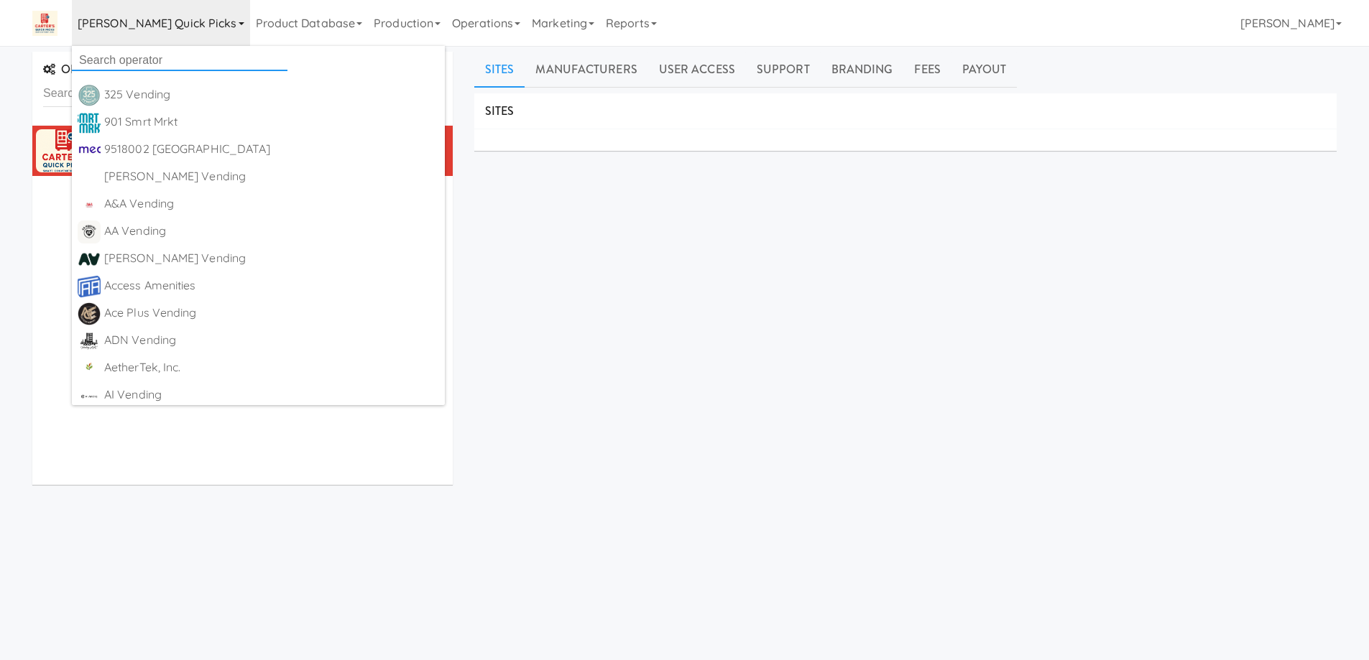
click at [179, 56] on input "text" at bounding box center [180, 61] width 216 height 22
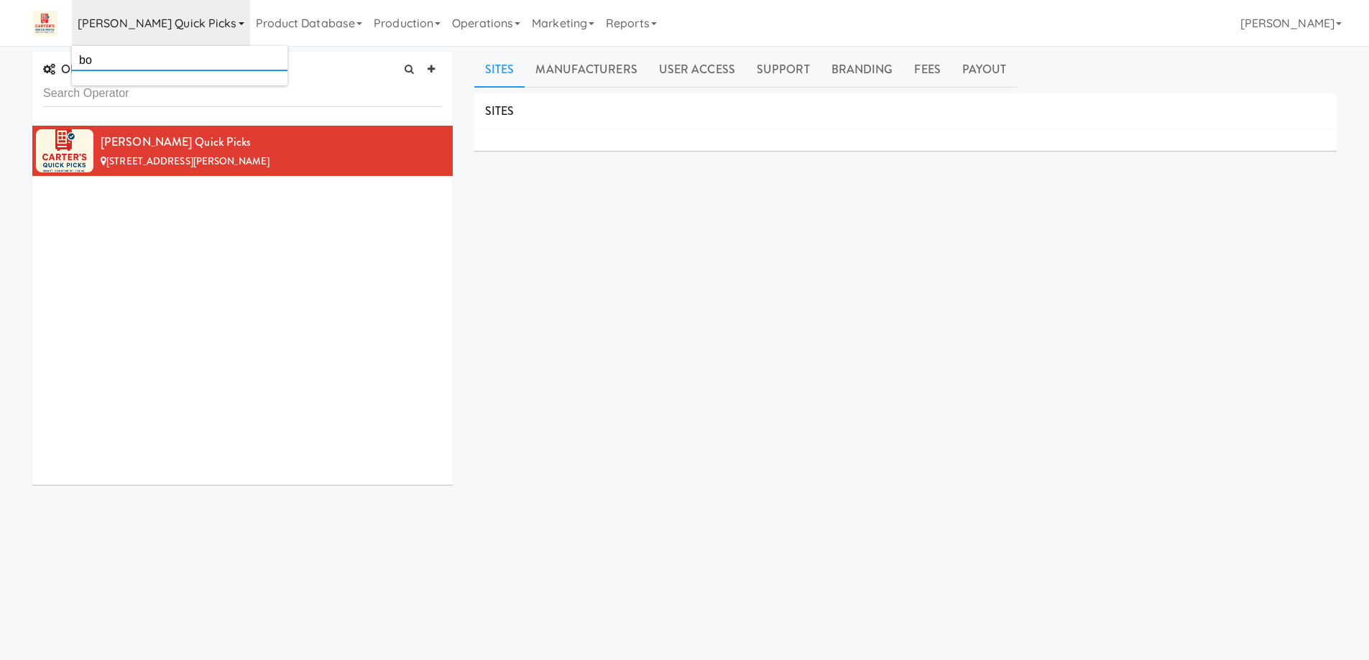
type input "b"
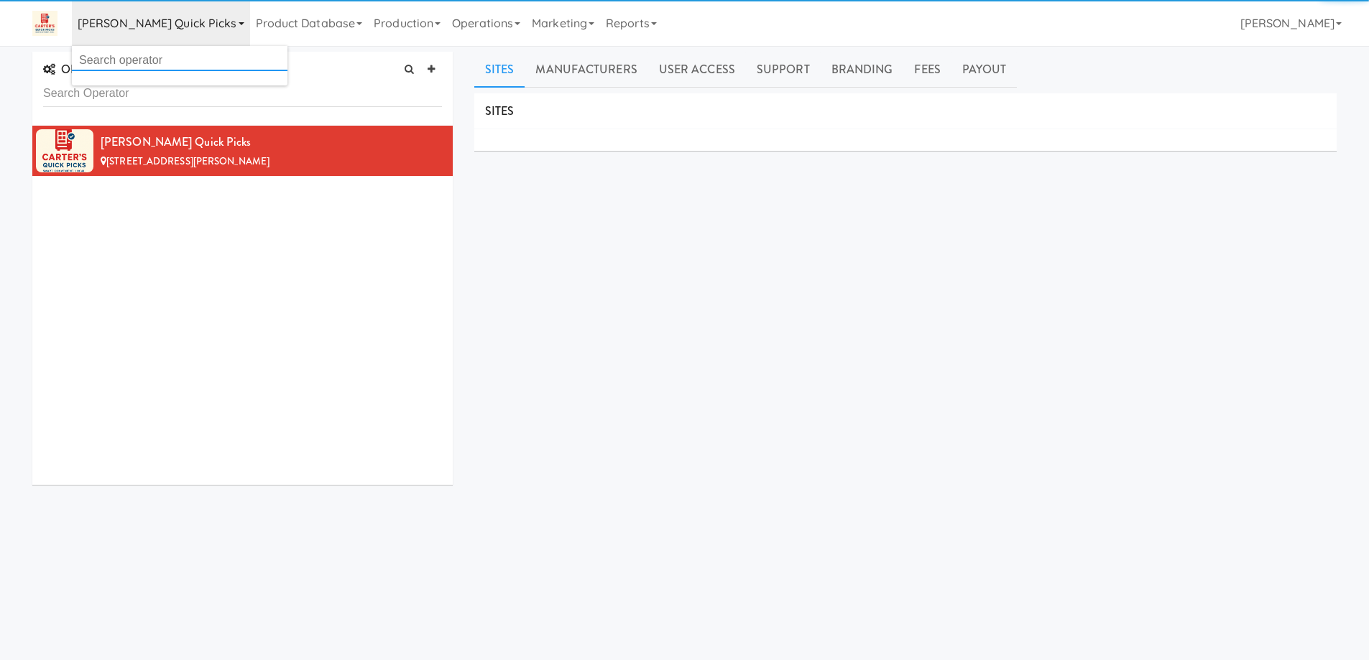
click at [188, 65] on input "text" at bounding box center [180, 61] width 216 height 22
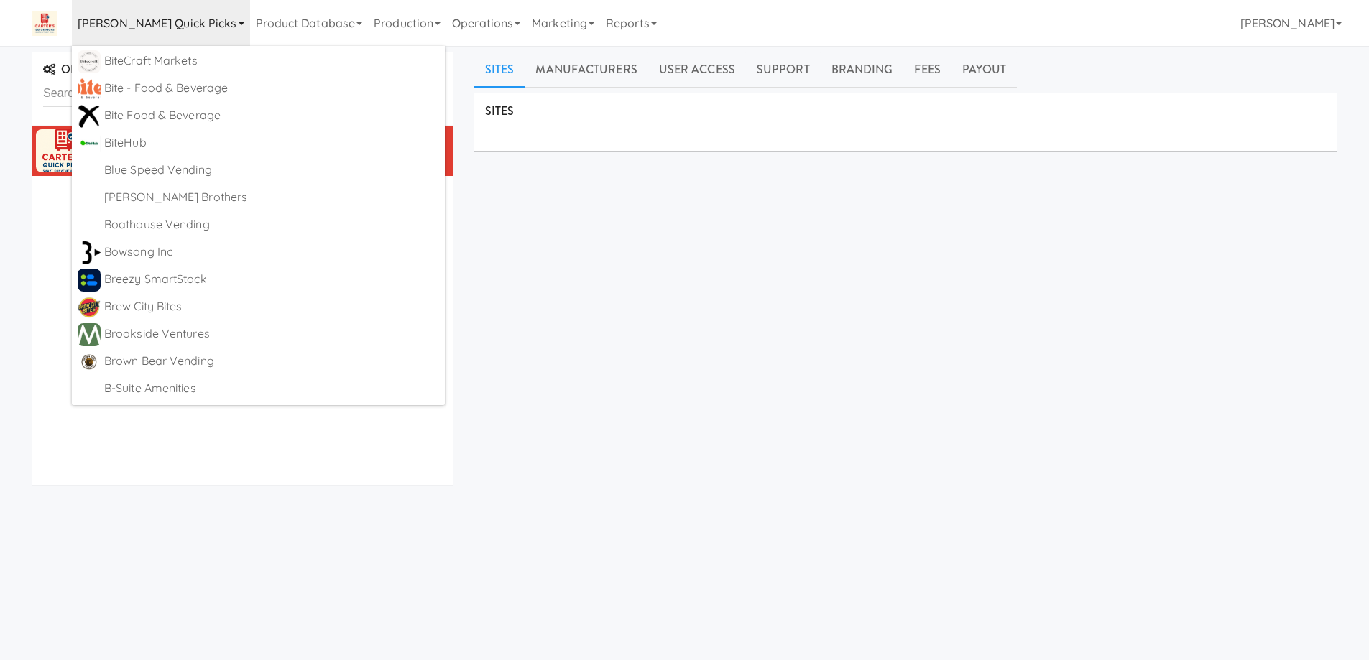
scroll to position [934, 0]
click at [640, 338] on div "SITES MANUFACTURERS [PERSON_NAME] Quick Picks USERS Name Company Registered No …" at bounding box center [905, 362] width 862 height 539
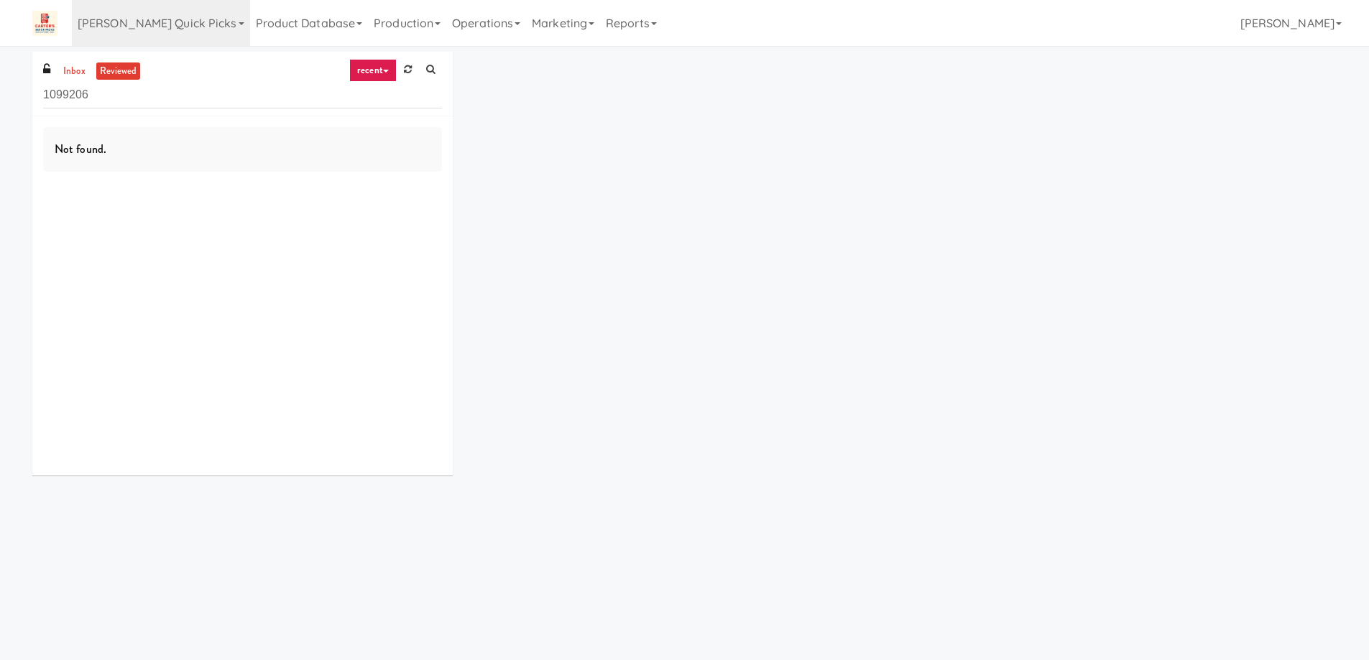
click at [367, 75] on link "recent" at bounding box center [372, 70] width 47 height 23
click at [371, 92] on link "all" at bounding box center [384, 99] width 115 height 26
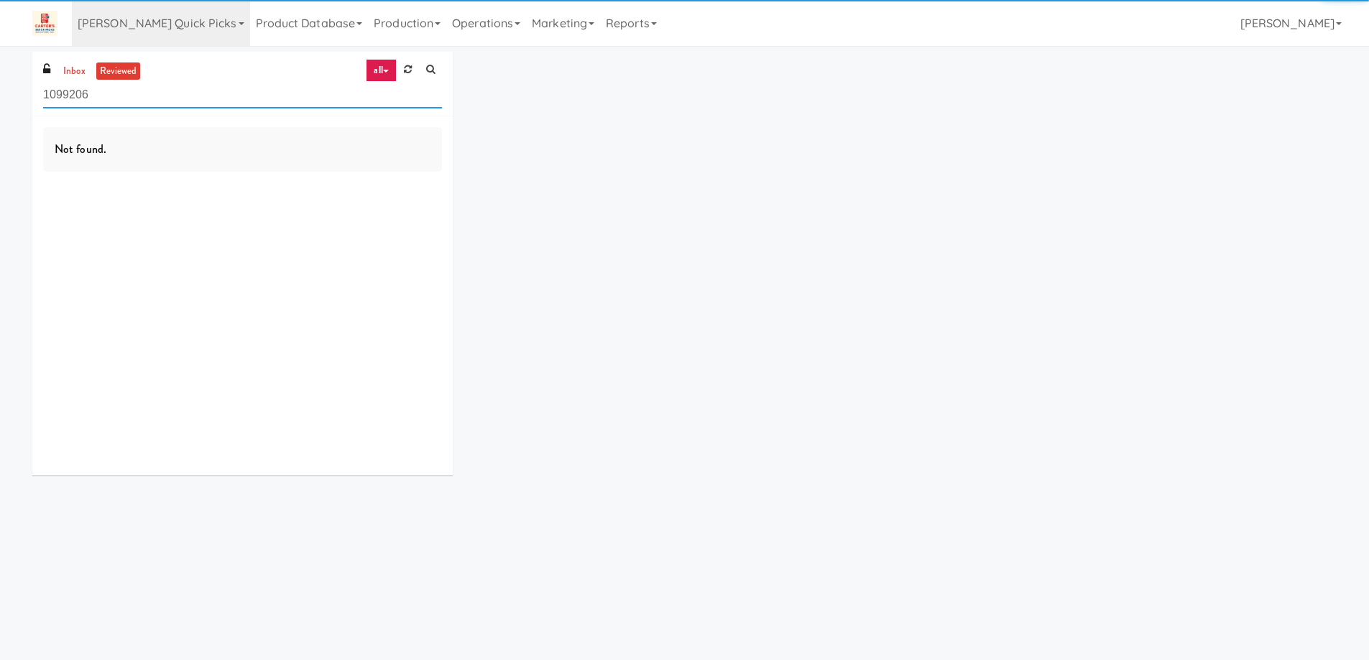
click at [107, 92] on input "1099206" at bounding box center [242, 95] width 399 height 27
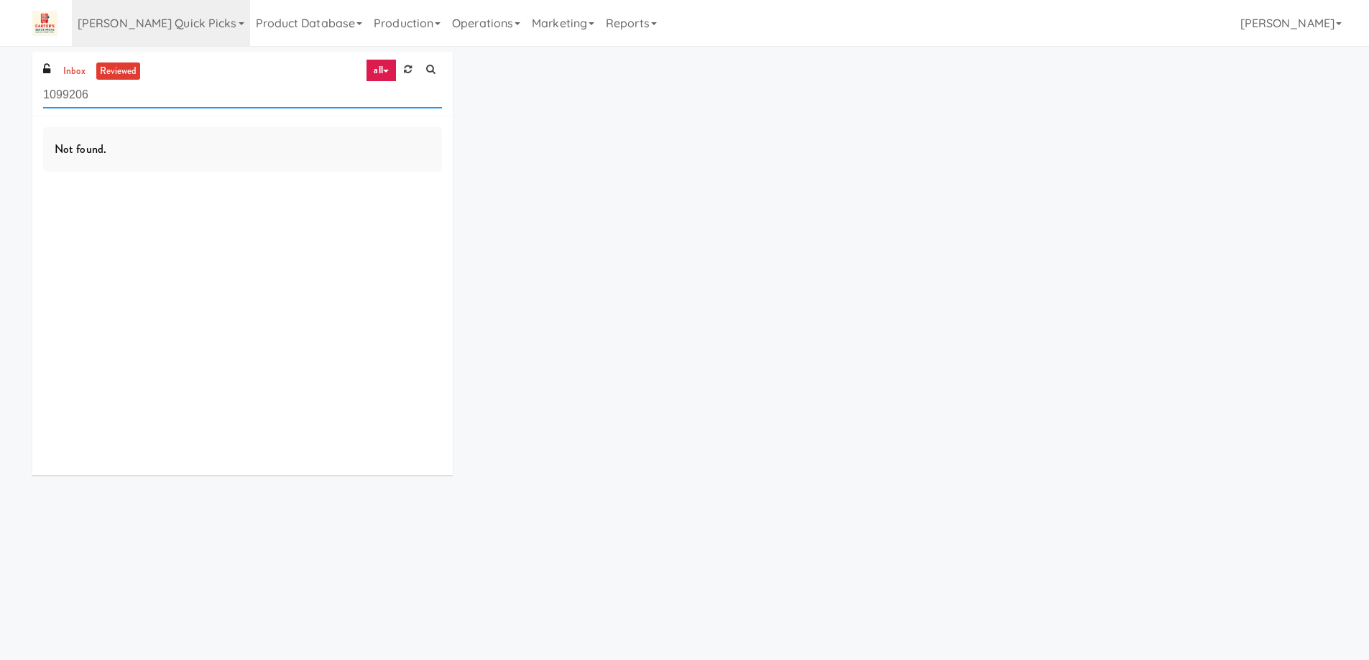
click at [107, 92] on input "1099206" at bounding box center [242, 95] width 399 height 27
click at [69, 72] on link "inbox" at bounding box center [74, 72] width 29 height 18
click at [183, 24] on link "[PERSON_NAME] Quick Picks" at bounding box center [161, 23] width 178 height 46
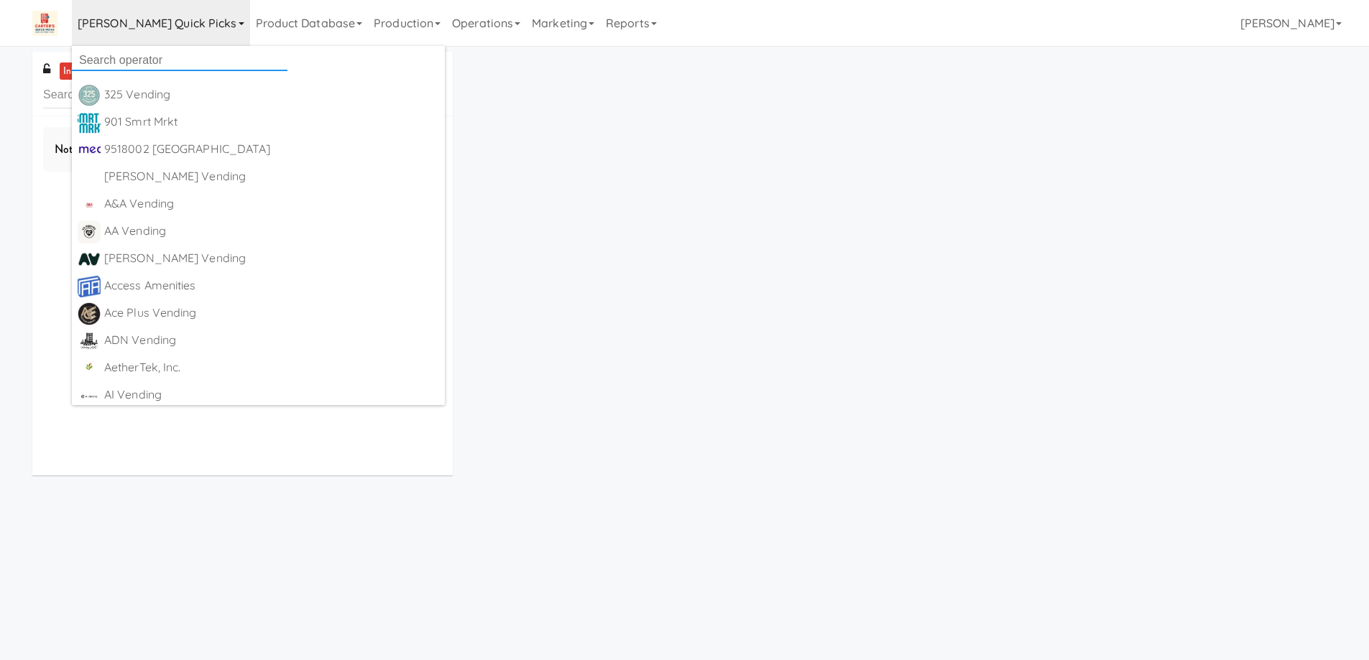
click at [172, 60] on input "text" at bounding box center [180, 61] width 216 height 22
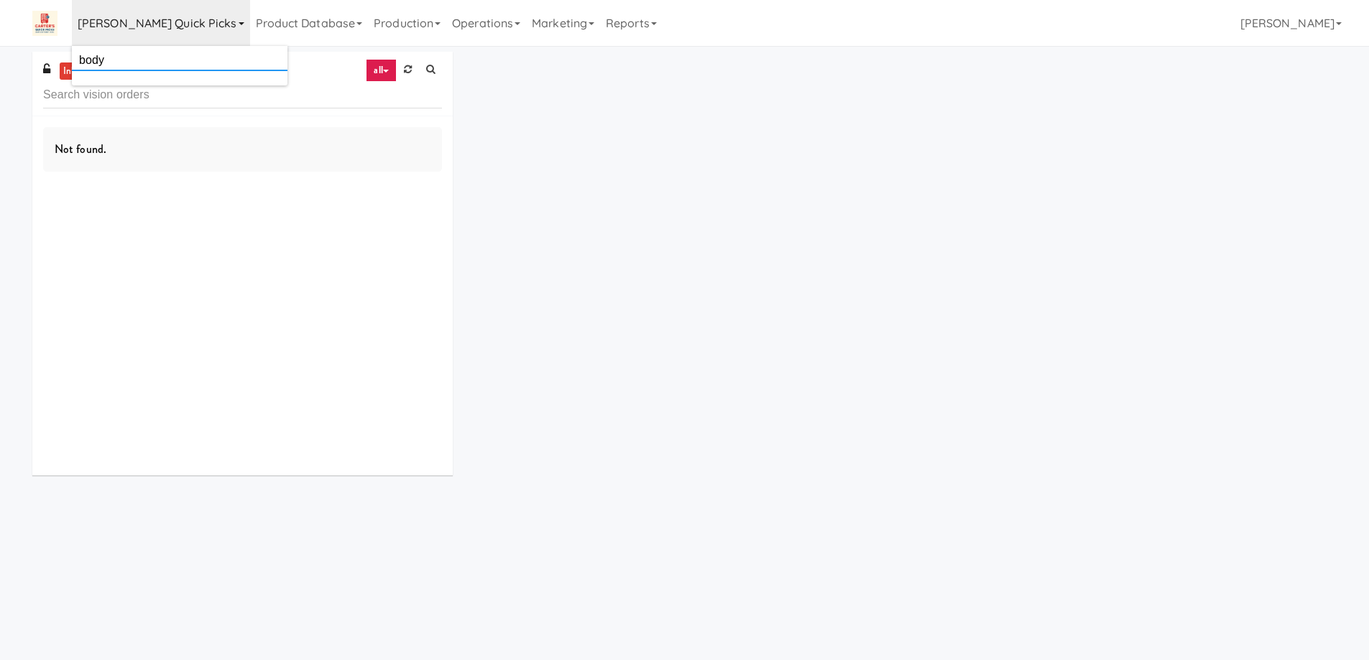
click at [172, 60] on input "body" at bounding box center [180, 61] width 216 height 22
type input "works"
click at [672, 238] on div "inbox reviewed all all unclear take inventory issue suspicious failed recent ad…" at bounding box center [685, 269] width 1326 height 435
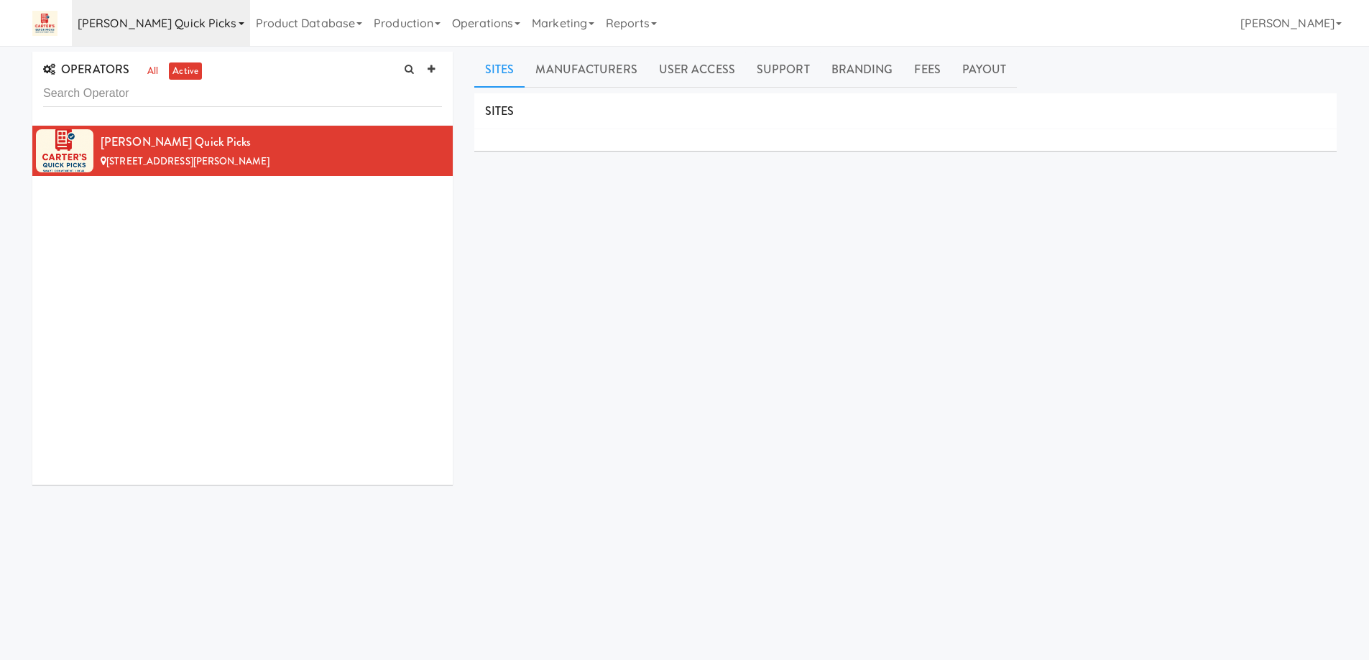
click at [239, 23] on icon at bounding box center [242, 23] width 6 height 3
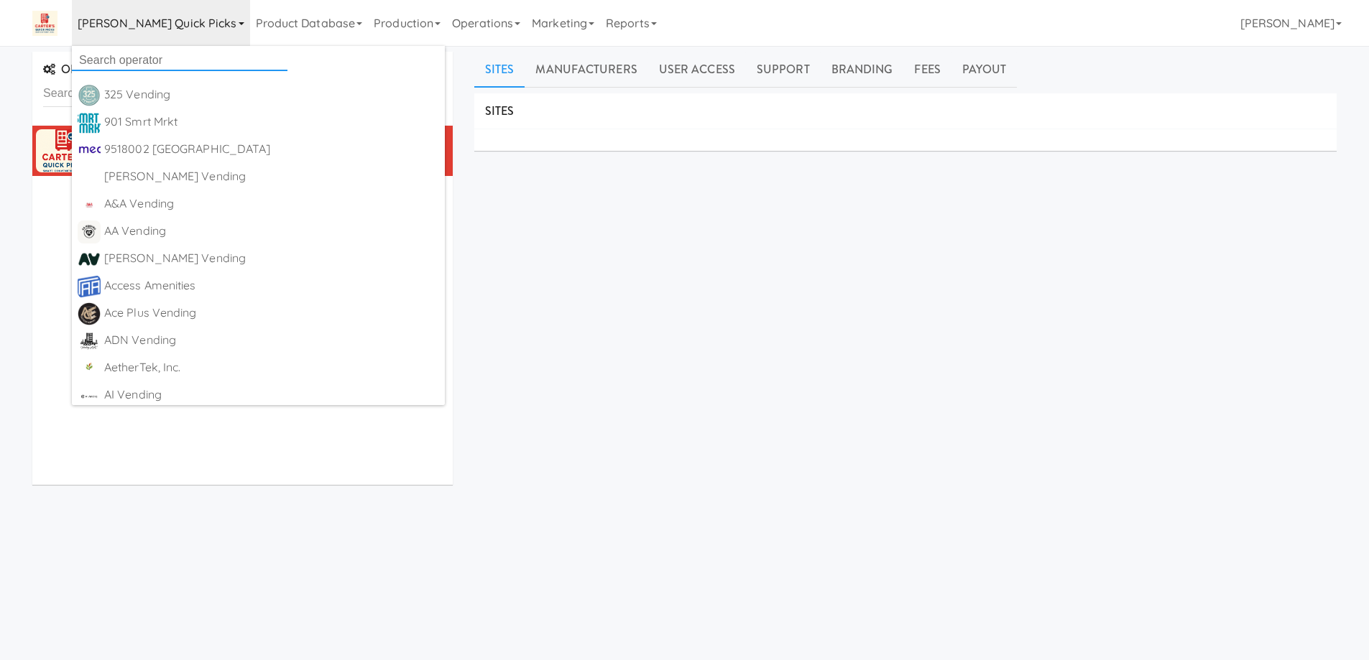
click at [183, 50] on input "text" at bounding box center [180, 61] width 216 height 22
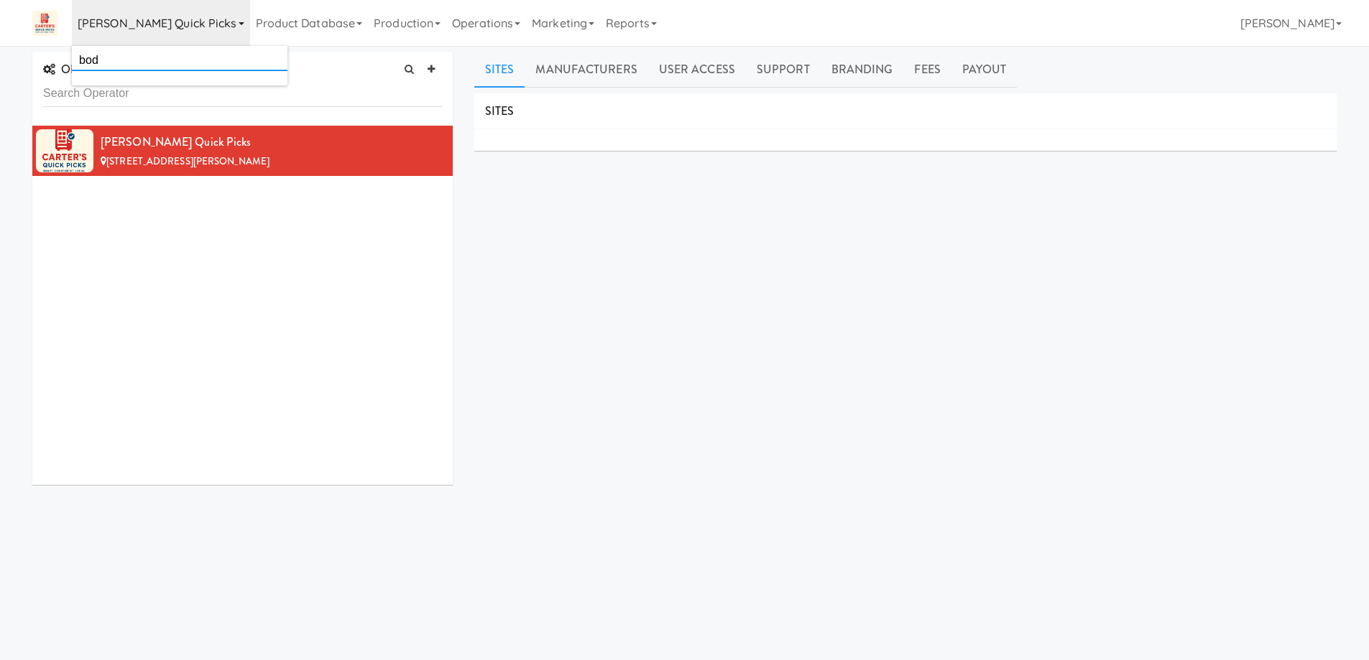
click at [178, 55] on input "bod" at bounding box center [180, 61] width 216 height 22
type input "bod"
click at [626, 298] on div "SITES MANUFACTURERS [PERSON_NAME] Quick Picks USERS Name Company Registered No …" at bounding box center [905, 362] width 862 height 539
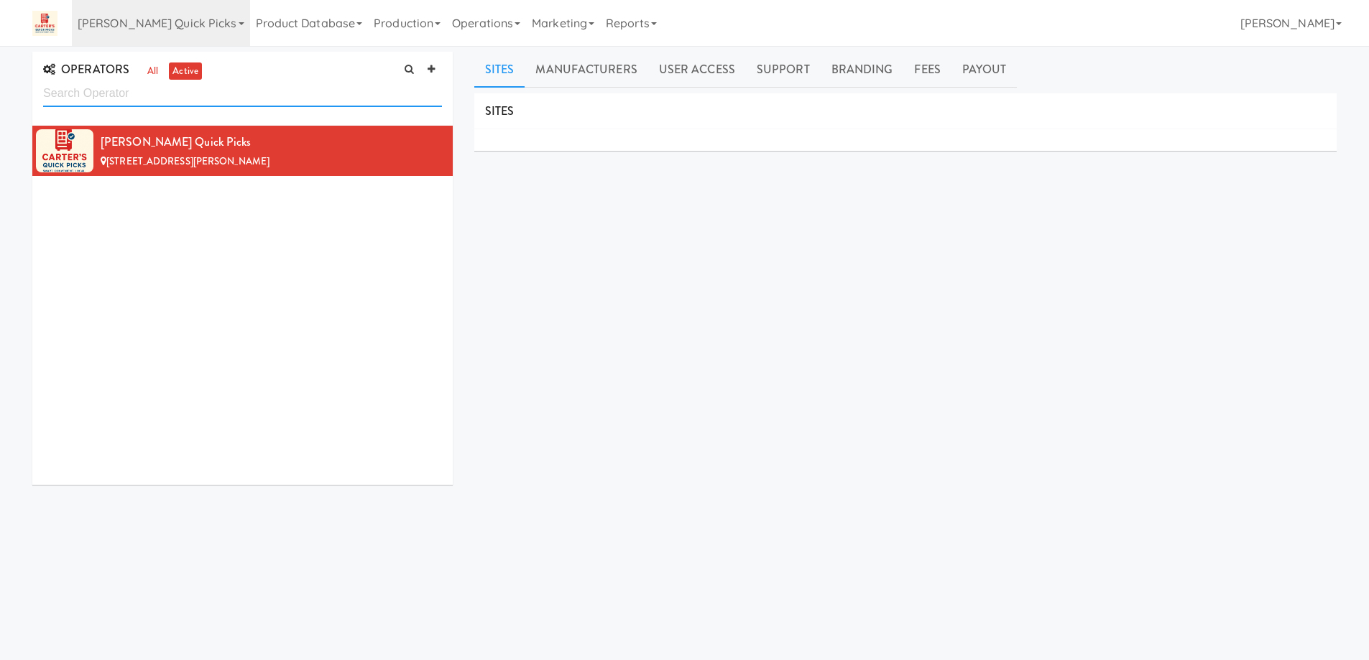
click at [229, 91] on input "text" at bounding box center [242, 93] width 399 height 27
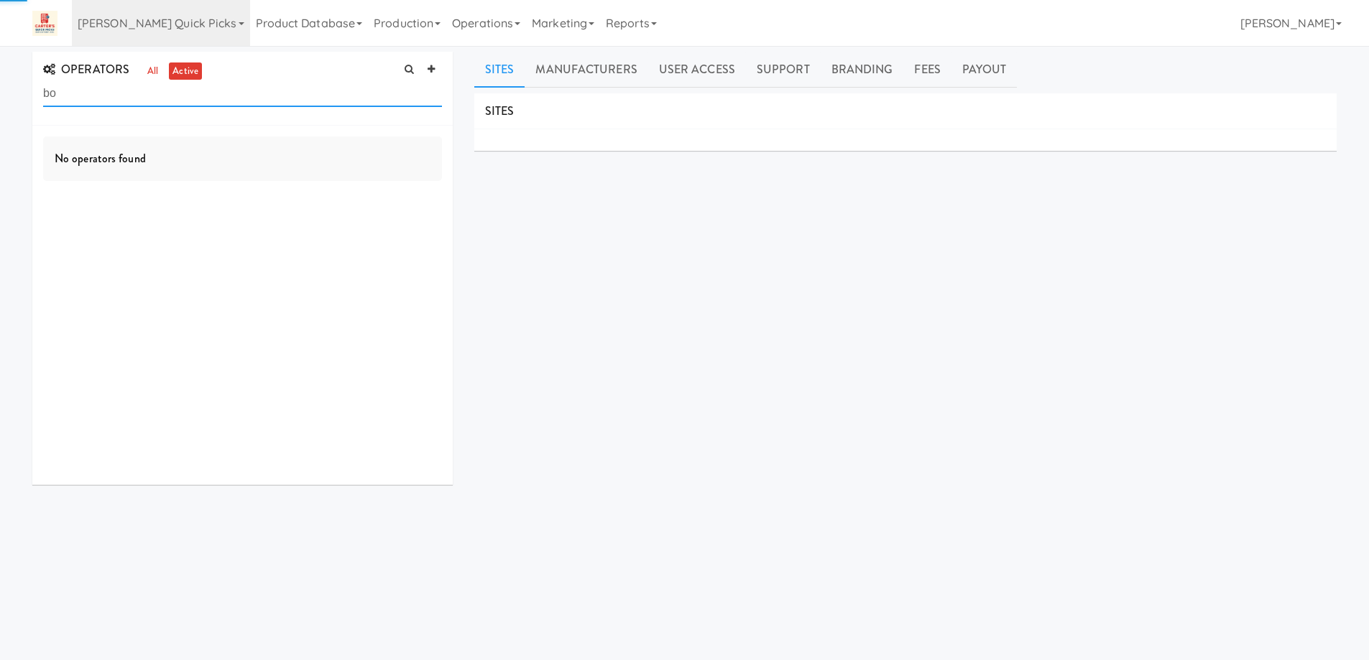
type input "b"
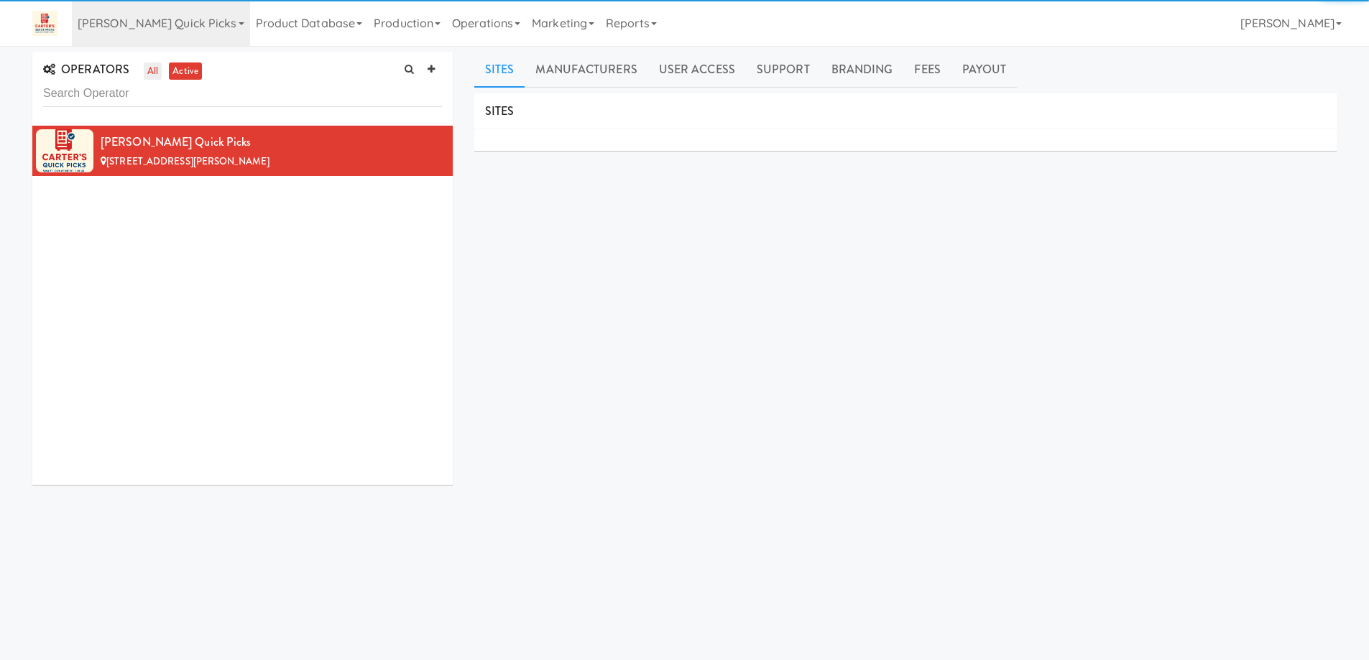
click at [155, 69] on link "all" at bounding box center [153, 72] width 18 height 18
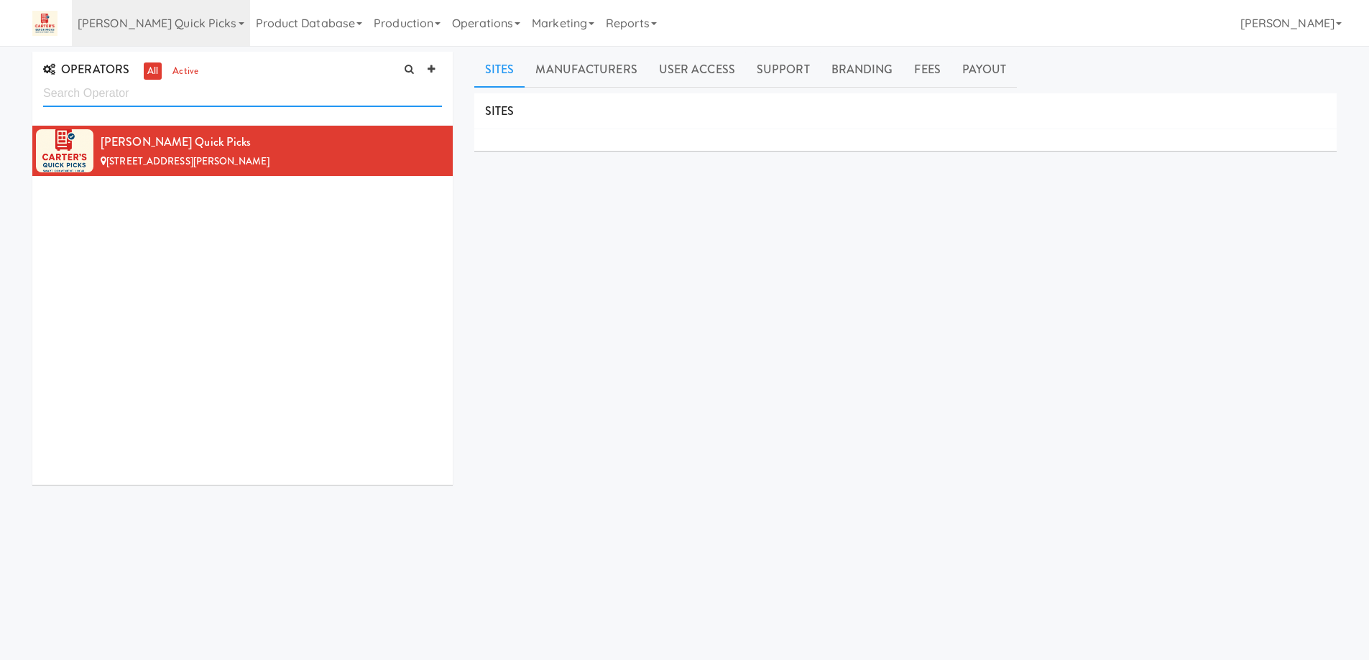
click at [162, 98] on input "text" at bounding box center [242, 93] width 399 height 27
type input "bod"
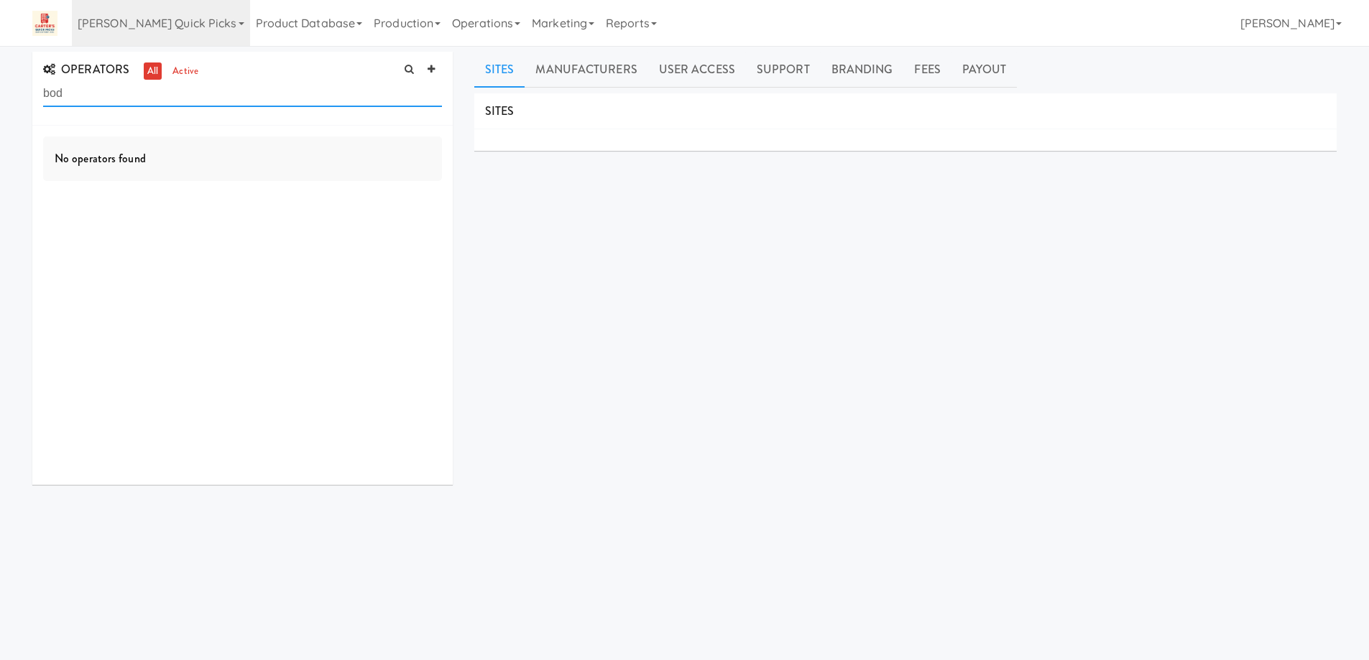
click at [162, 98] on input "bod" at bounding box center [242, 93] width 399 height 27
click at [185, 22] on link "[PERSON_NAME] Quick Picks" at bounding box center [161, 23] width 178 height 46
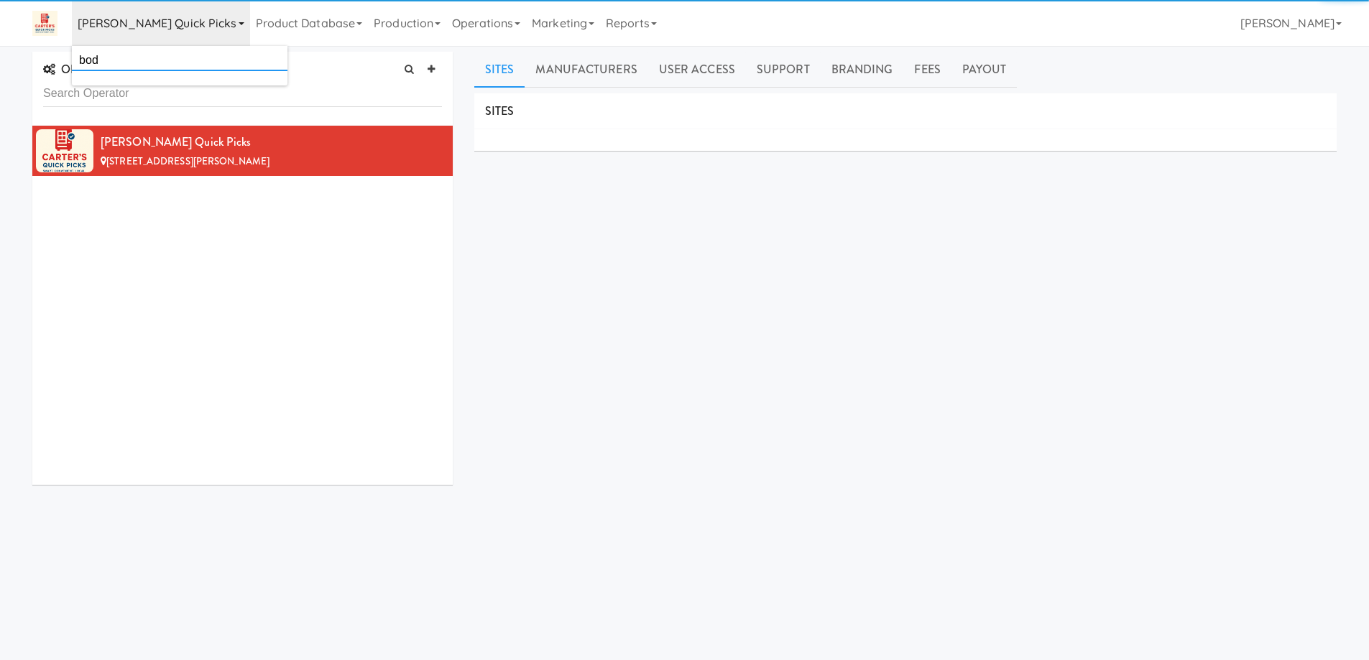
click at [166, 59] on input "bod" at bounding box center [180, 61] width 216 height 22
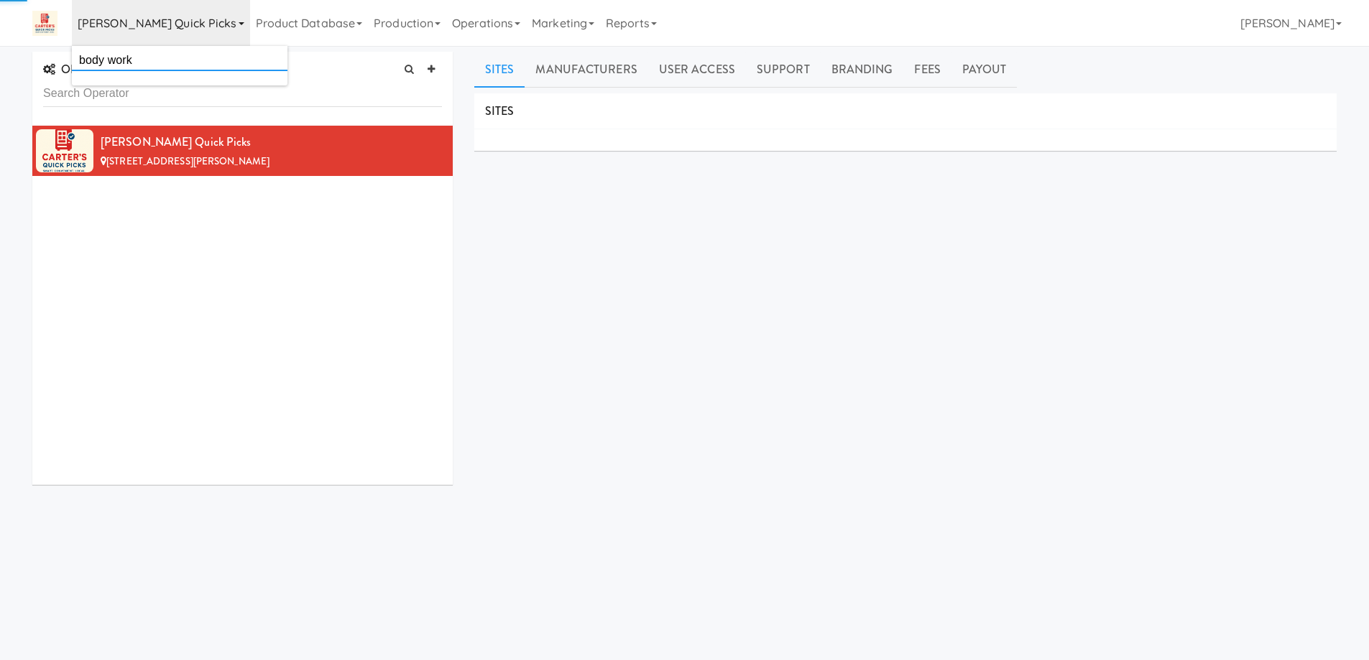
click at [162, 58] on input "body work" at bounding box center [180, 61] width 216 height 22
type input "body work"
click at [344, 326] on div "[PERSON_NAME] Quick Picks [STREET_ADDRESS][PERSON_NAME]" at bounding box center [242, 305] width 420 height 359
click at [190, 18] on link "[PERSON_NAME] Quick Picks" at bounding box center [161, 23] width 178 height 46
click at [188, 53] on input "body work" at bounding box center [180, 61] width 216 height 22
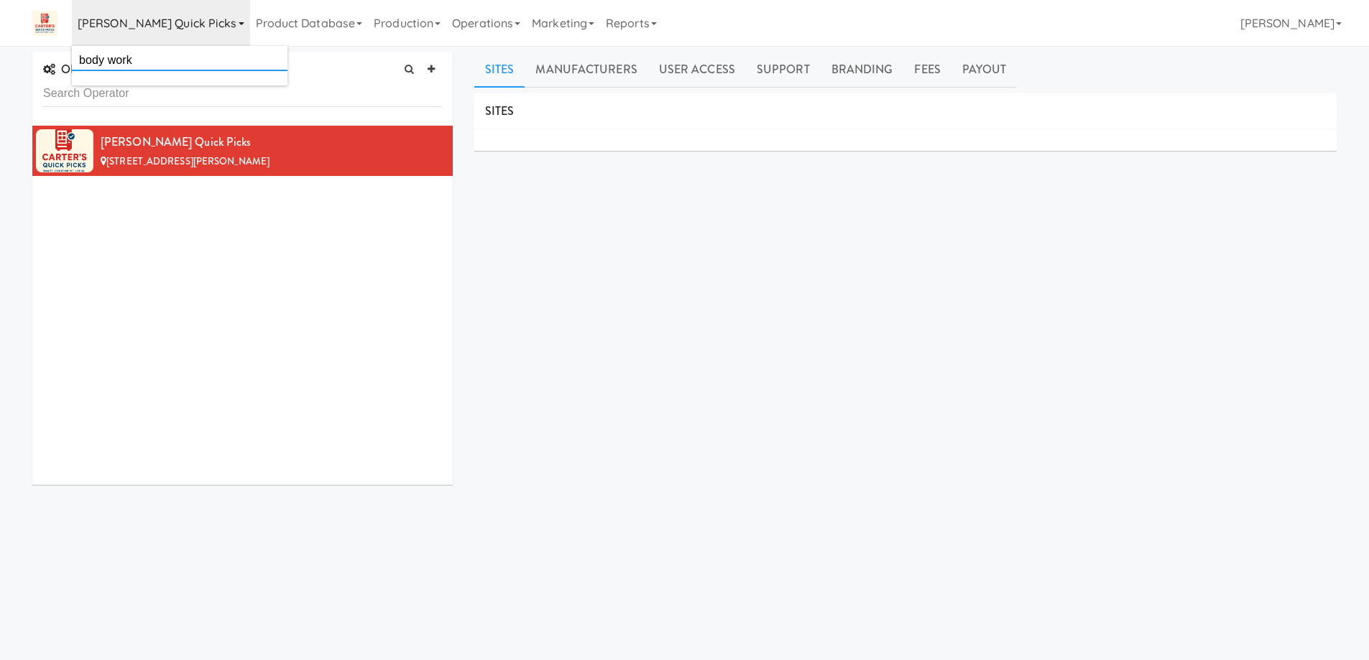
click at [188, 53] on input "body work" at bounding box center [180, 61] width 216 height 22
click at [188, 53] on input "text" at bounding box center [180, 61] width 216 height 22
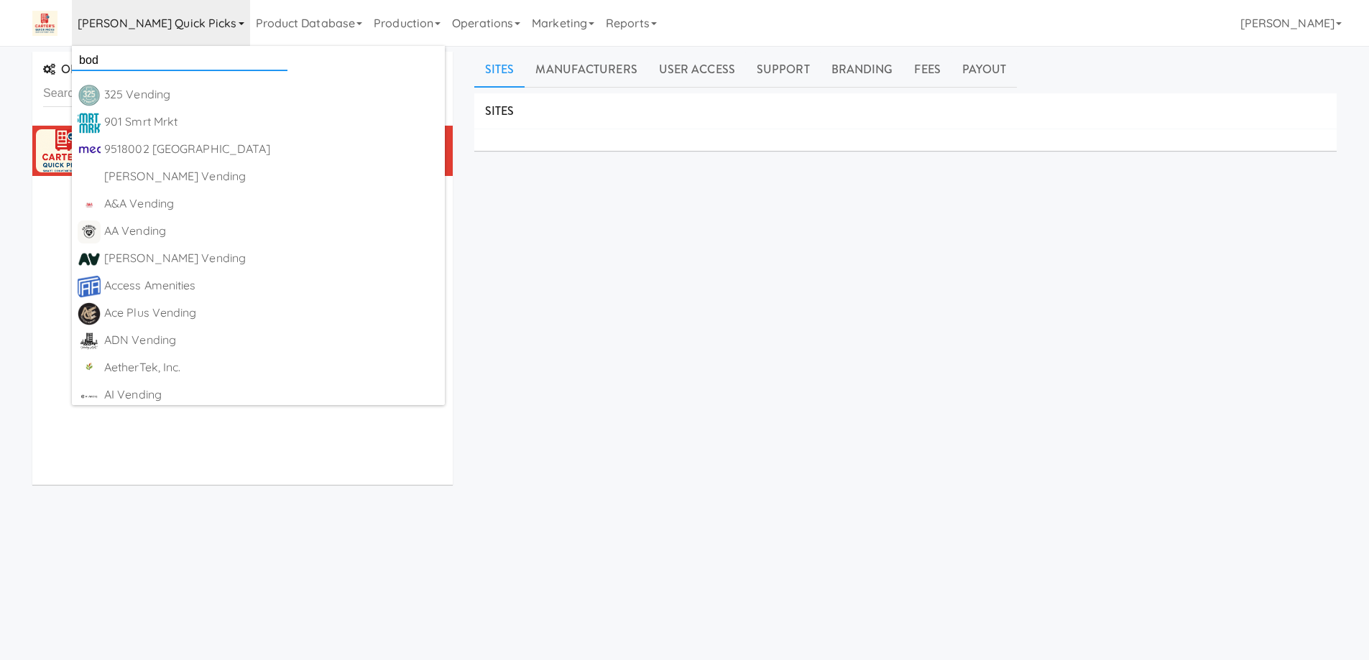
type input "body"
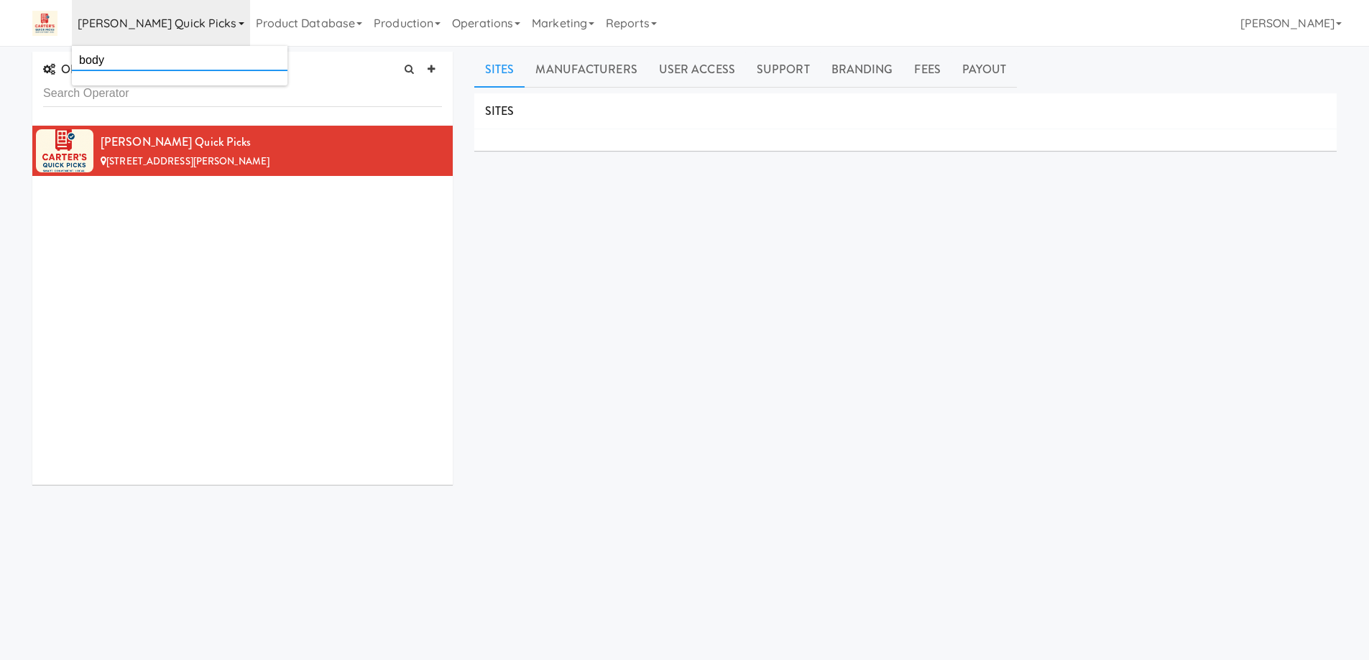
click at [147, 55] on input "body" at bounding box center [180, 61] width 216 height 22
click at [562, 307] on div "SITES MANUFACTURERS [PERSON_NAME] Quick Picks USERS Name Company Registered No …" at bounding box center [905, 362] width 862 height 539
click at [239, 24] on icon at bounding box center [242, 23] width 6 height 3
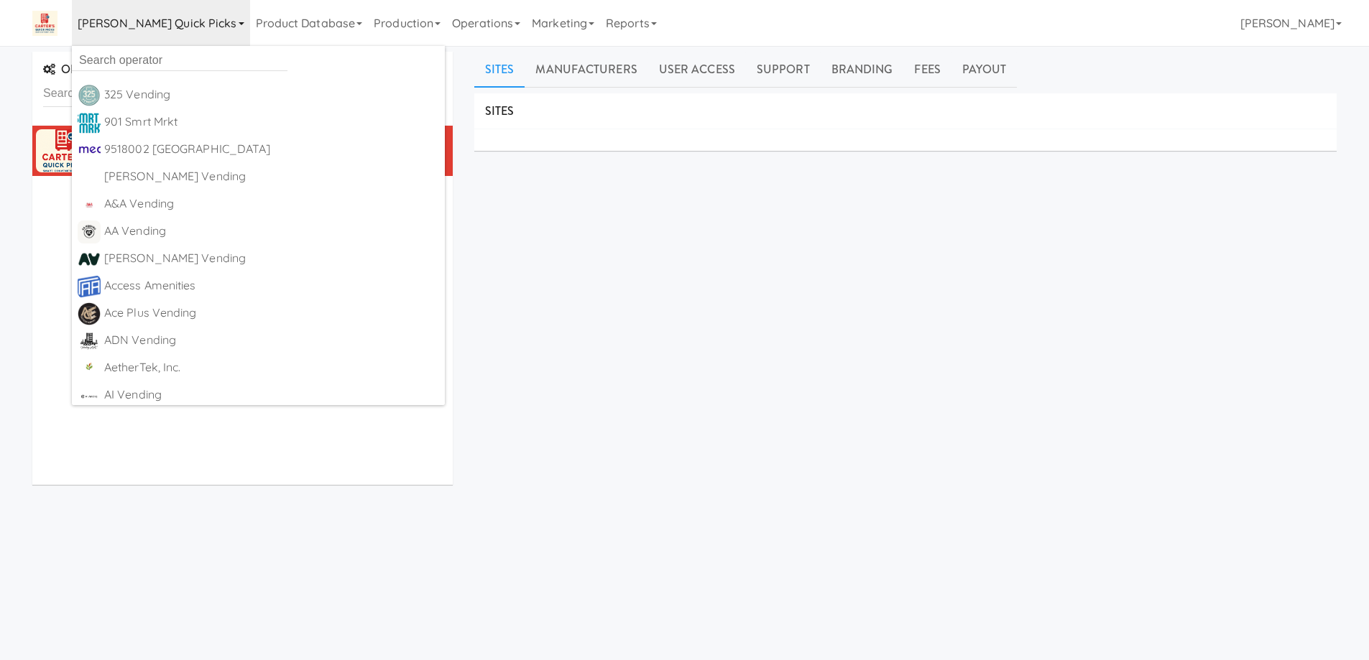
click at [745, 340] on div "SITES MANUFACTURERS [PERSON_NAME] Quick Picks USERS Name Company Registered No …" at bounding box center [905, 362] width 862 height 539
